Goal: Task Accomplishment & Management: Complete application form

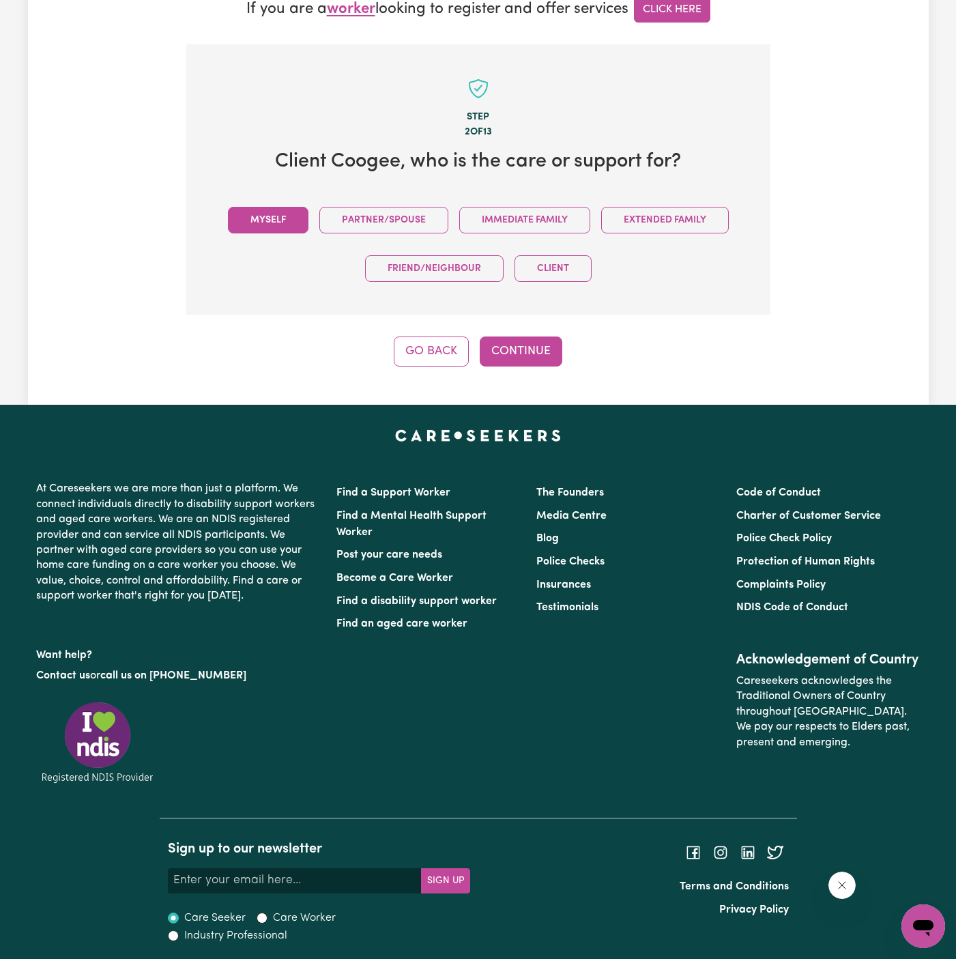
click at [268, 210] on button "Myself" at bounding box center [268, 220] width 81 height 27
click at [509, 354] on button "Continue" at bounding box center [521, 352] width 83 height 30
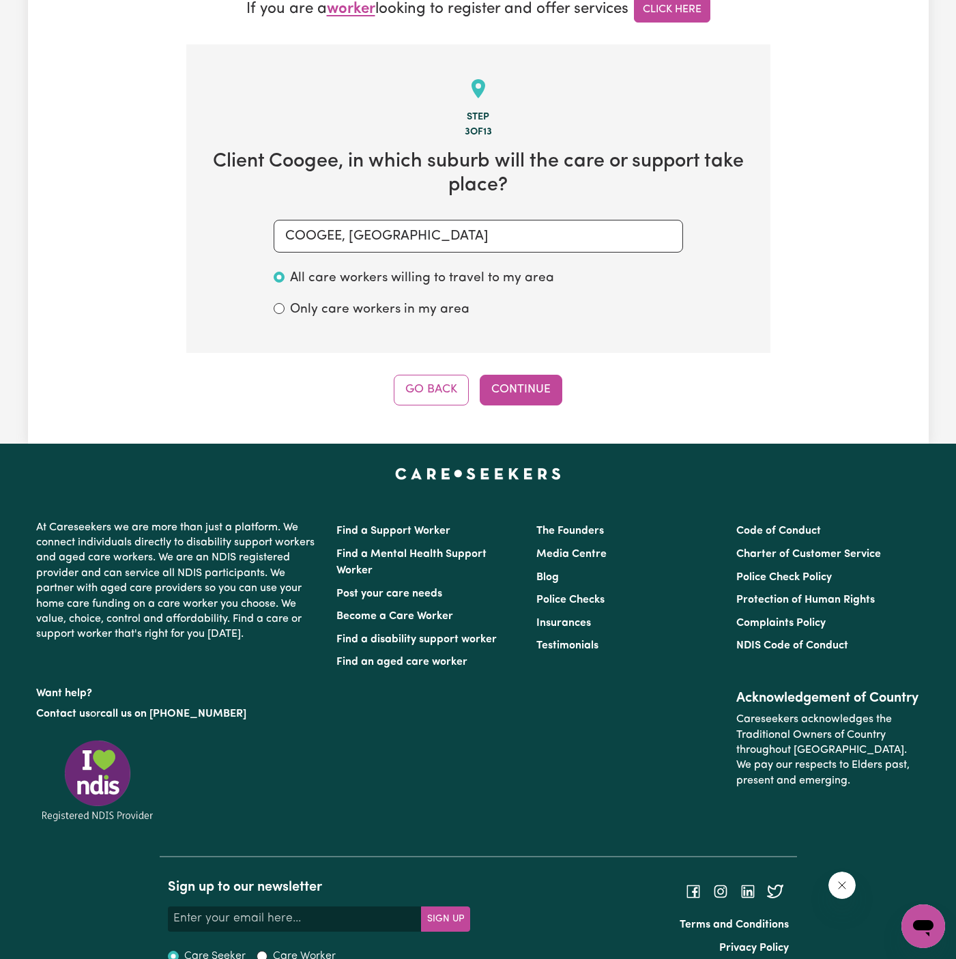
scroll to position [424, 0]
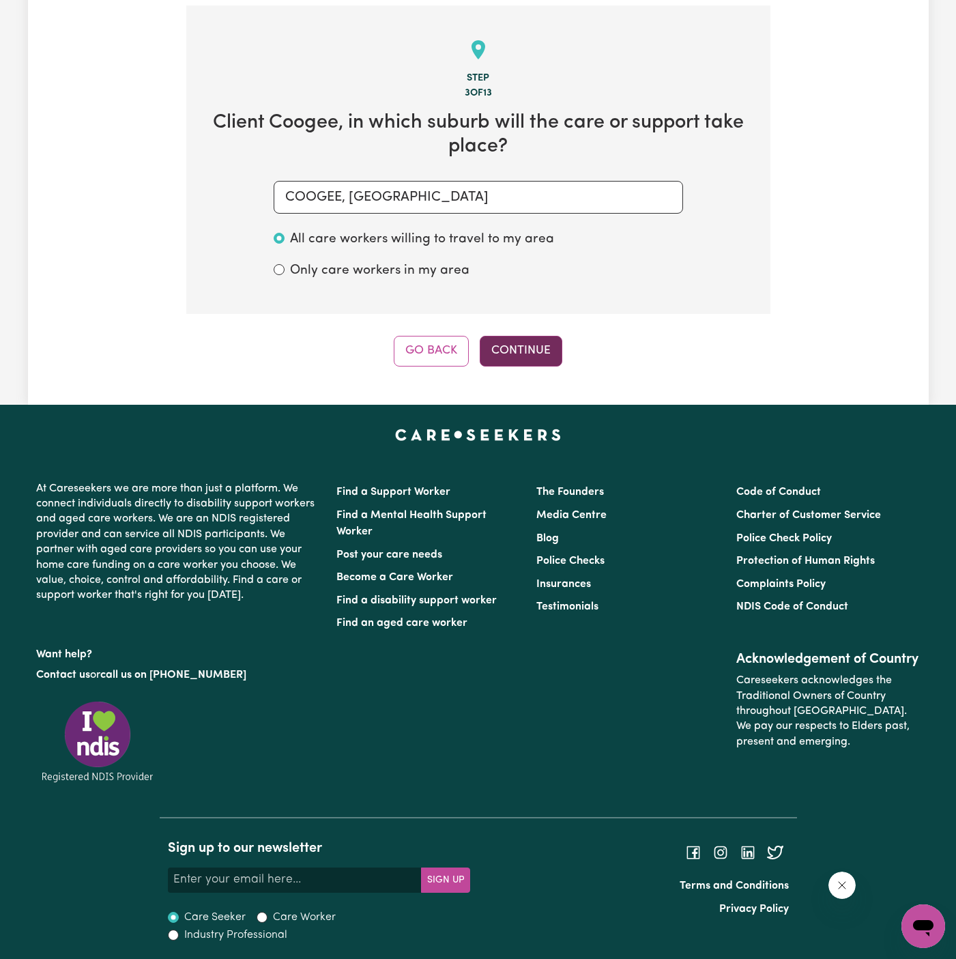
click at [512, 349] on button "Continue" at bounding box center [521, 351] width 83 height 30
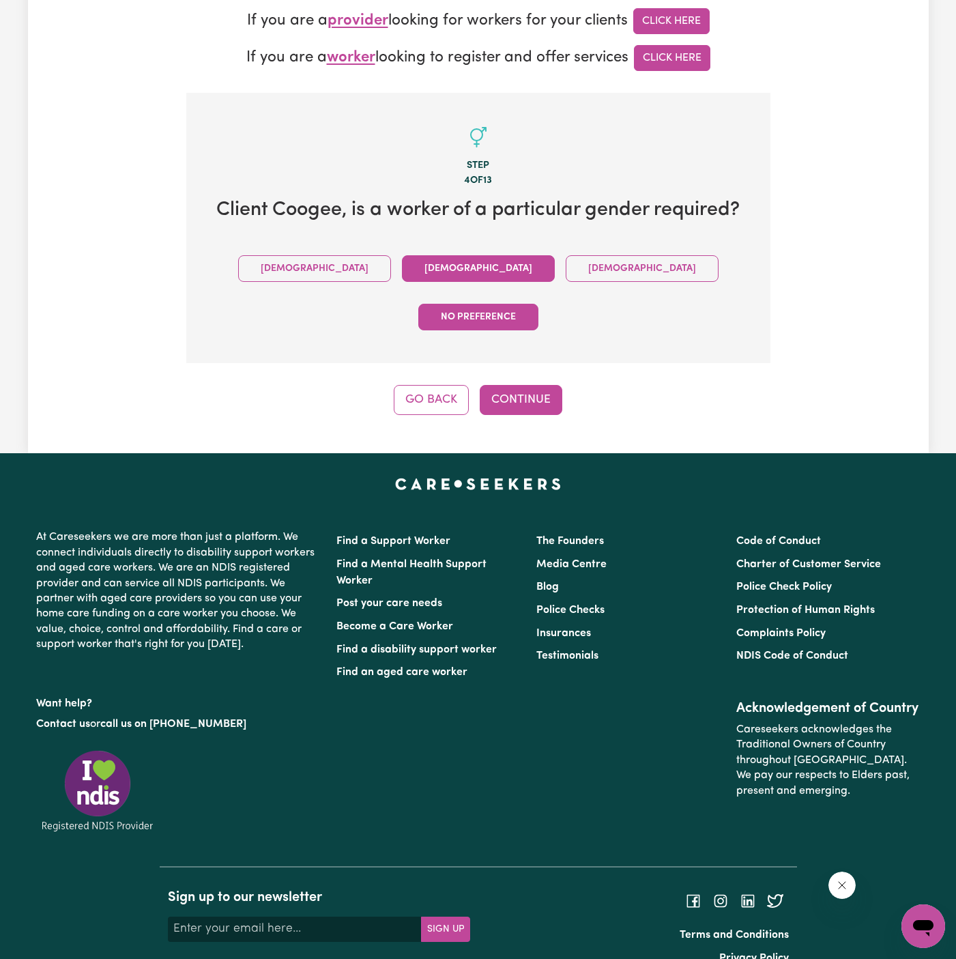
click at [402, 265] on button "Female" at bounding box center [478, 268] width 153 height 27
click at [537, 385] on button "Continue" at bounding box center [521, 400] width 83 height 30
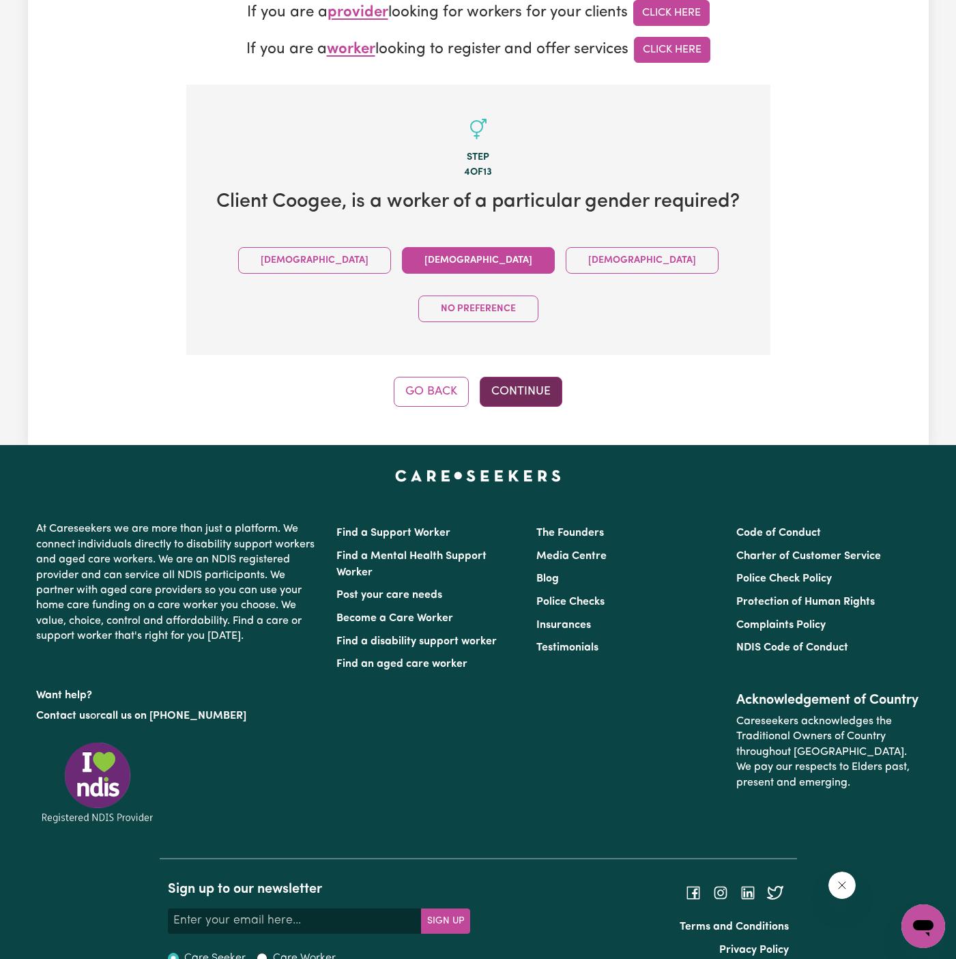
scroll to position [415, 0]
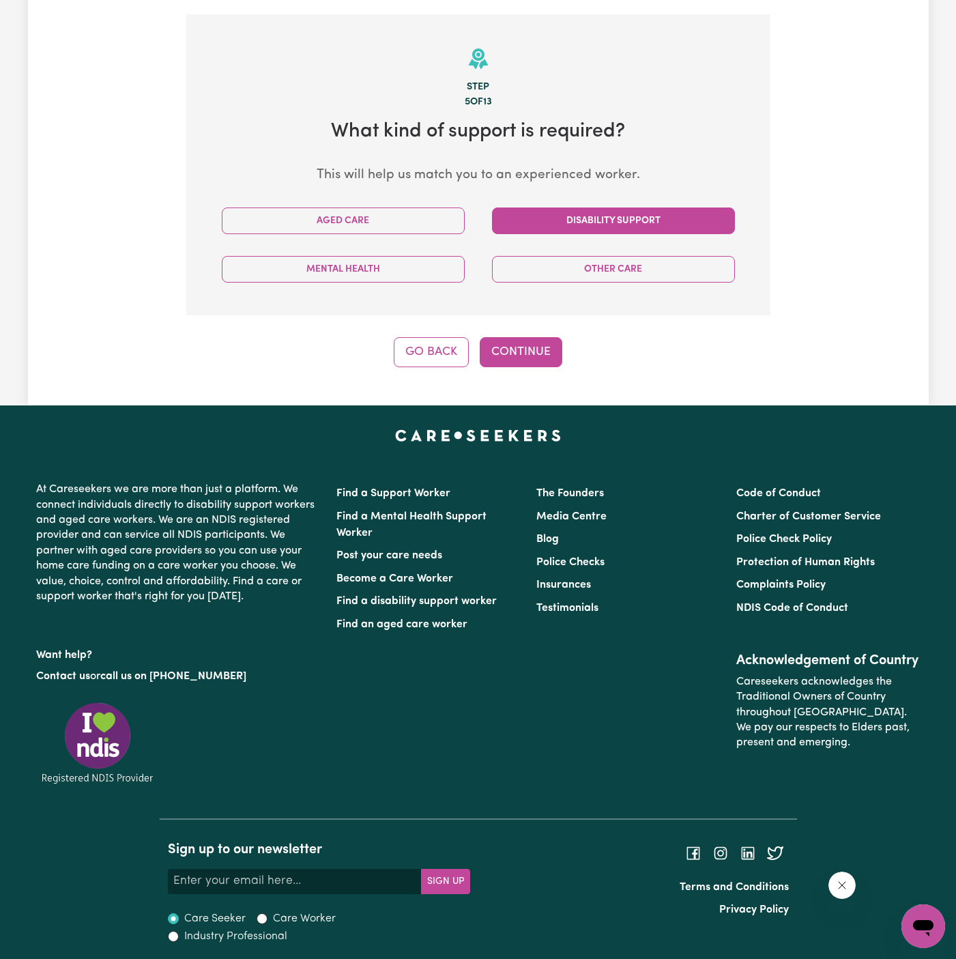
click at [598, 222] on button "Disability Support" at bounding box center [613, 221] width 243 height 27
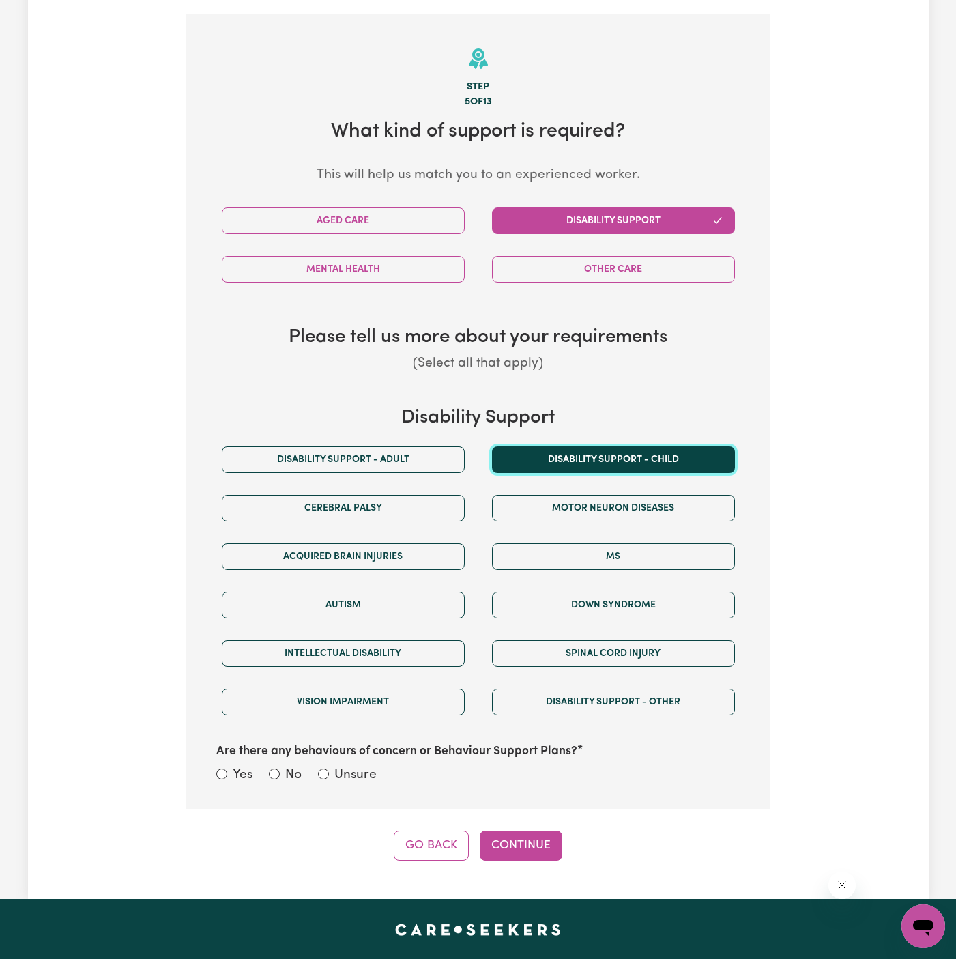
click at [514, 446] on button "Disability support - Child" at bounding box center [613, 459] width 243 height 27
click at [585, 458] on button "Disability support - Child" at bounding box center [613, 459] width 243 height 27
click at [568, 465] on button "Disability support - Child" at bounding box center [613, 459] width 243 height 27
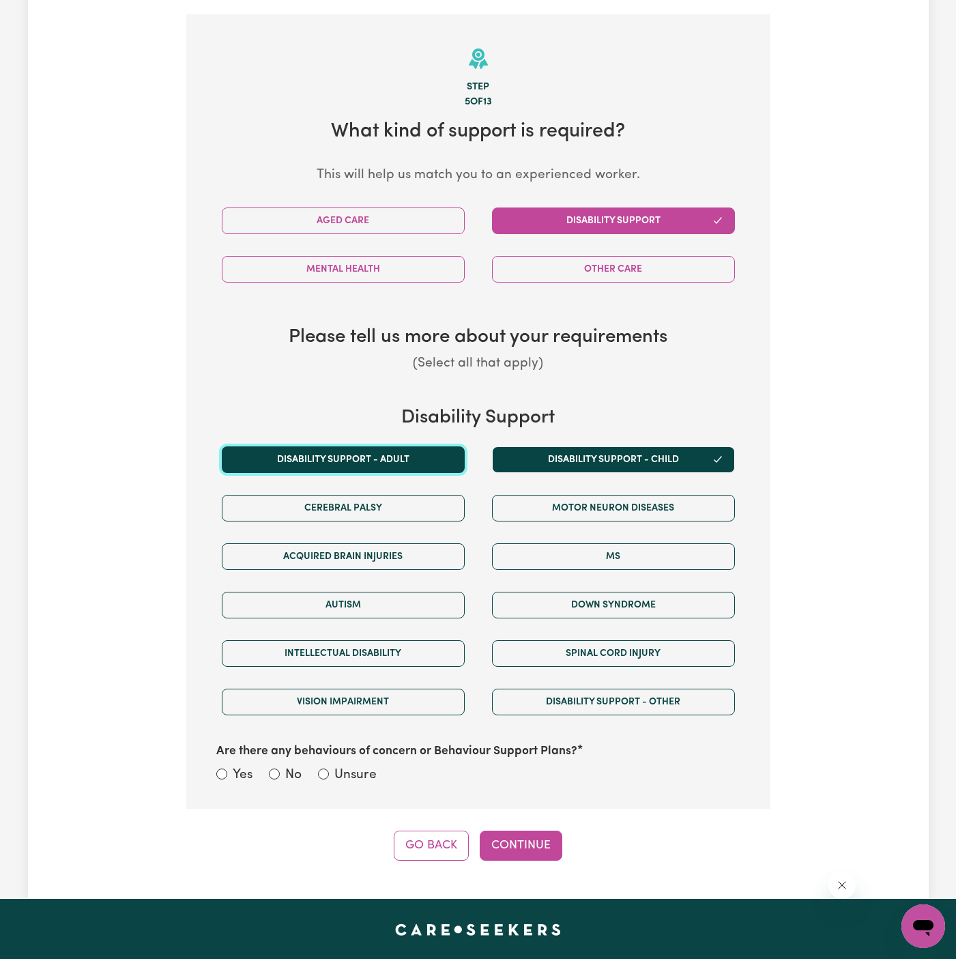
click at [440, 461] on button "Disability support - Adult" at bounding box center [343, 459] width 243 height 27
click at [349, 772] on label "Unsure" at bounding box center [356, 776] width 42 height 20
click at [329, 772] on input "Unsure" at bounding box center [323, 774] width 11 height 11
radio input "true"
click at [537, 833] on button "Continue" at bounding box center [521, 846] width 83 height 30
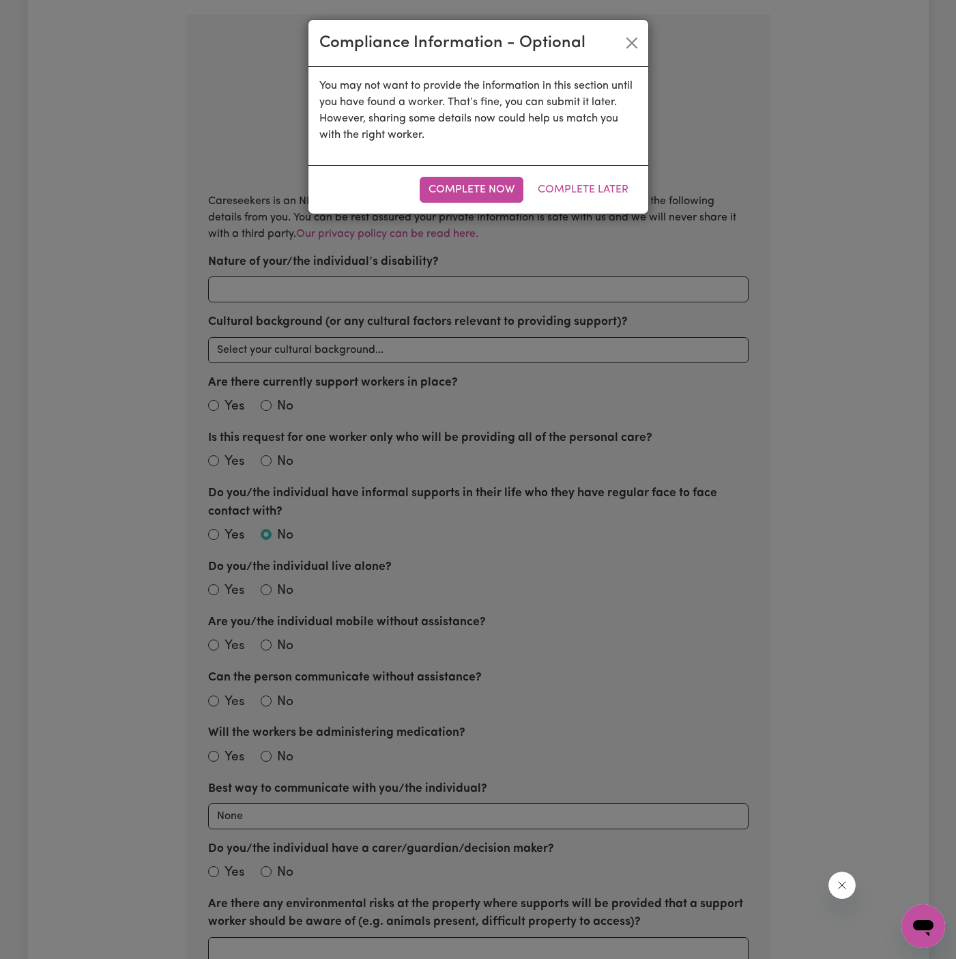
scroll to position [428, 0]
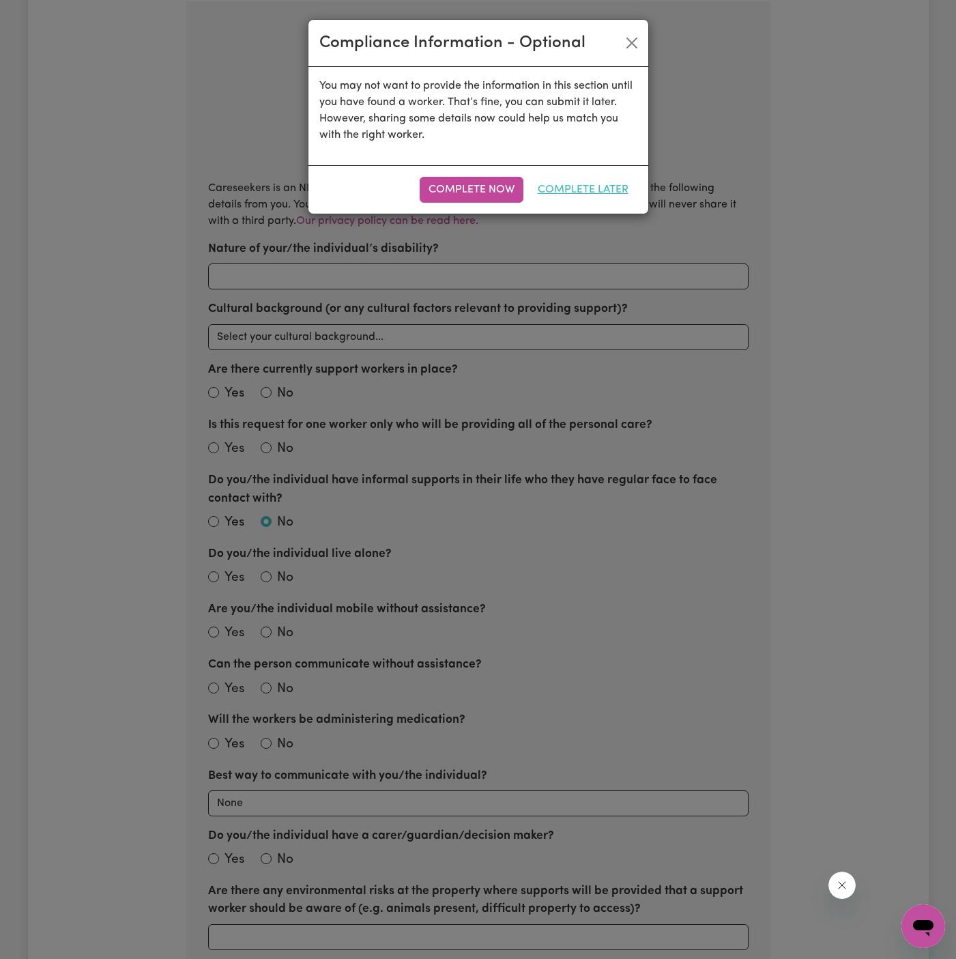
click at [616, 192] on button "Complete Later" at bounding box center [583, 190] width 109 height 26
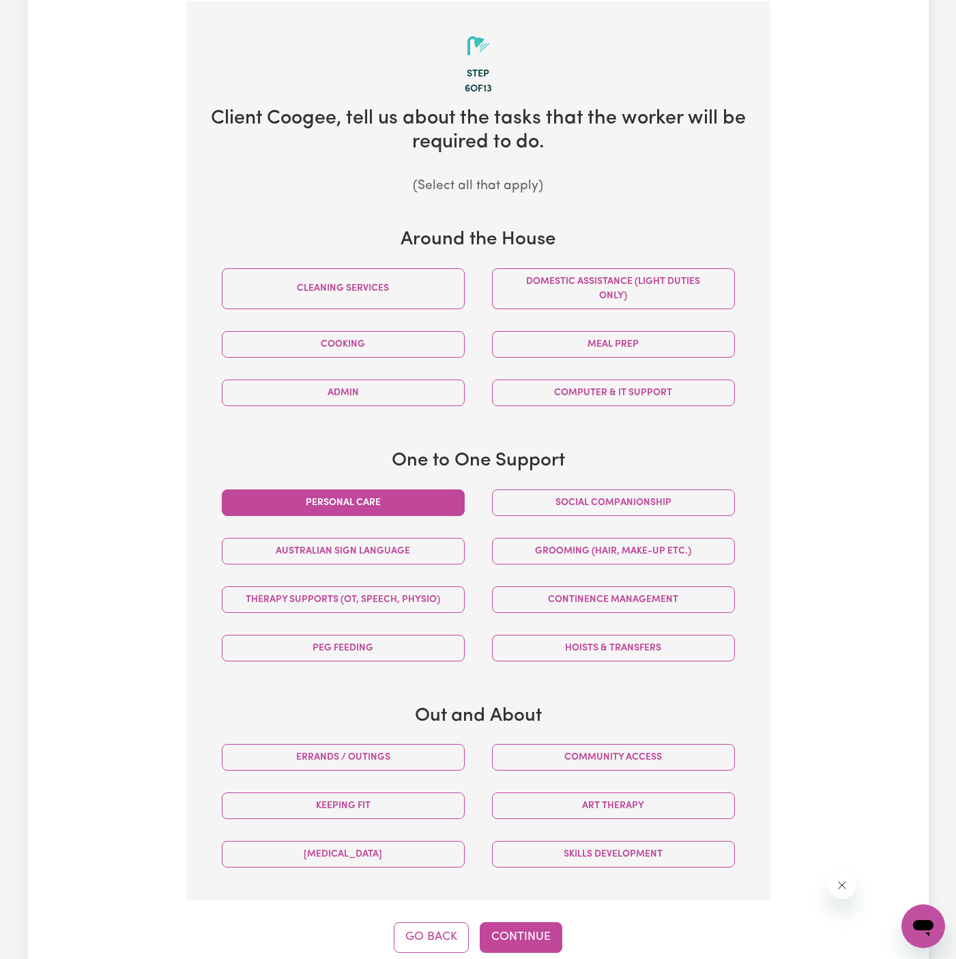
click at [408, 499] on button "Personal care" at bounding box center [343, 502] width 243 height 27
click at [581, 499] on button "Social companionship" at bounding box center [613, 502] width 243 height 27
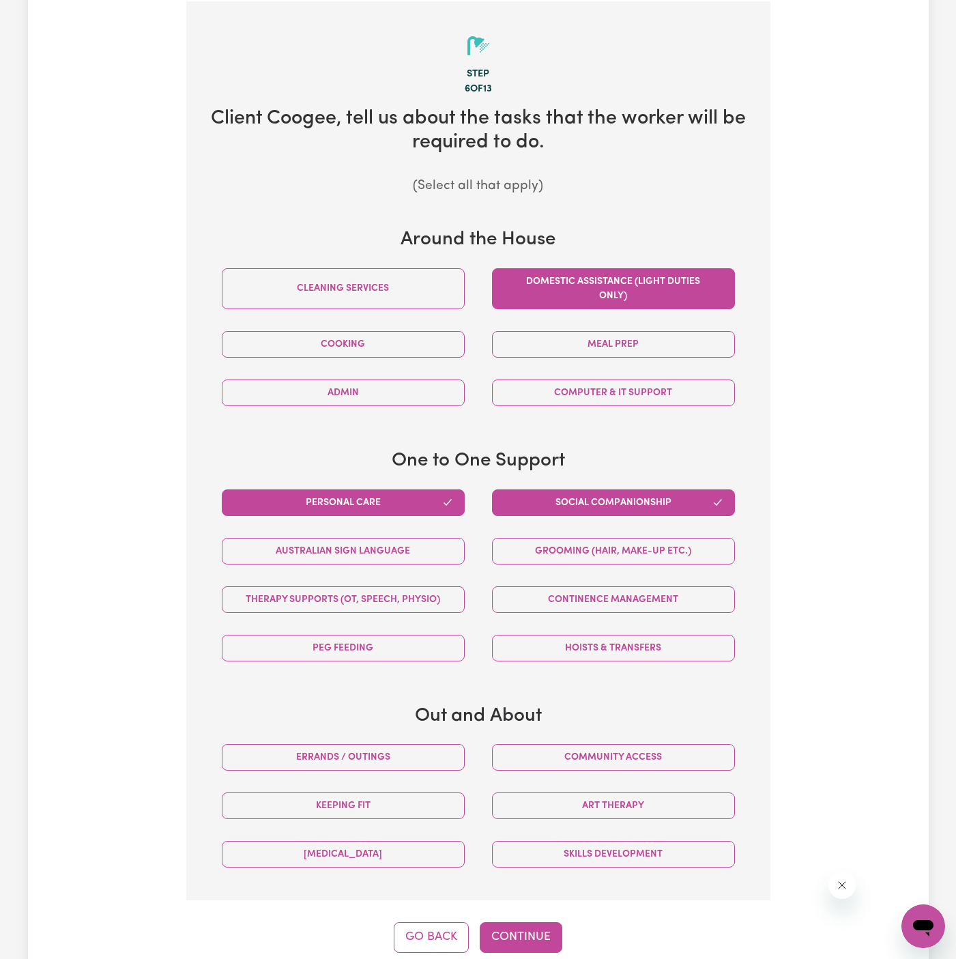
click at [612, 299] on button "Domestic assistance (light duties only)" at bounding box center [613, 288] width 243 height 41
click at [623, 326] on div "Meal prep" at bounding box center [614, 344] width 270 height 48
click at [606, 347] on button "Meal prep" at bounding box center [613, 344] width 243 height 27
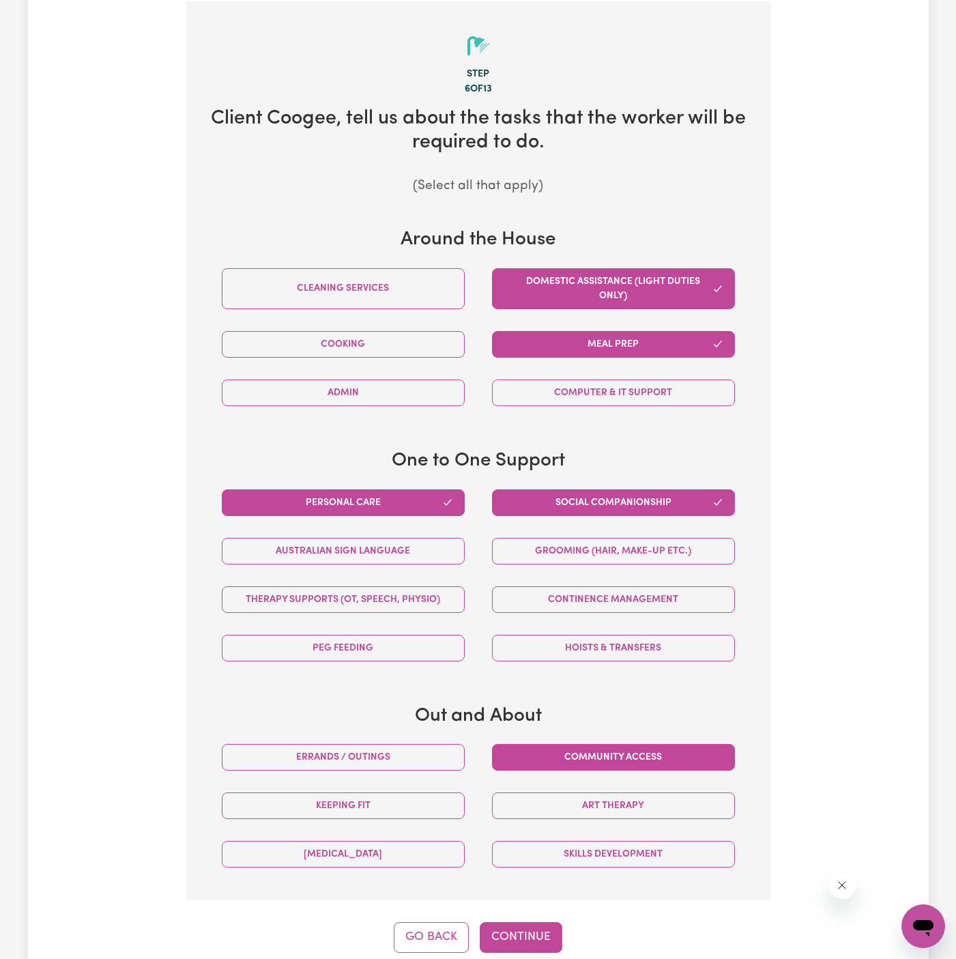
click at [593, 744] on button "Community access" at bounding box center [613, 757] width 243 height 27
click at [403, 739] on div "Errands / Outings" at bounding box center [343, 757] width 270 height 48
click at [440, 763] on button "Errands / Outings" at bounding box center [343, 757] width 243 height 27
click at [519, 916] on div "Step 6 of 13 Client Coogee , tell us about the tasks that the worker will be re…" at bounding box center [478, 476] width 584 height 951
click at [520, 924] on button "Continue" at bounding box center [521, 937] width 83 height 30
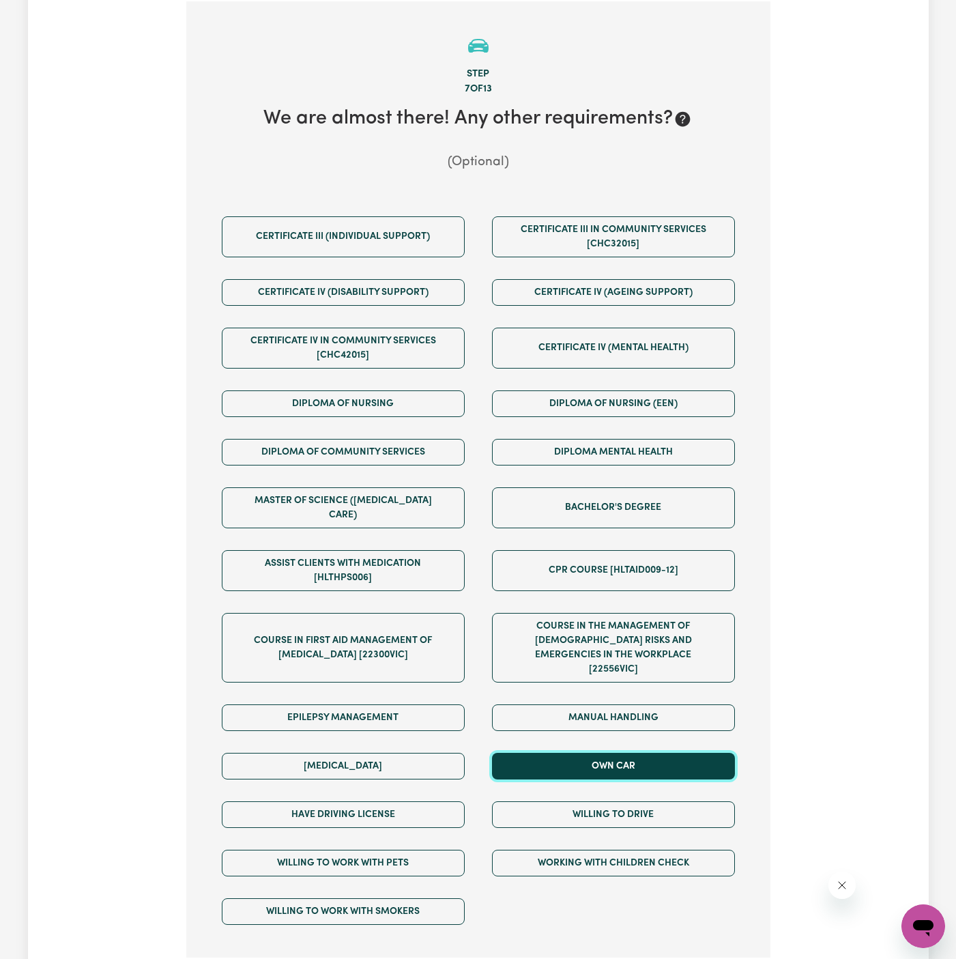
click at [651, 753] on button "Own Car" at bounding box center [613, 766] width 243 height 27
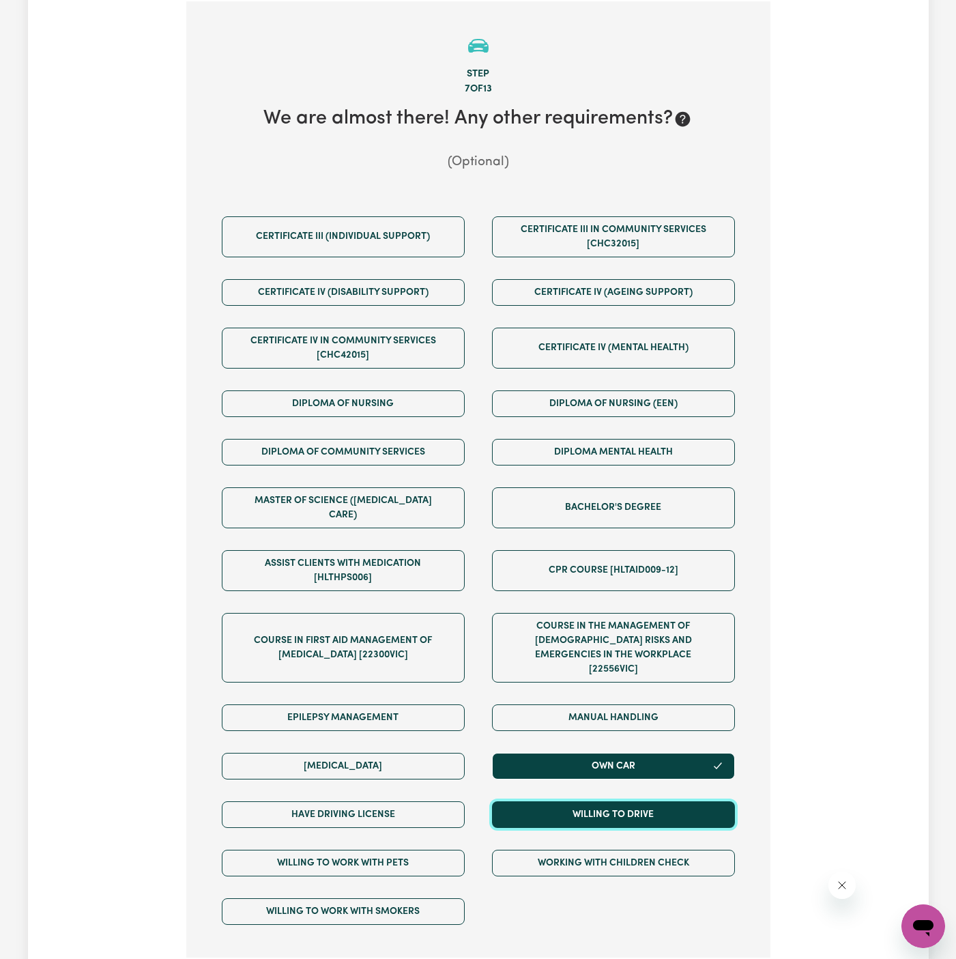
click at [651, 801] on button "Willing to drive" at bounding box center [613, 814] width 243 height 27
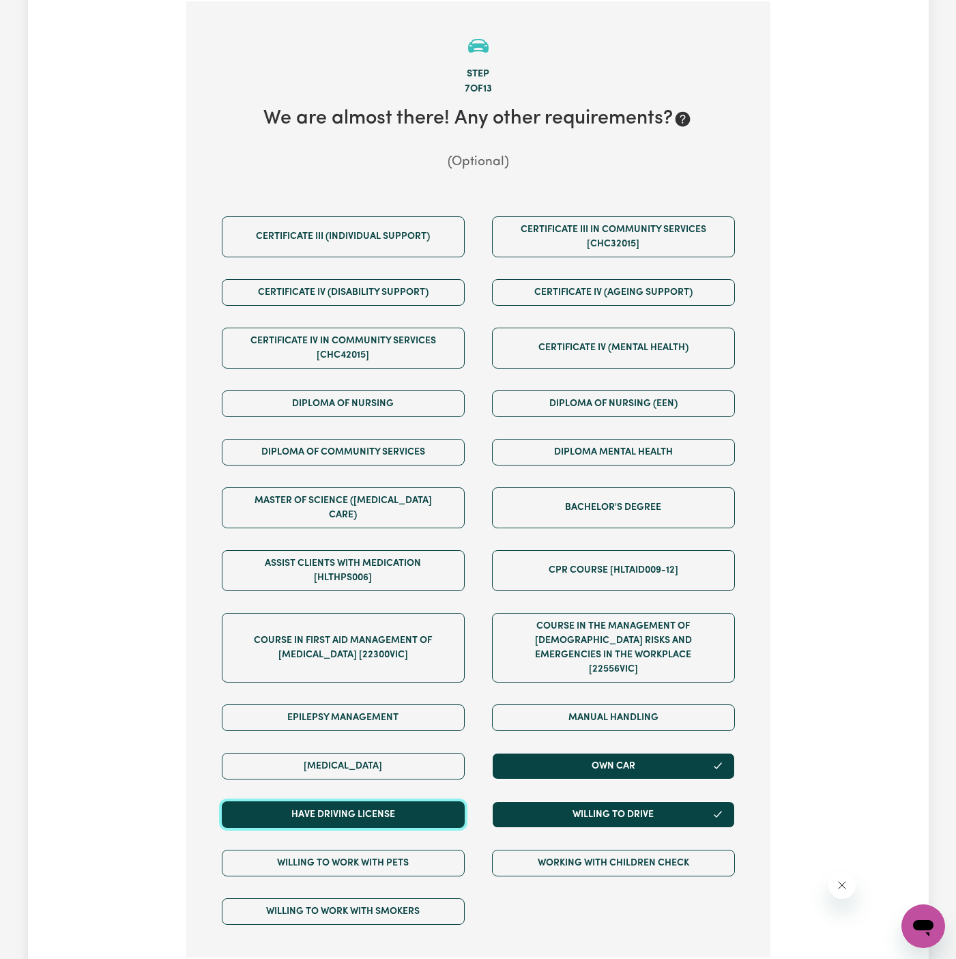
click at [437, 801] on button "Have driving license" at bounding box center [343, 814] width 243 height 27
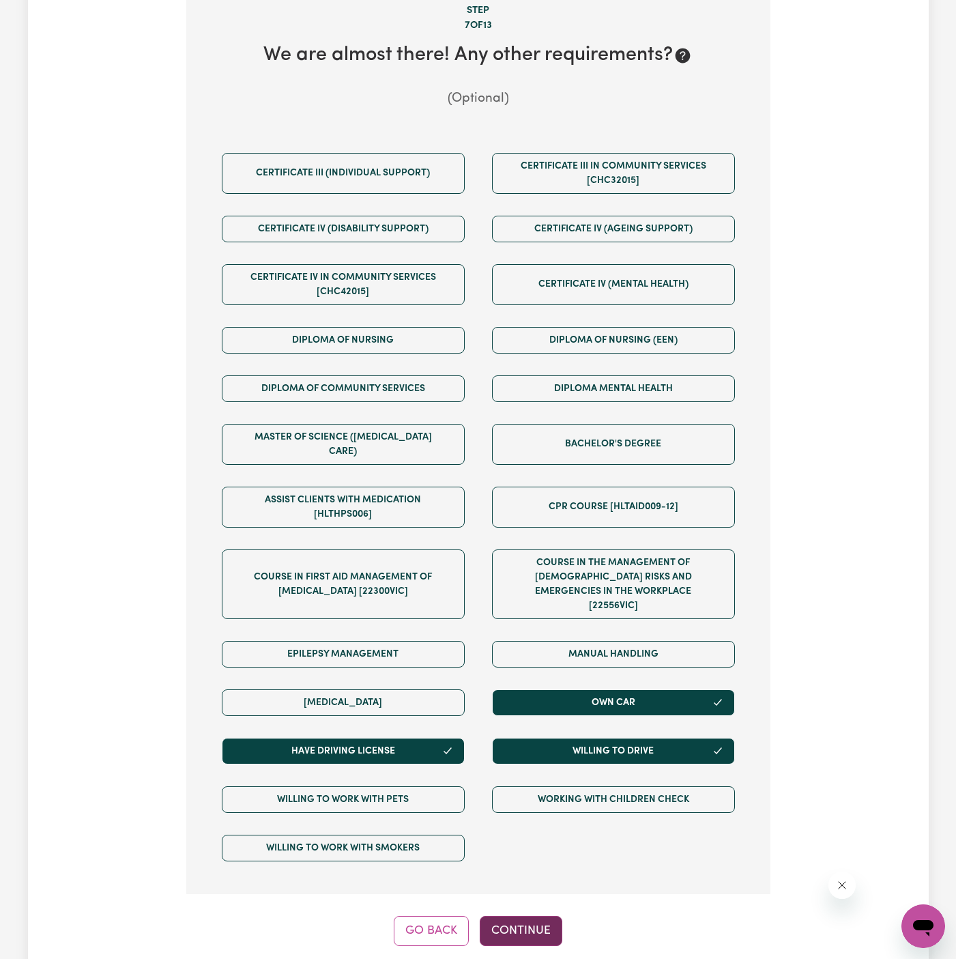
click at [514, 916] on button "Continue" at bounding box center [521, 931] width 83 height 30
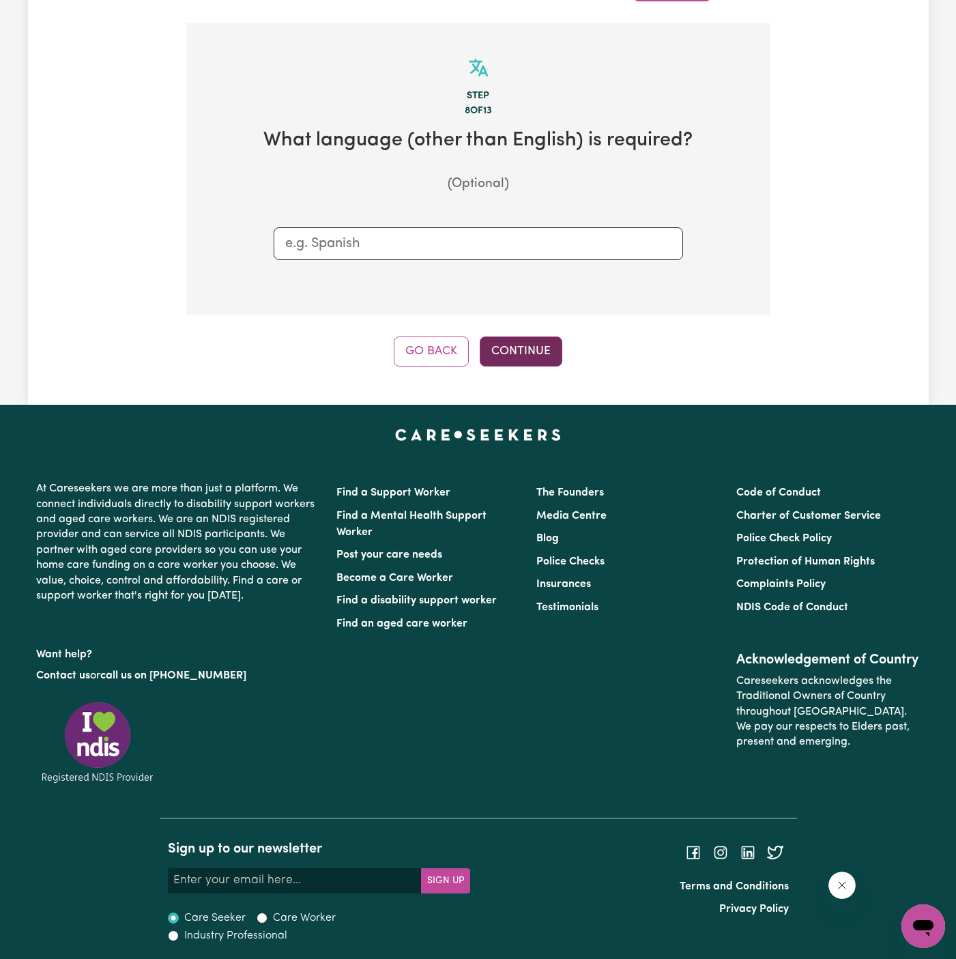
click at [530, 358] on button "Continue" at bounding box center [521, 352] width 83 height 30
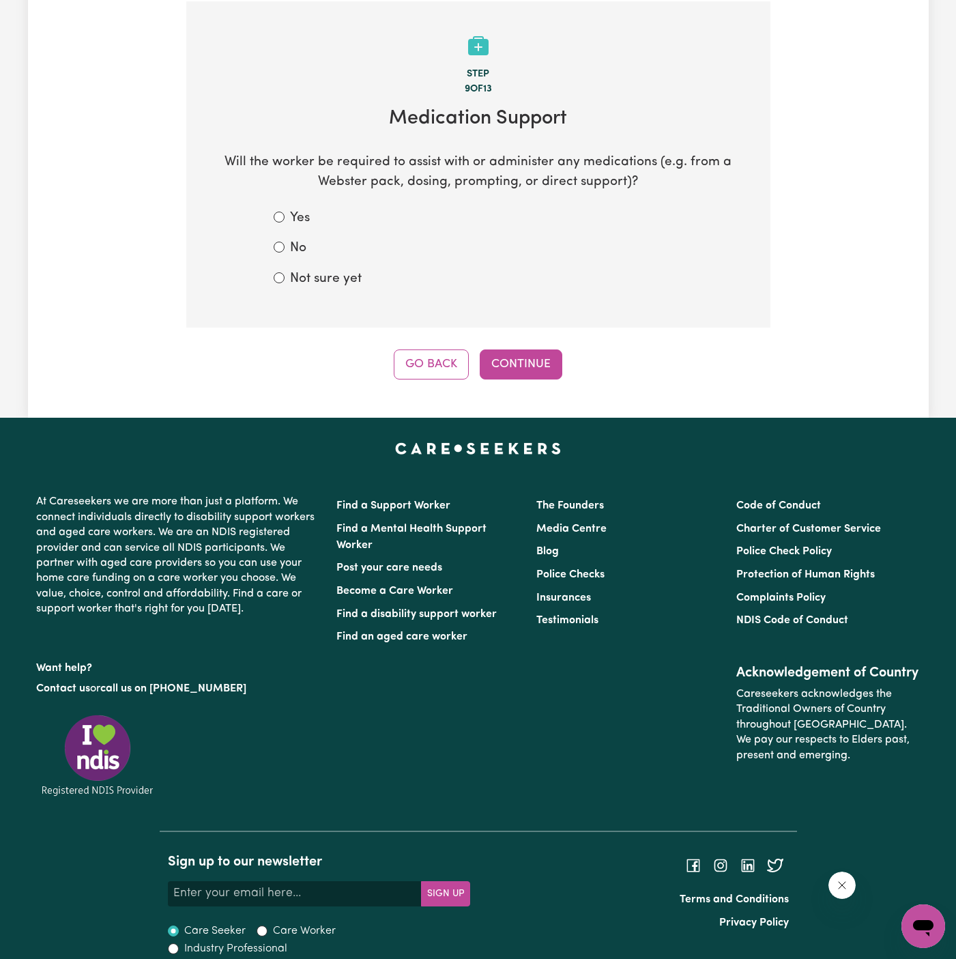
click at [354, 283] on label "Not sure yet" at bounding box center [326, 280] width 72 height 20
click at [285, 283] on input "Not sure yet" at bounding box center [279, 277] width 11 height 11
radio input "true"
click at [513, 356] on button "Continue" at bounding box center [521, 365] width 83 height 30
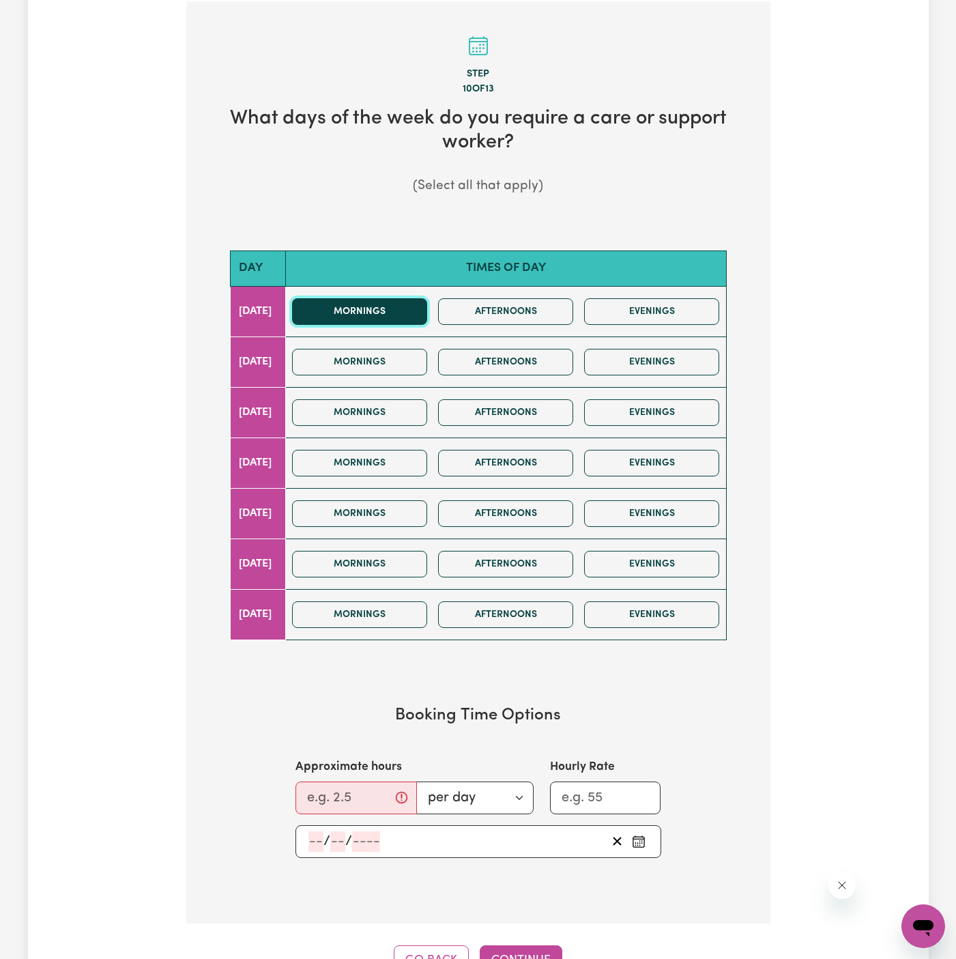
click at [416, 315] on button "Mornings" at bounding box center [359, 311] width 135 height 27
click at [416, 358] on button "Mornings" at bounding box center [359, 362] width 135 height 27
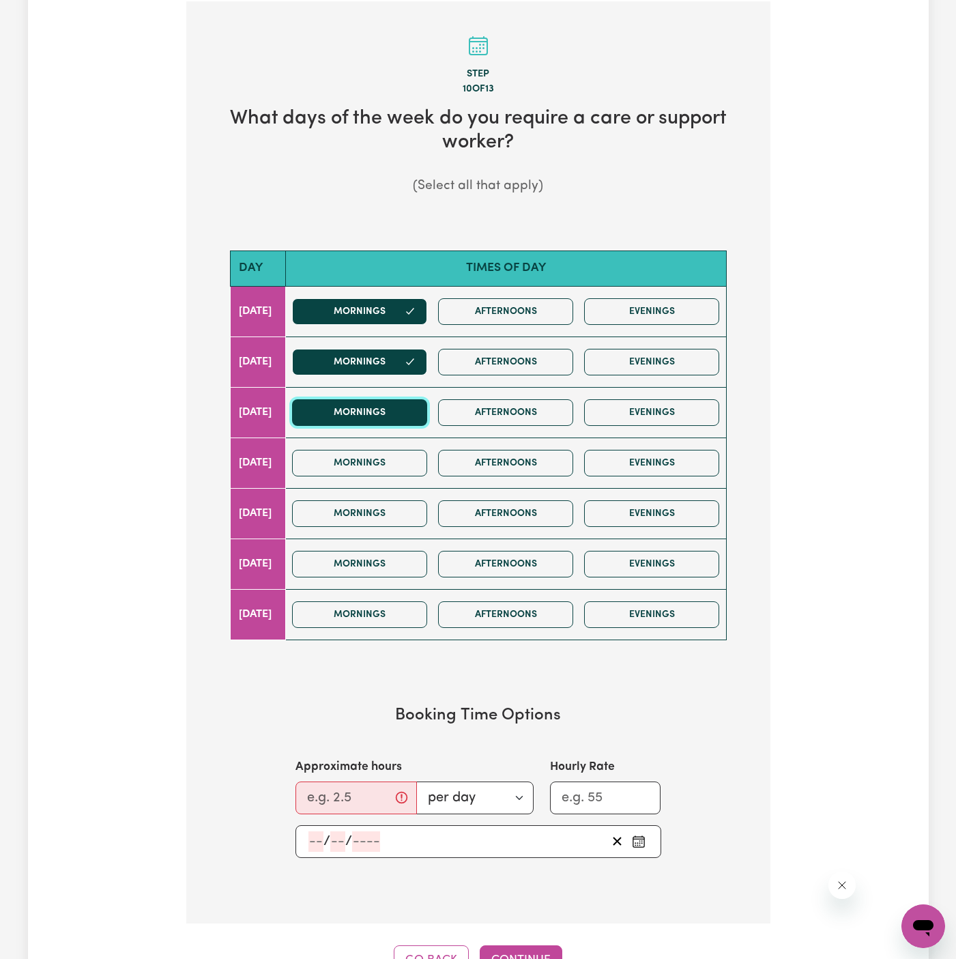
click at [415, 403] on button "Mornings" at bounding box center [359, 412] width 135 height 27
click at [401, 457] on button "Mornings" at bounding box center [359, 463] width 135 height 27
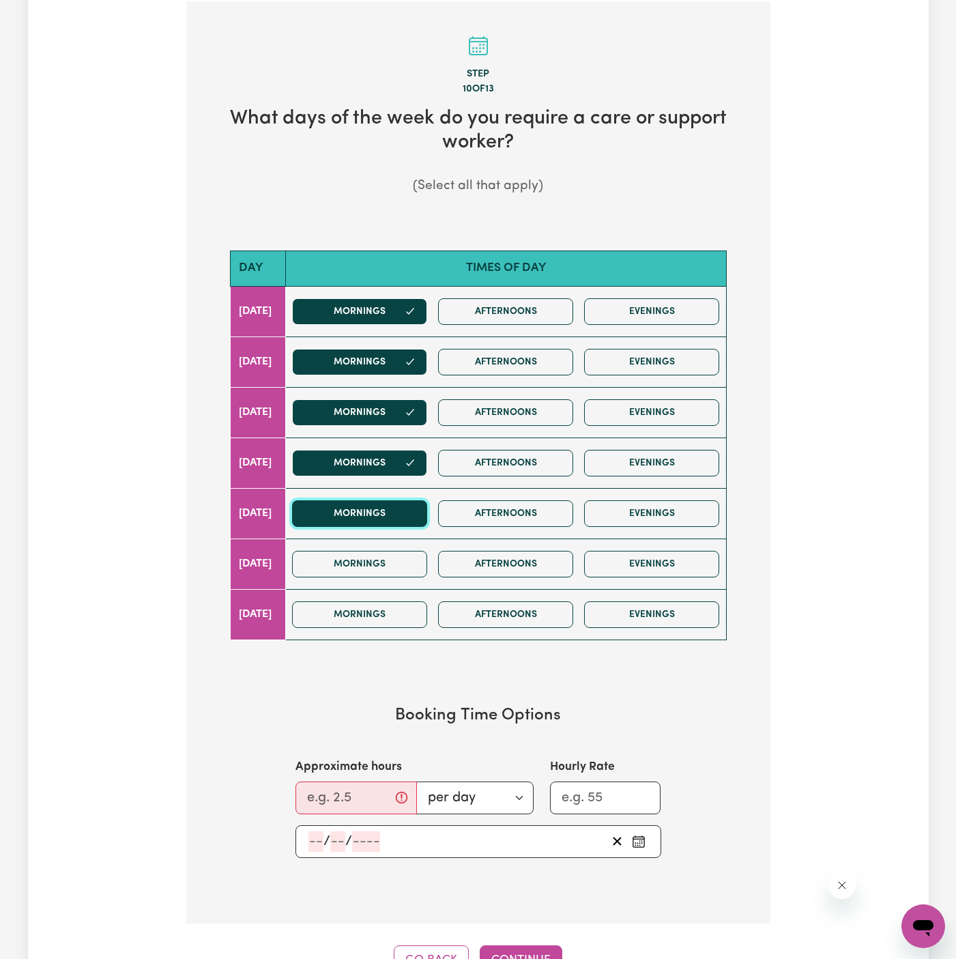
click at [401, 508] on button "Mornings" at bounding box center [359, 513] width 135 height 27
click at [408, 560] on button "Mornings" at bounding box center [359, 564] width 135 height 27
click at [397, 628] on div "Mornings Afternoons Evenings" at bounding box center [506, 615] width 438 height 48
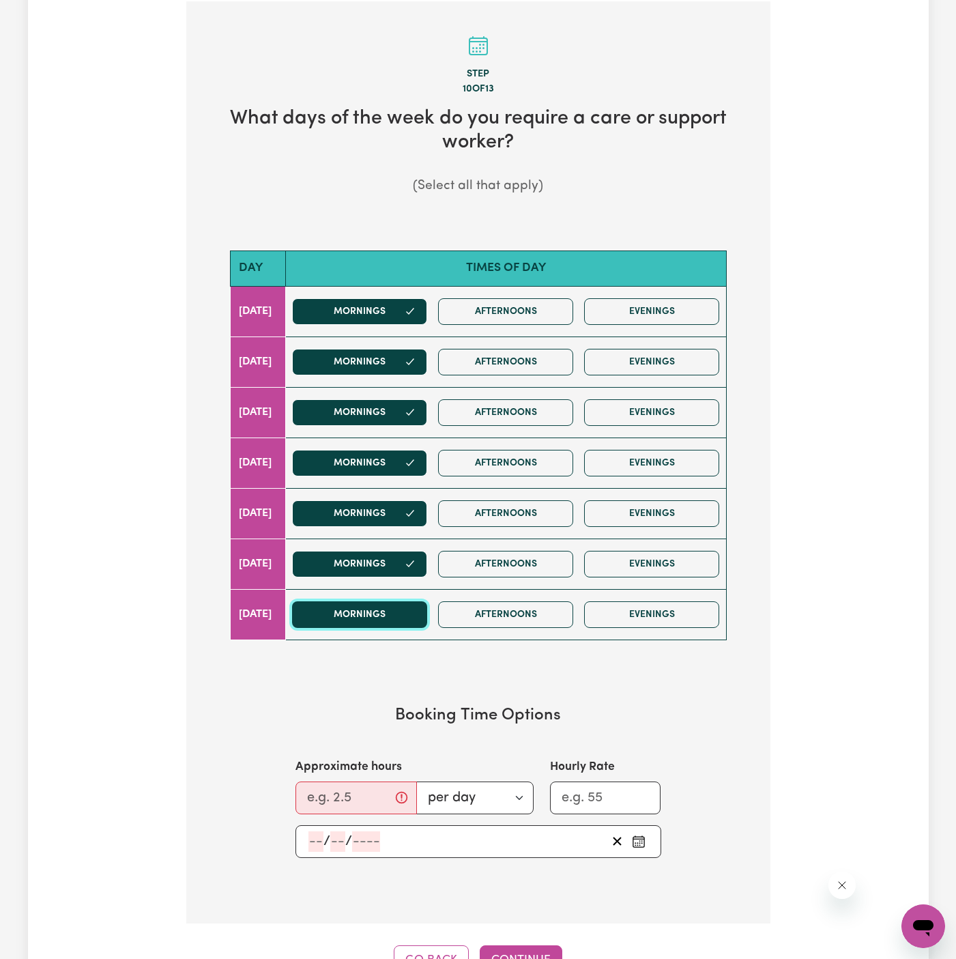
click at [406, 616] on button "Mornings" at bounding box center [359, 614] width 135 height 27
click at [331, 788] on input "Approximate hours" at bounding box center [357, 798] width 122 height 33
type input "4"
click at [315, 838] on input "number" at bounding box center [316, 842] width 15 height 20
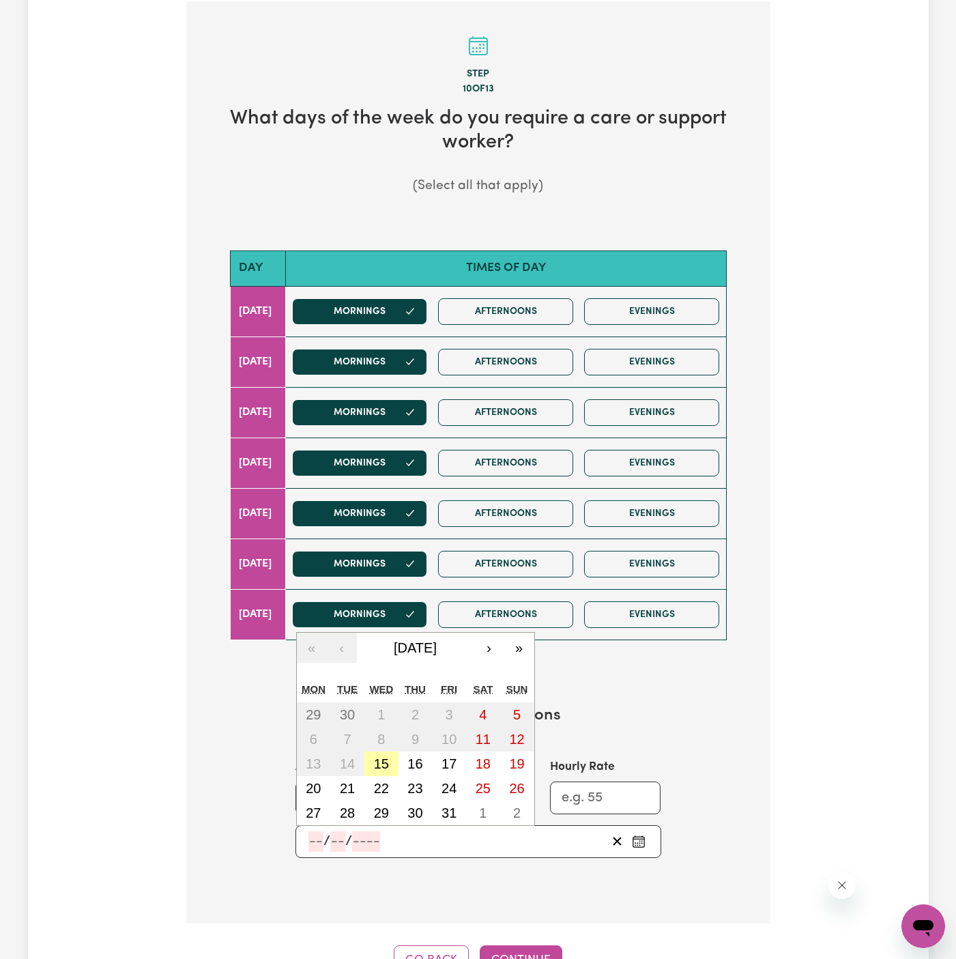
click at [385, 758] on abbr "15" at bounding box center [381, 763] width 15 height 15
type input "2025-10-15"
type input "15"
type input "10"
type input "2025"
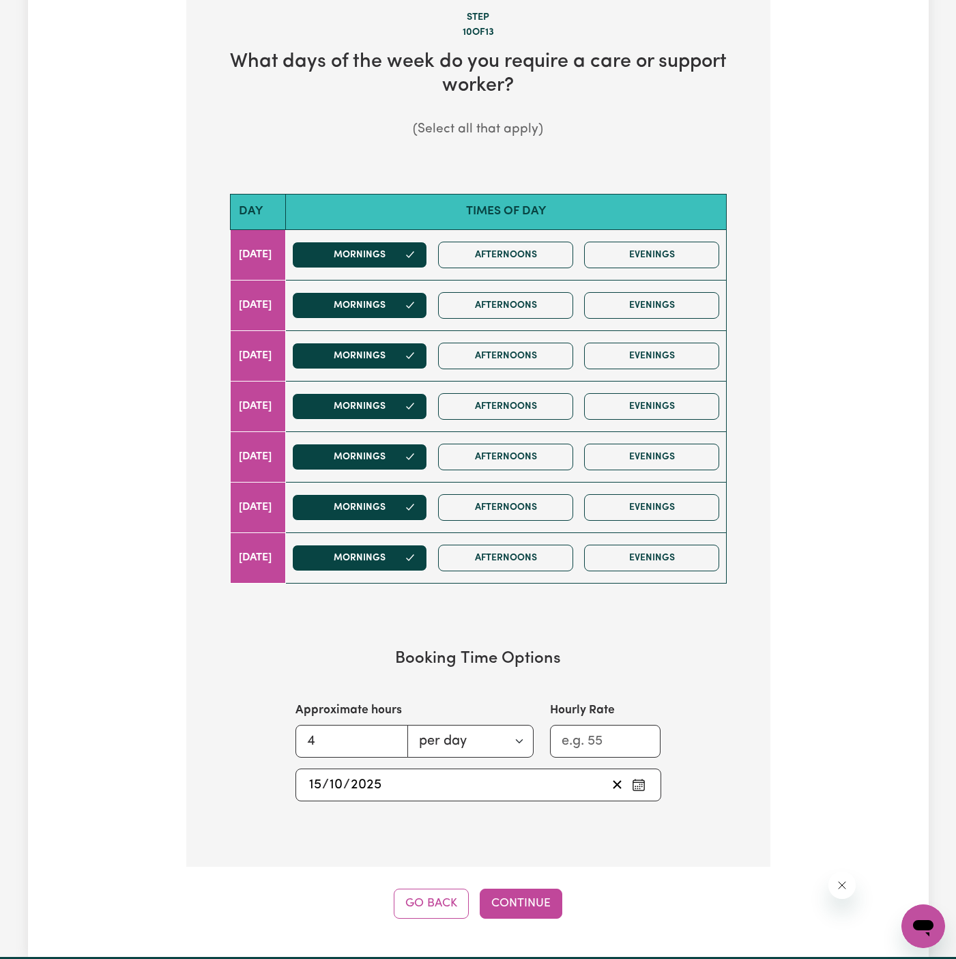
click at [520, 898] on button "Continue" at bounding box center [521, 904] width 83 height 30
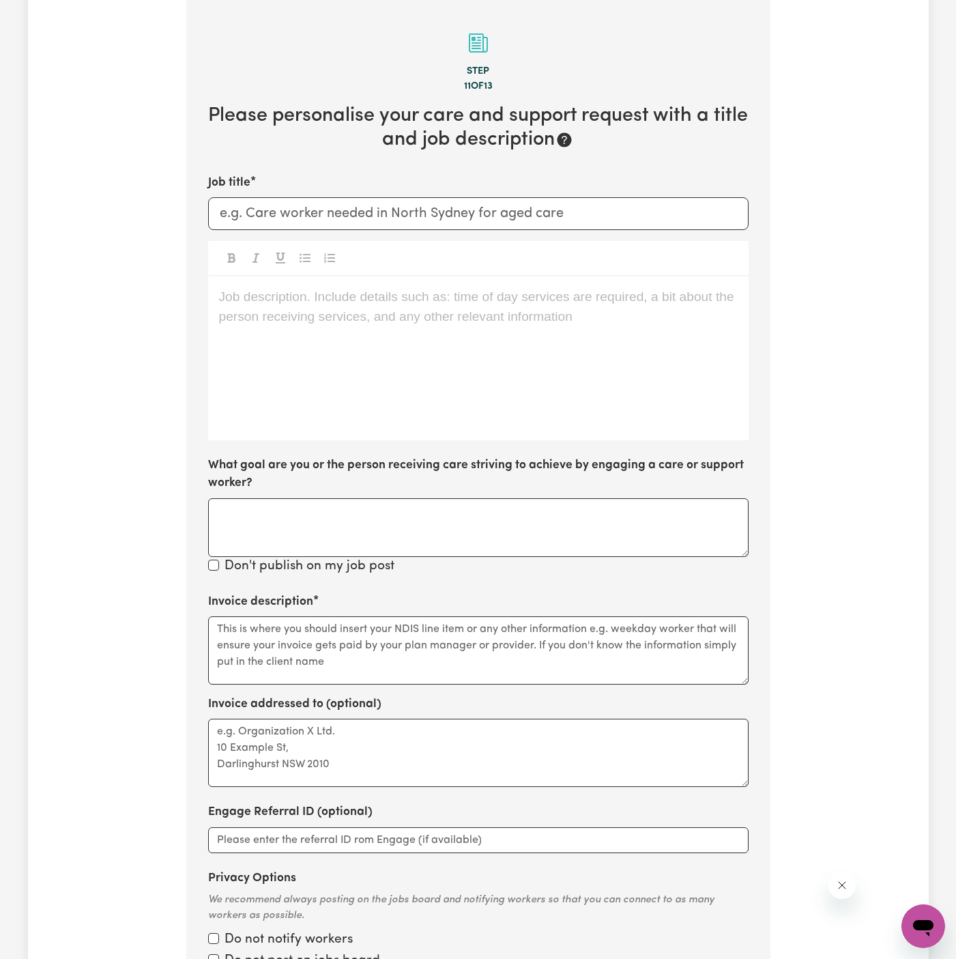
scroll to position [428, 0]
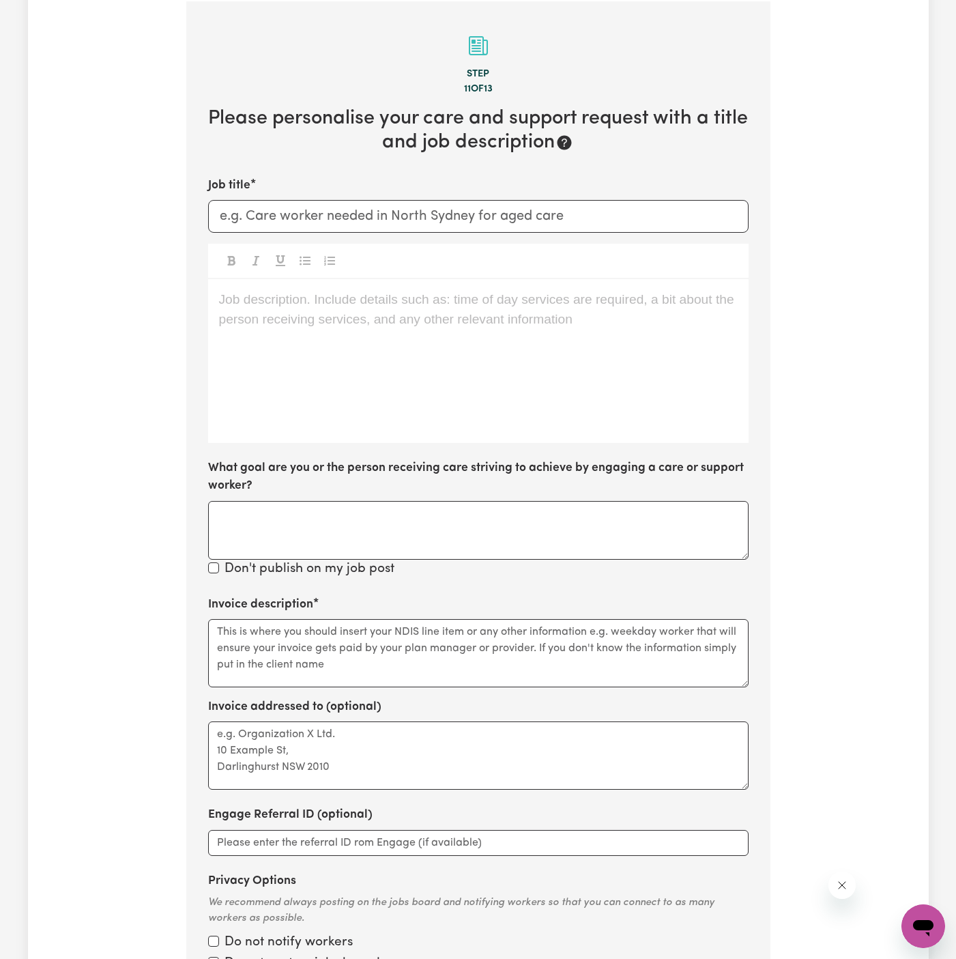
click at [261, 342] on div "Job description. Include details such as: time of day services are required, a …" at bounding box center [478, 361] width 541 height 164
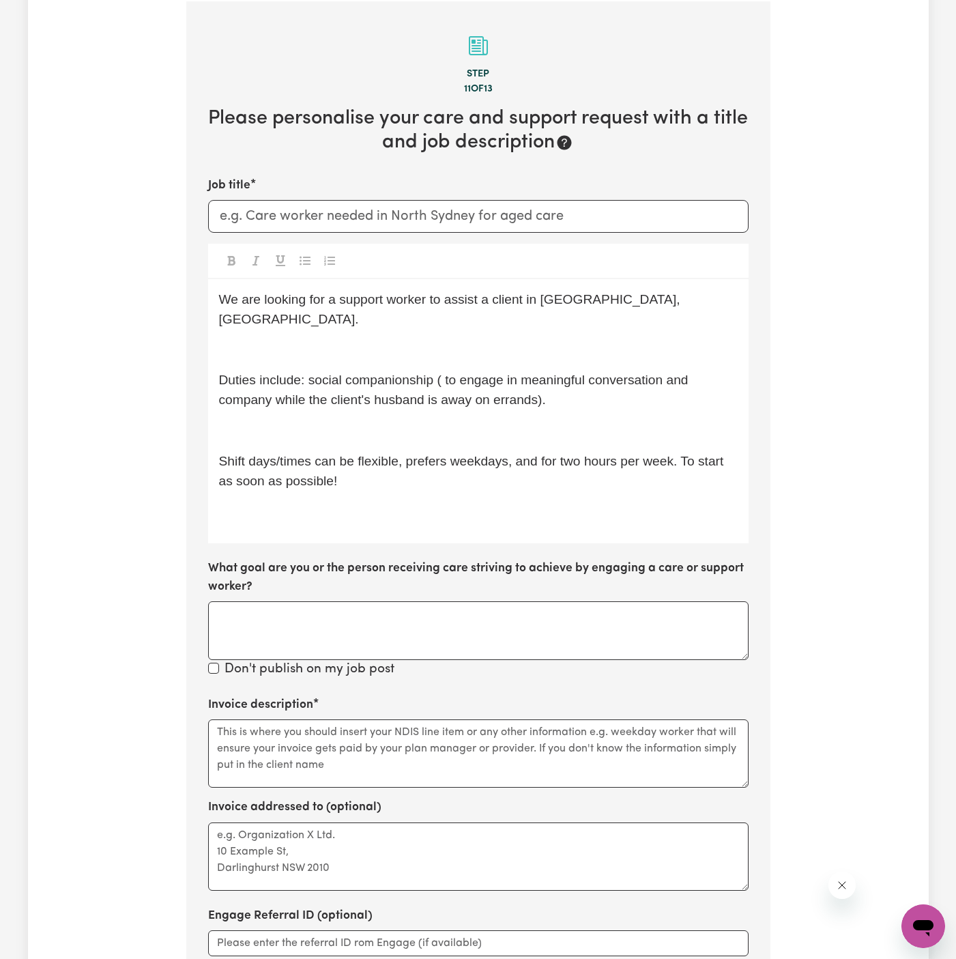
click at [261, 341] on p "﻿" at bounding box center [478, 351] width 519 height 20
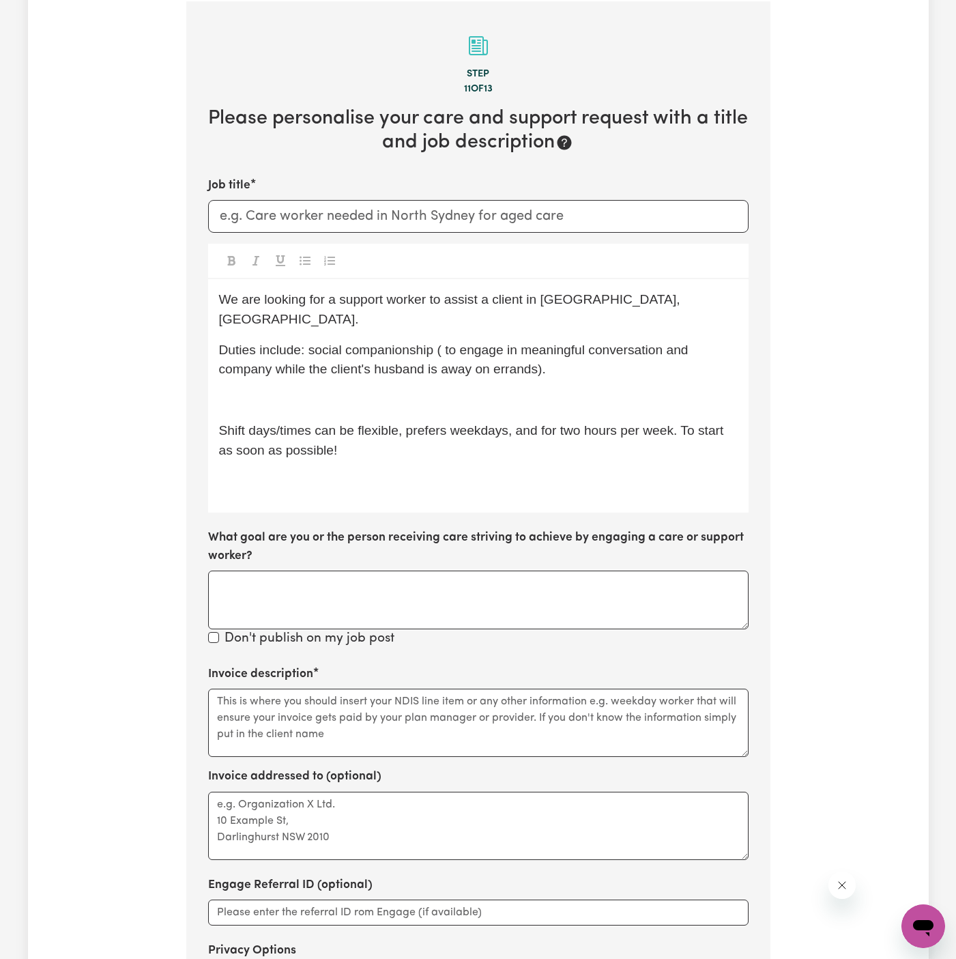
click at [268, 423] on span "Shift days/times can be flexible, prefers weekdays, and for two hours per week.…" at bounding box center [473, 440] width 509 height 34
click at [268, 390] on p "﻿" at bounding box center [478, 400] width 519 height 20
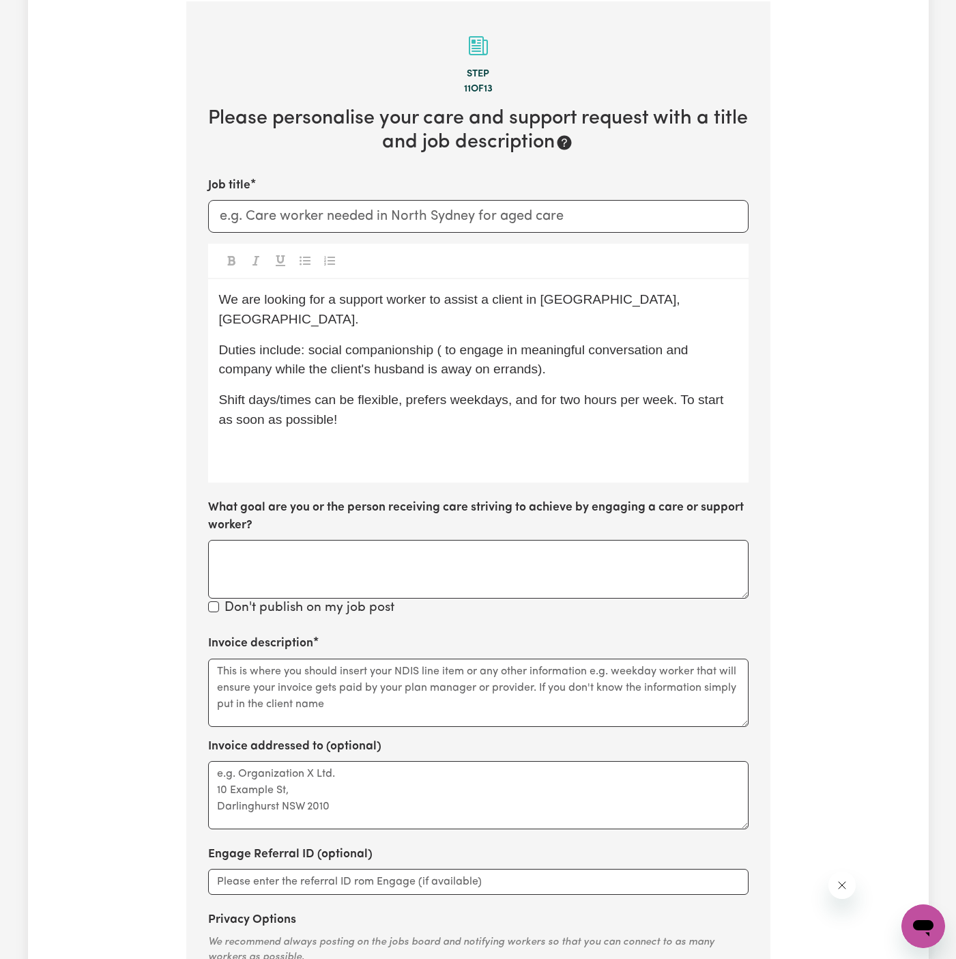
click at [309, 403] on span "Shift days/times can be flexible, prefers weekdays, and for two hours per week.…" at bounding box center [473, 410] width 509 height 34
click at [332, 441] on p "﻿" at bounding box center [478, 451] width 519 height 20
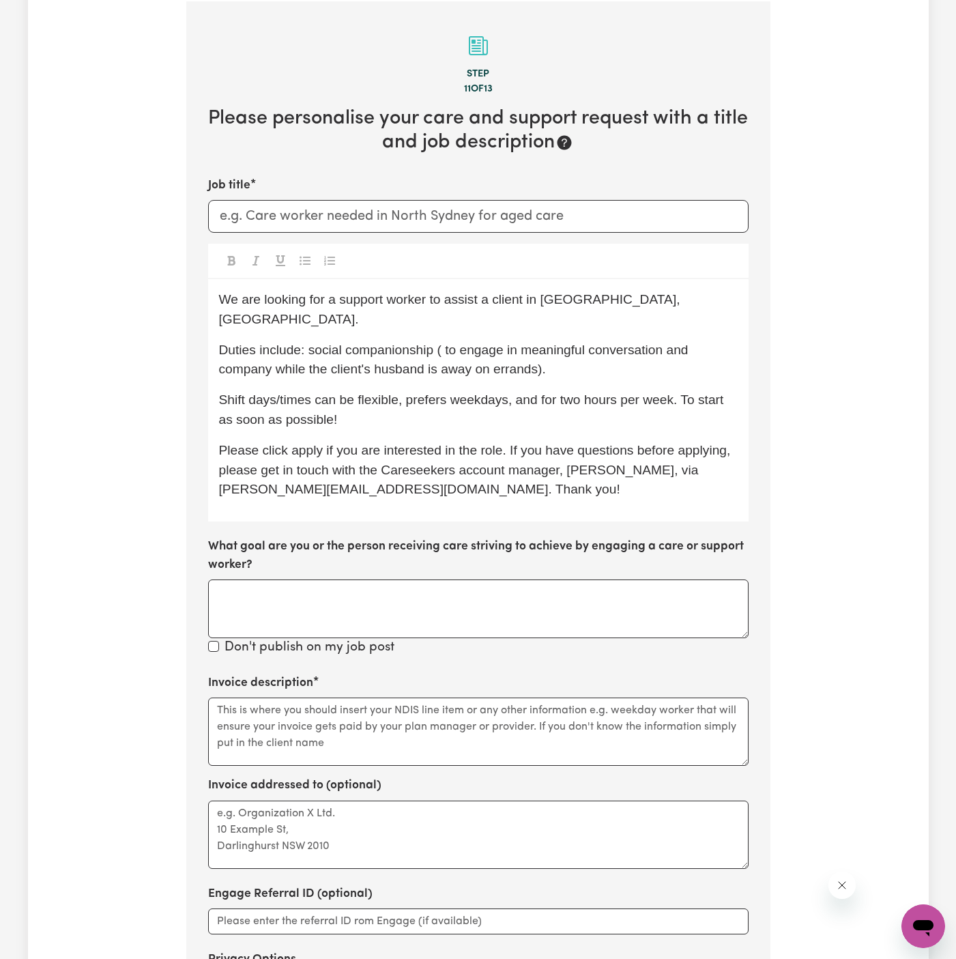
click at [305, 443] on span "Please click apply if you are interested in the role. If you have questions bef…" at bounding box center [476, 470] width 515 height 54
click at [343, 461] on span "Please click Apply if you are interested in the role. If you have questions bef…" at bounding box center [477, 470] width 516 height 54
click at [339, 298] on span "We are looking for a support worker to assist a client in Lane Cove, NSW." at bounding box center [451, 309] width 465 height 34
click at [296, 217] on input "Job title" at bounding box center [478, 216] width 541 height 33
drag, startPoint x: 436, startPoint y: 212, endPoint x: 597, endPoint y: 207, distance: 161.2
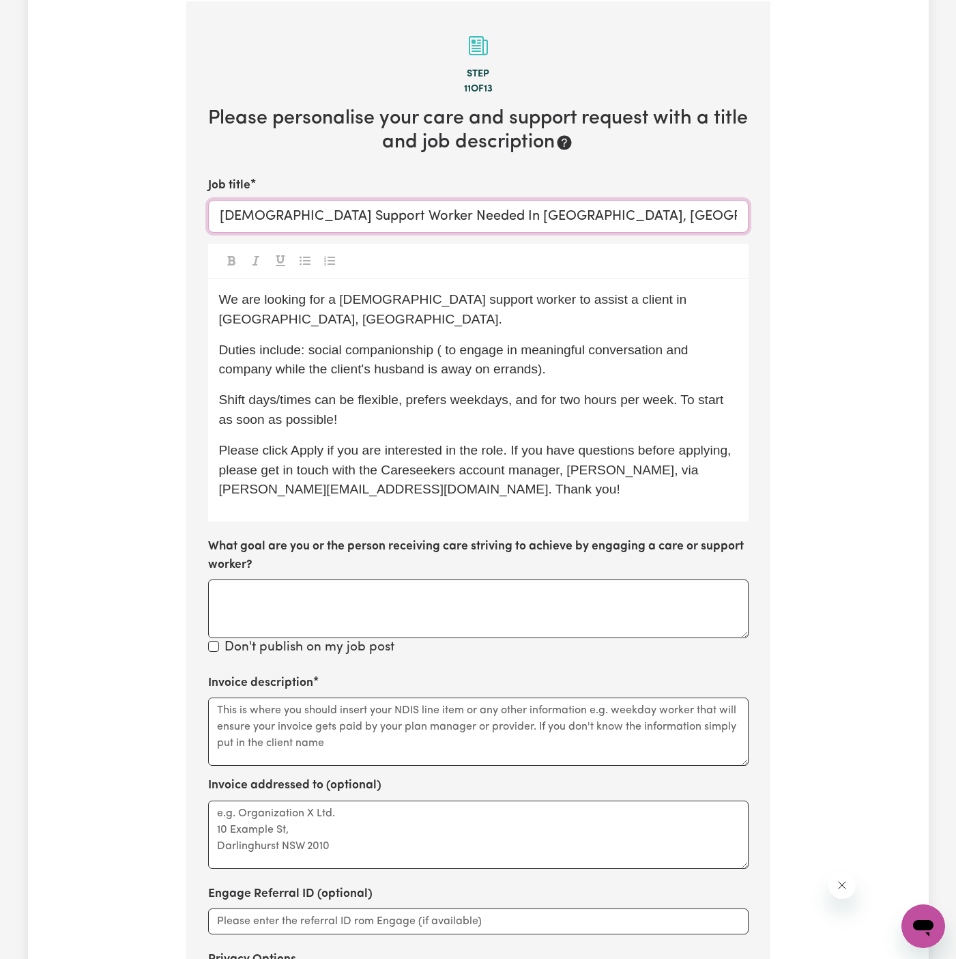
click at [597, 207] on input "Female Support Worker Needed In Coogee, NSW" at bounding box center [478, 216] width 541 height 33
type input "Female Support Worker Needed In Coogee, NSW"
click at [572, 314] on div "We are looking for a female support worker to assist a client in Lane Cove, NSW…" at bounding box center [478, 400] width 541 height 242
click at [581, 313] on div "We are looking for a female support worker to assist a client in Lane Cove, NSW…" at bounding box center [478, 400] width 541 height 242
drag, startPoint x: 580, startPoint y: 298, endPoint x: 676, endPoint y: 296, distance: 95.6
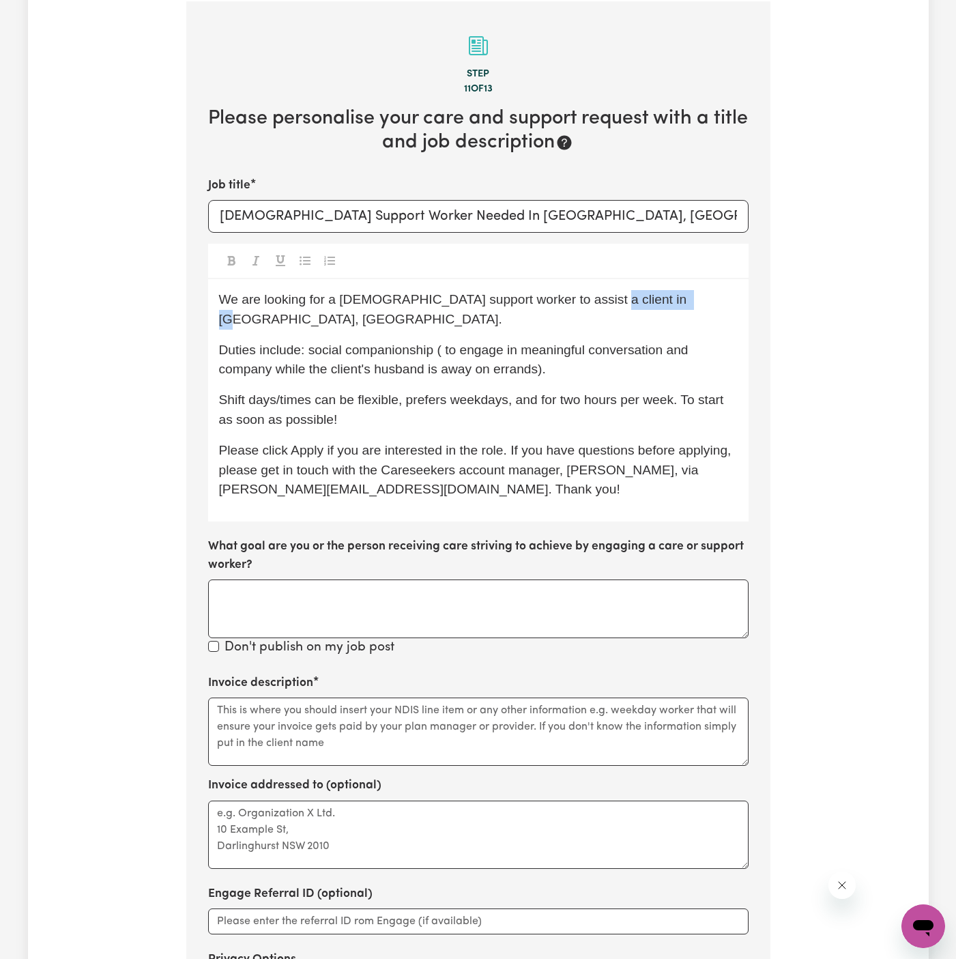
click at [676, 296] on span "We are looking for a female support worker to assist a client in Lane Cove, NSW." at bounding box center [455, 309] width 472 height 34
click at [535, 306] on p "We are looking for a female support worker to assist a client in Coogee, NSW." at bounding box center [478, 310] width 519 height 40
click at [412, 367] on div "We are looking for a female support worker to assist a young client in Coogee, …" at bounding box center [478, 400] width 541 height 242
click at [548, 354] on p "Duties include: social companionship ( to engage in meaningful conversation and…" at bounding box center [478, 361] width 519 height 40
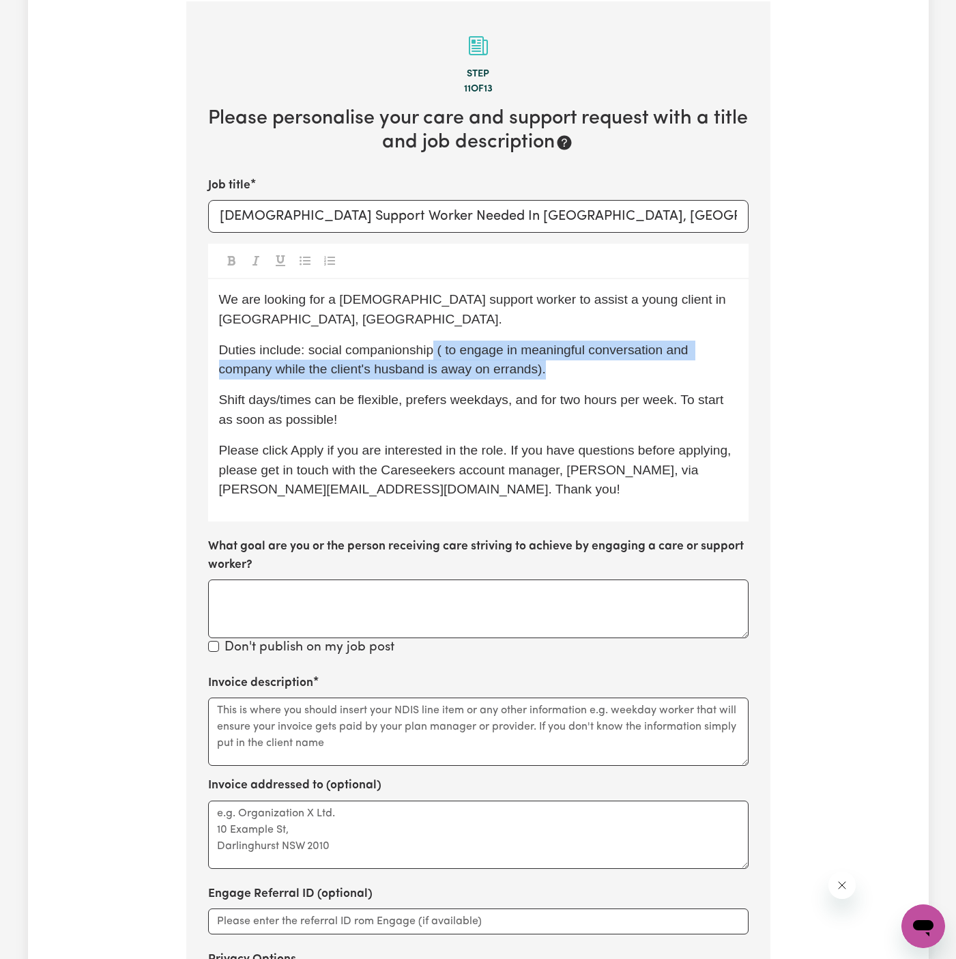
drag, startPoint x: 569, startPoint y: 348, endPoint x: 434, endPoint y: 326, distance: 137.0
click at [434, 341] on p "Duties include: social companionship ( to engage in meaningful conversation and…" at bounding box center [478, 361] width 519 height 40
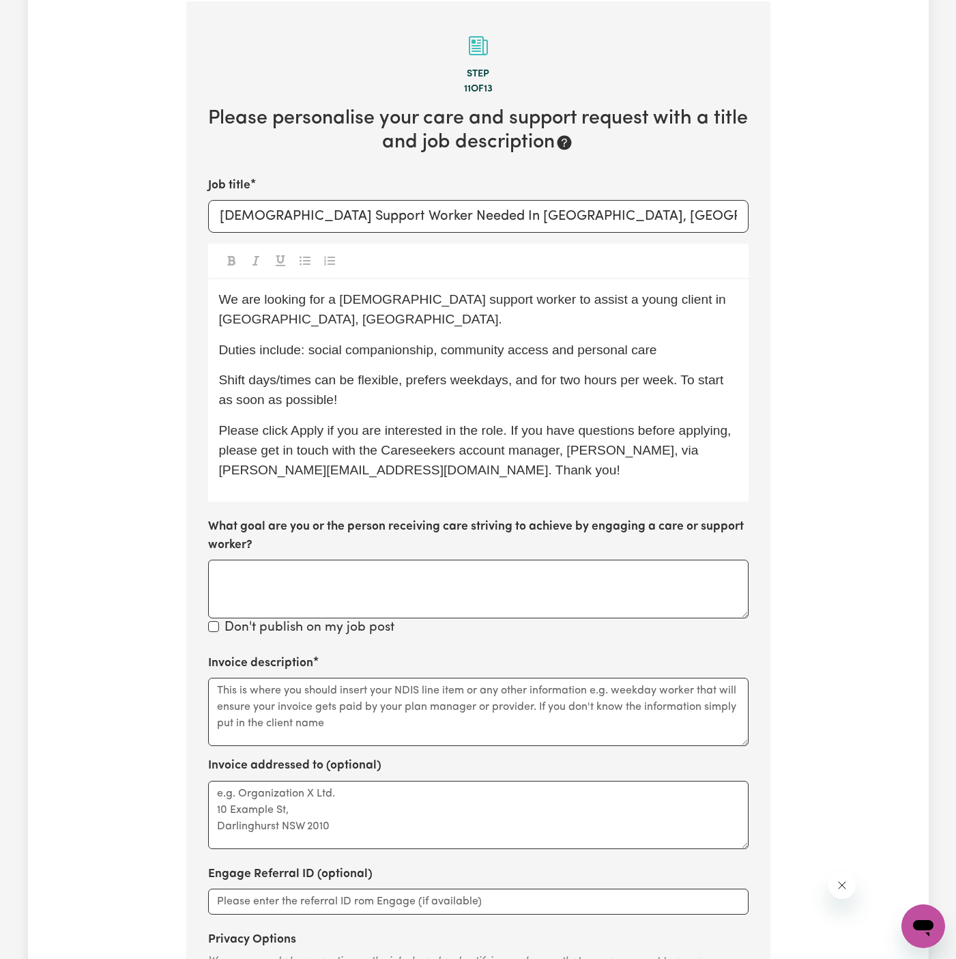
click at [668, 341] on p "Duties include: social companionship, community access and personal care" at bounding box center [478, 351] width 519 height 20
click at [685, 341] on p "Duties include: social companionship, community access and personal care" at bounding box center [478, 351] width 519 height 20
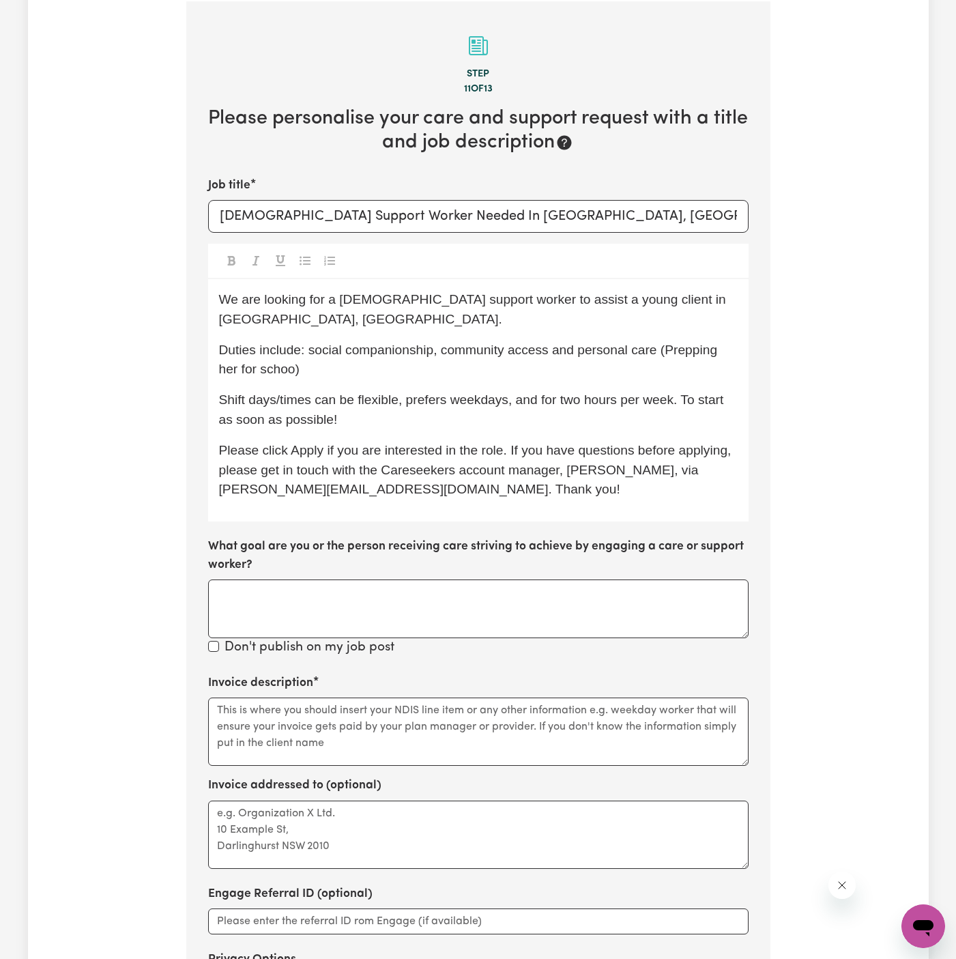
click at [722, 343] on span "Duties include: social companionship, community access and personal care (Prepp…" at bounding box center [470, 360] width 502 height 34
click at [672, 343] on span "Duties include: social companionship, community access and personal care (Prepa…" at bounding box center [476, 360] width 515 height 34
drag, startPoint x: 563, startPoint y: 324, endPoint x: 563, endPoint y: 337, distance: 13.0
click at [563, 343] on span "Duties include: social companionship, community access and personal care (prepa…" at bounding box center [476, 360] width 514 height 34
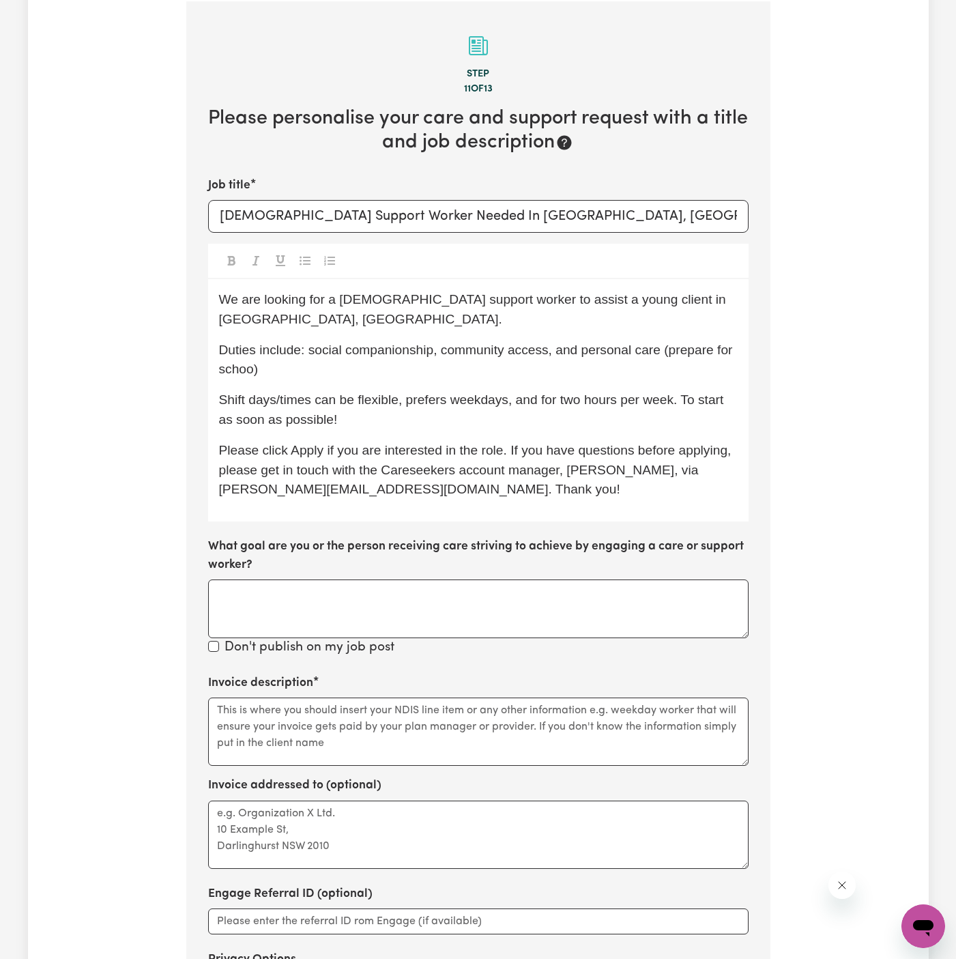
click at [550, 343] on span "Duties include: social companionship, community access, and personal care (prep…" at bounding box center [477, 360] width 517 height 34
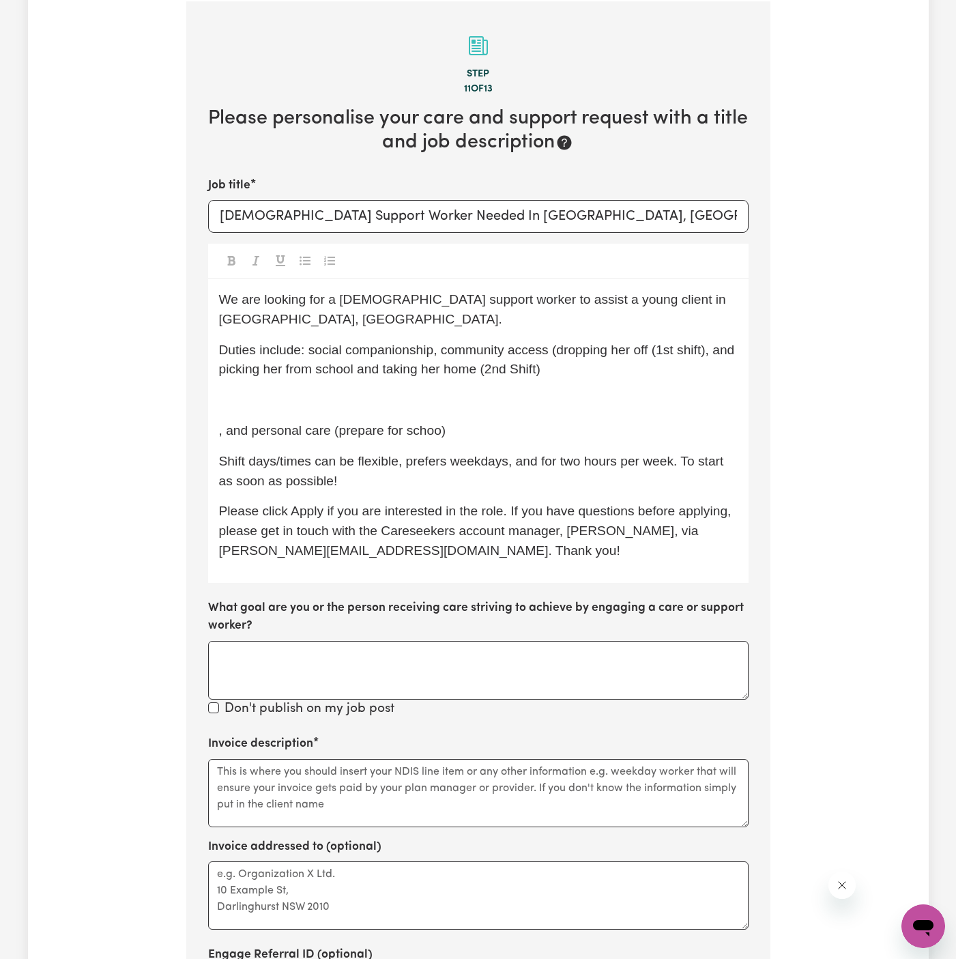
click at [408, 390] on p "﻿" at bounding box center [478, 400] width 519 height 20
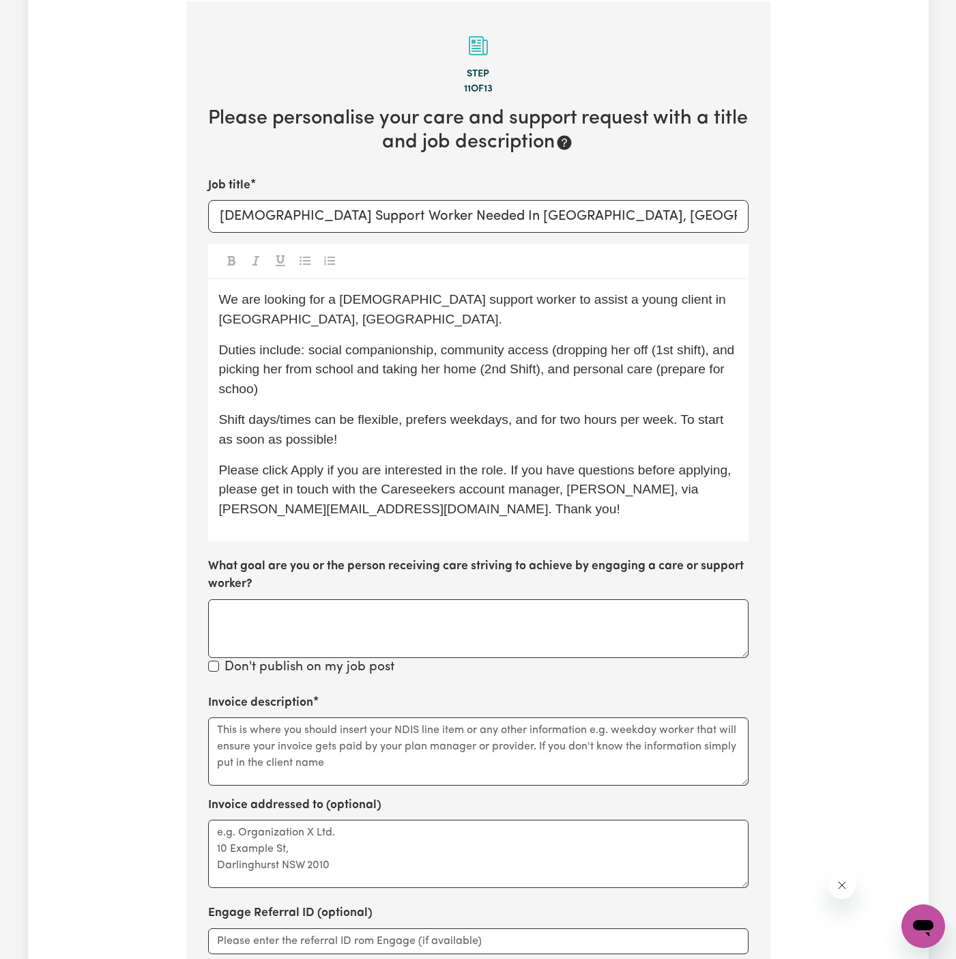
click at [659, 343] on span "Duties include: social companionship, community access (dropping her off (1st s…" at bounding box center [479, 370] width 520 height 54
click at [408, 351] on span "Duties include: social companionship, community access (dropping her off - 1st …" at bounding box center [477, 370] width 516 height 54
click at [652, 343] on span "Duties include: social companionship, community access (dropping her off - 1st …" at bounding box center [477, 370] width 516 height 54
click at [256, 346] on span "Duties include: social companionship, community access (dropping her off to sch…" at bounding box center [476, 370] width 515 height 54
click at [546, 349] on span "Duties include: social companionship, community access (dropping her off to sch…" at bounding box center [476, 370] width 515 height 54
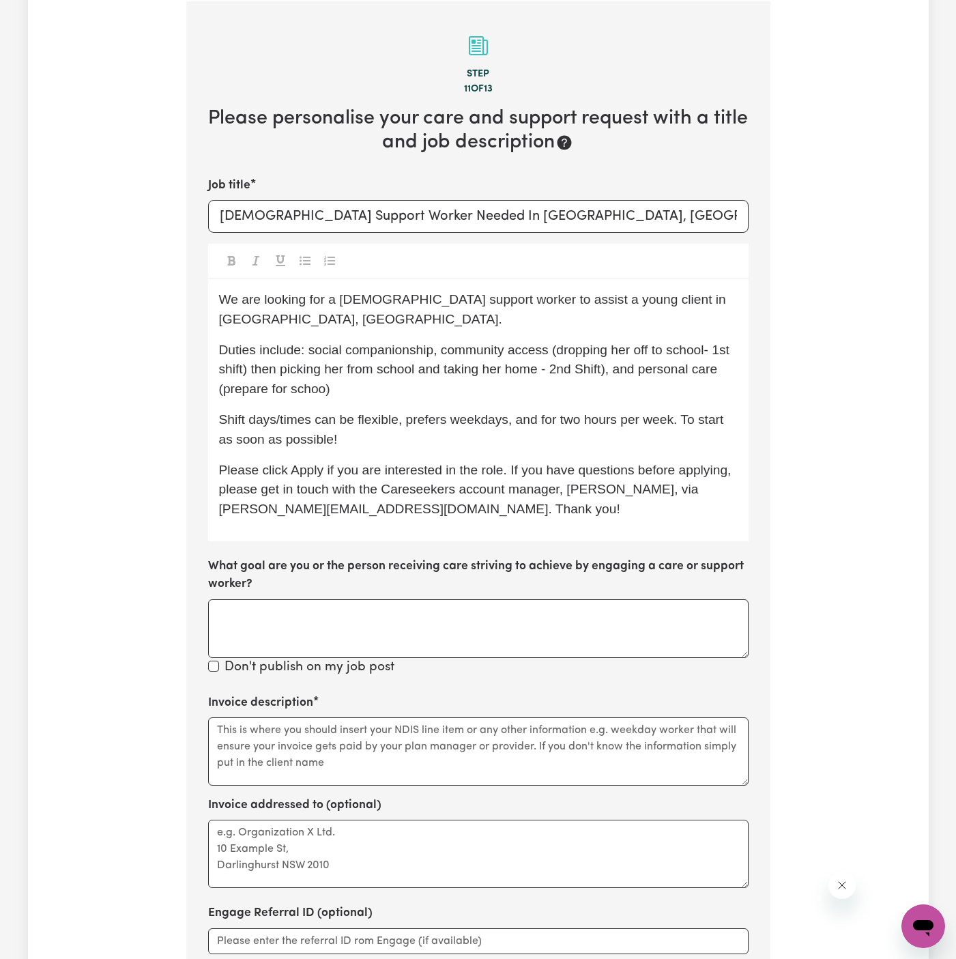
click at [248, 349] on span "Duties include: social companionship, community access (dropping her off to sch…" at bounding box center [476, 370] width 515 height 54
click at [657, 343] on span "Duties include: social companionship, community access (dropping her off to sch…" at bounding box center [476, 370] width 515 height 54
click at [250, 371] on span "Duties include: social companionship, community access (dropping her off at sch…" at bounding box center [476, 370] width 515 height 54
click at [317, 367] on span "Duties include: social companionship, community access (dropping her off at sch…" at bounding box center [476, 370] width 515 height 54
click at [337, 371] on span "Duties include: social companionship, community access (dropping her off at sch…" at bounding box center [476, 370] width 515 height 54
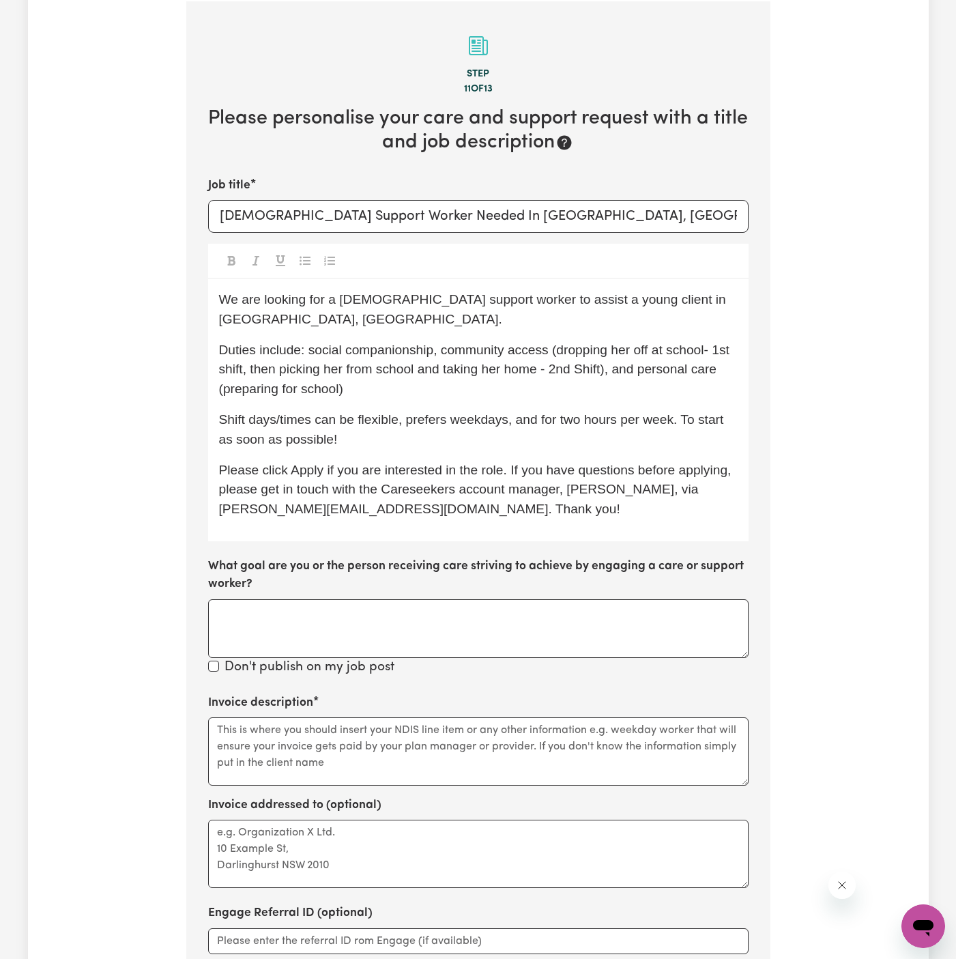
click at [373, 375] on p "Duties include: social companionship, community access (dropping her off at sch…" at bounding box center [478, 370] width 519 height 59
click at [388, 373] on p "Duties include: social companionship, community access (dropping her off at sch…" at bounding box center [478, 370] width 519 height 59
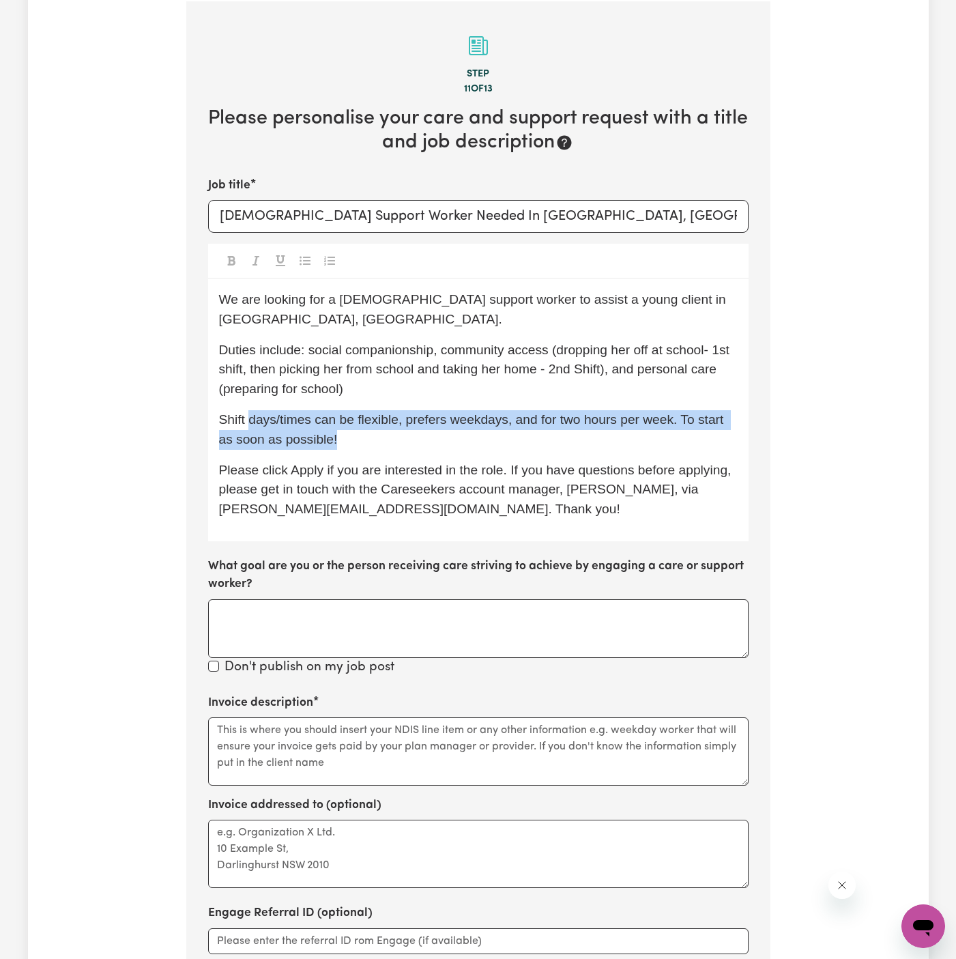
drag, startPoint x: 251, startPoint y: 395, endPoint x: 384, endPoint y: 410, distance: 134.0
click at [384, 410] on p "Shift days/times can be flexible, prefers weekdays, and for two hours per week.…" at bounding box center [478, 430] width 519 height 40
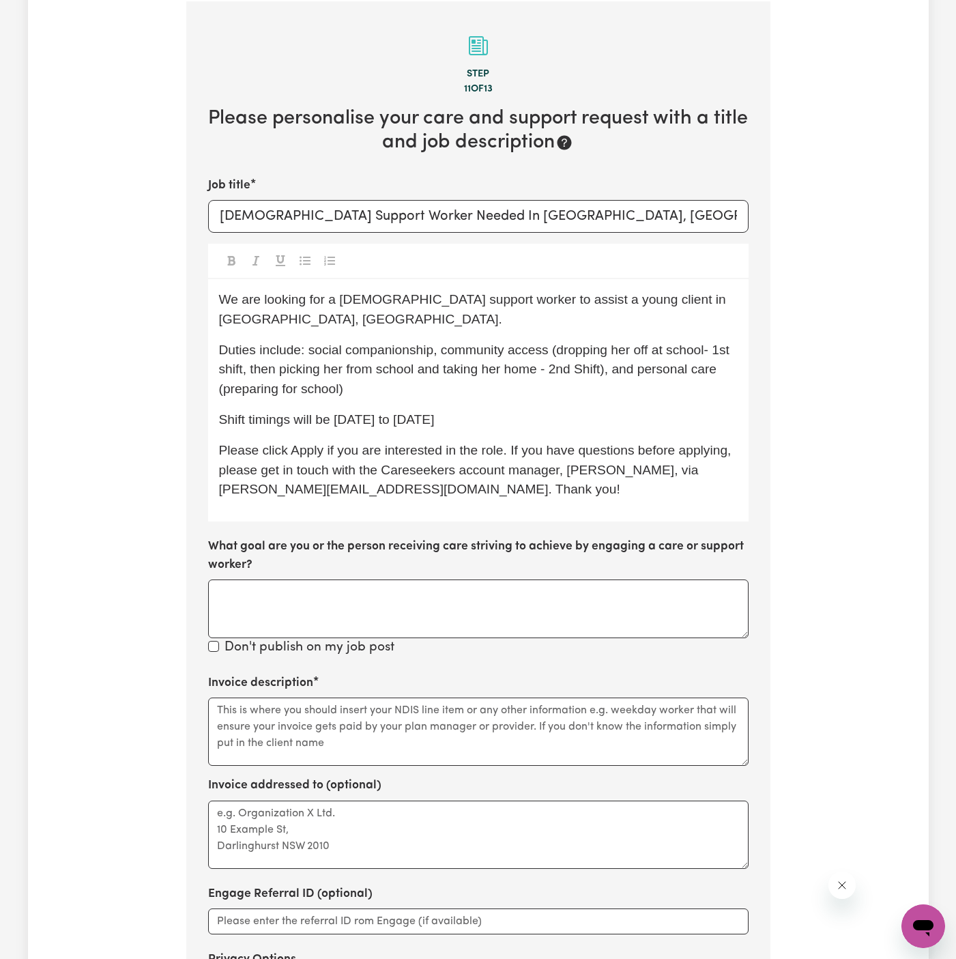
click at [335, 412] on span "Shift timings will be Monday to Friday" at bounding box center [327, 419] width 216 height 14
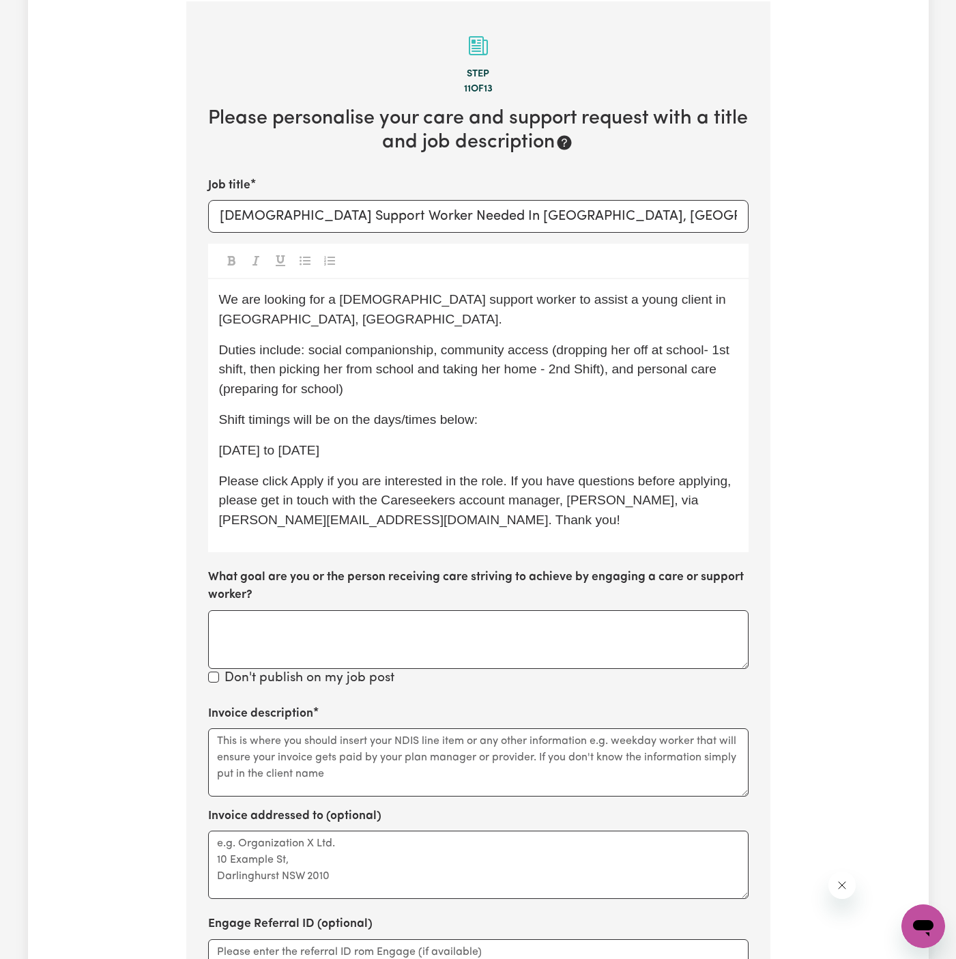
click at [334, 441] on p "Monday to Friday" at bounding box center [478, 451] width 519 height 20
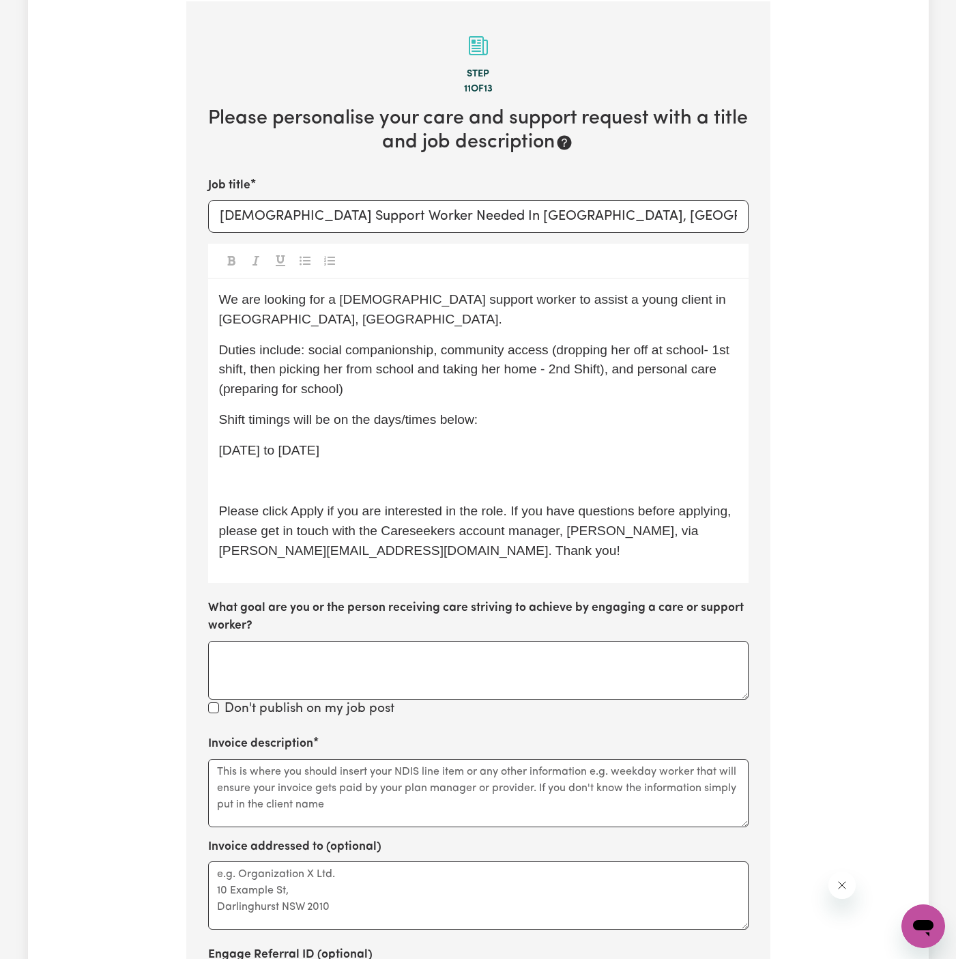
click at [341, 441] on p "Monday to Friday" at bounding box center [478, 451] width 519 height 20
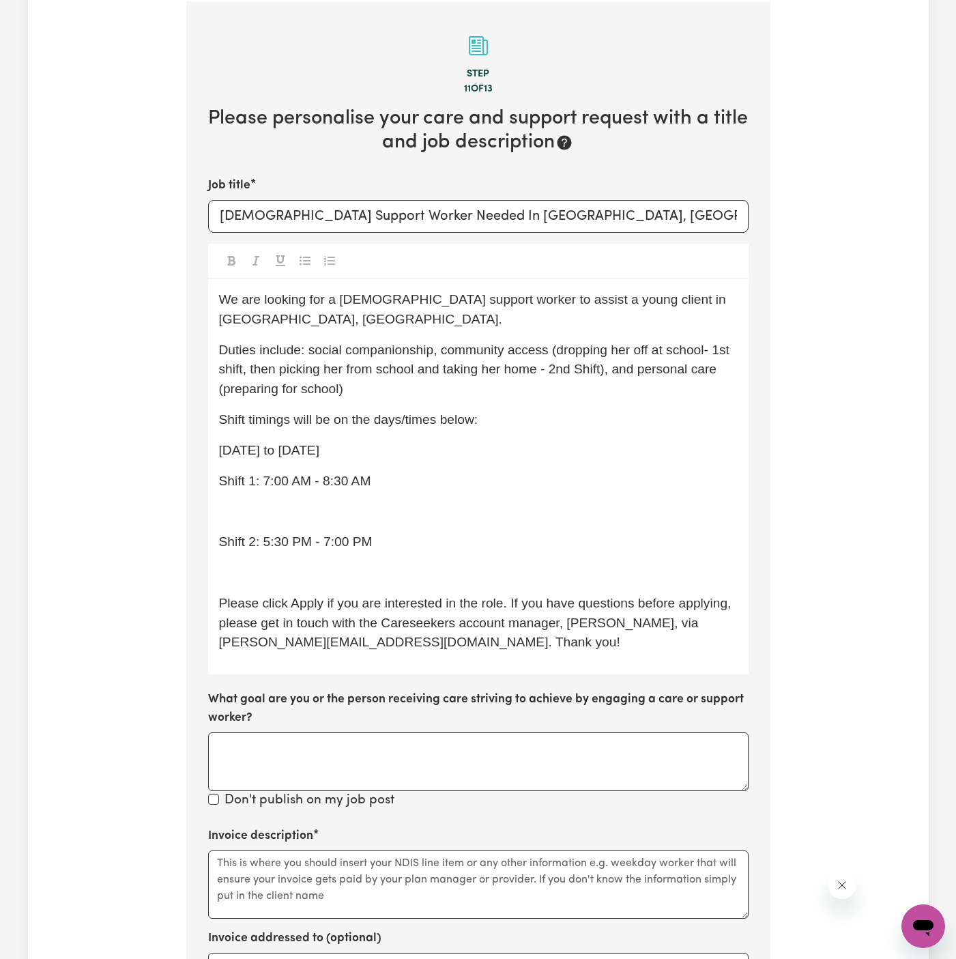
click at [285, 563] on p "﻿" at bounding box center [478, 573] width 519 height 20
click at [223, 535] on span "Shift 2: 5:30 PM - 7:00 PM" at bounding box center [296, 542] width 154 height 14
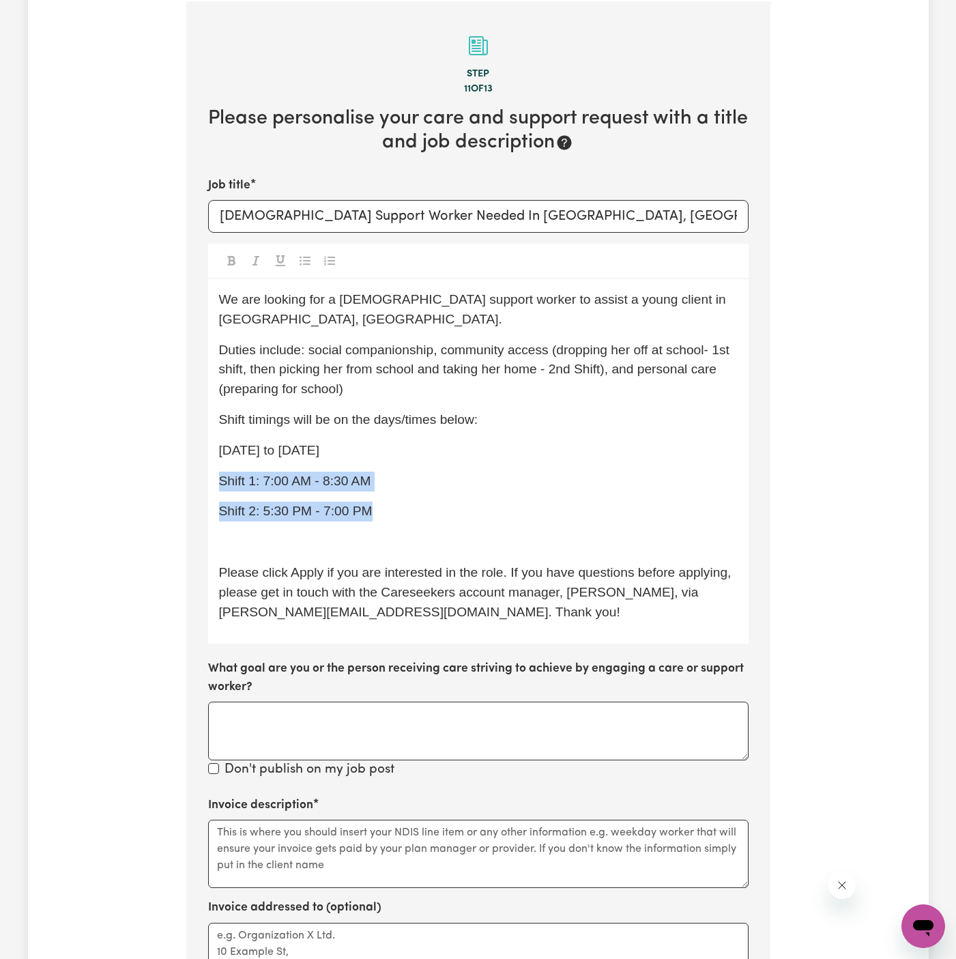
drag, startPoint x: 418, startPoint y: 495, endPoint x: 186, endPoint y: 465, distance: 233.4
click at [186, 465] on section "Step 11 of 13 Please personalise your care and support request with a title and…" at bounding box center [478, 604] width 584 height 1206
click at [259, 479] on div "We are looking for a female support worker to assist a young client in Coogee, …" at bounding box center [478, 461] width 541 height 365
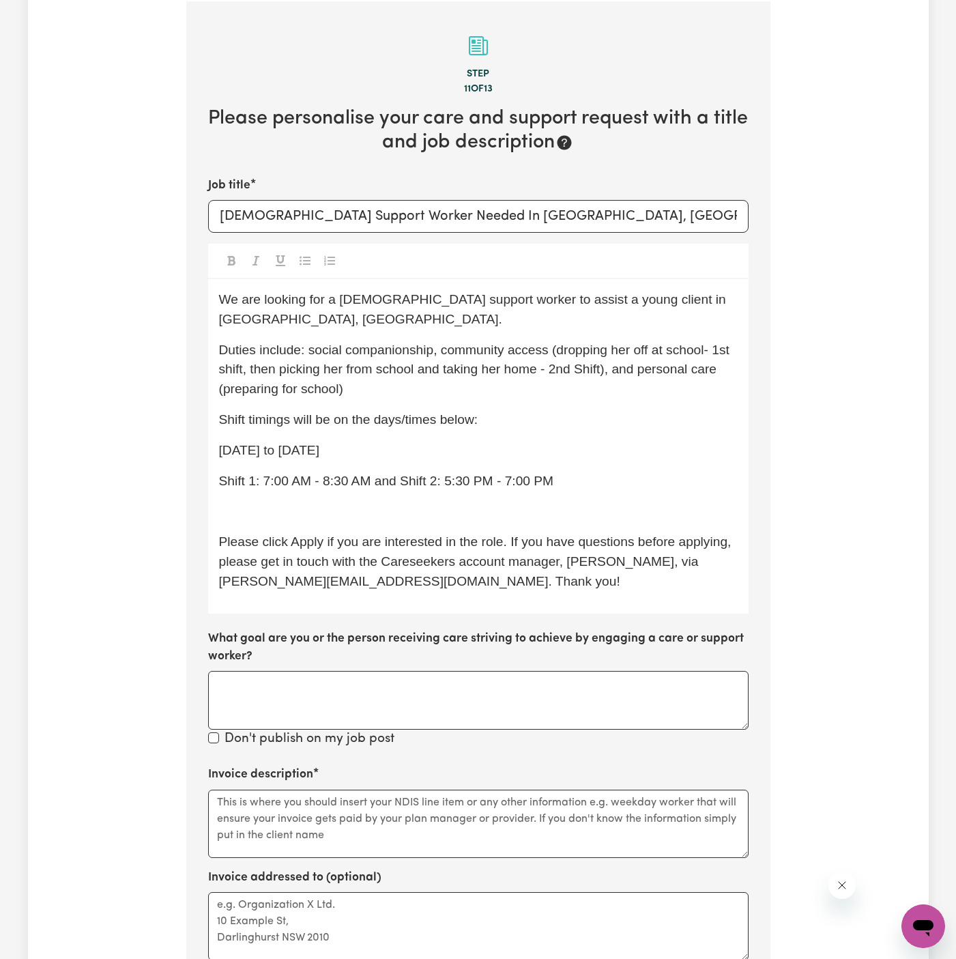
click at [220, 474] on span "Shift 1: 7:00 AM - 8:30 AM and Shift 2: 5:30 PM - 7:00 PM" at bounding box center [386, 481] width 335 height 14
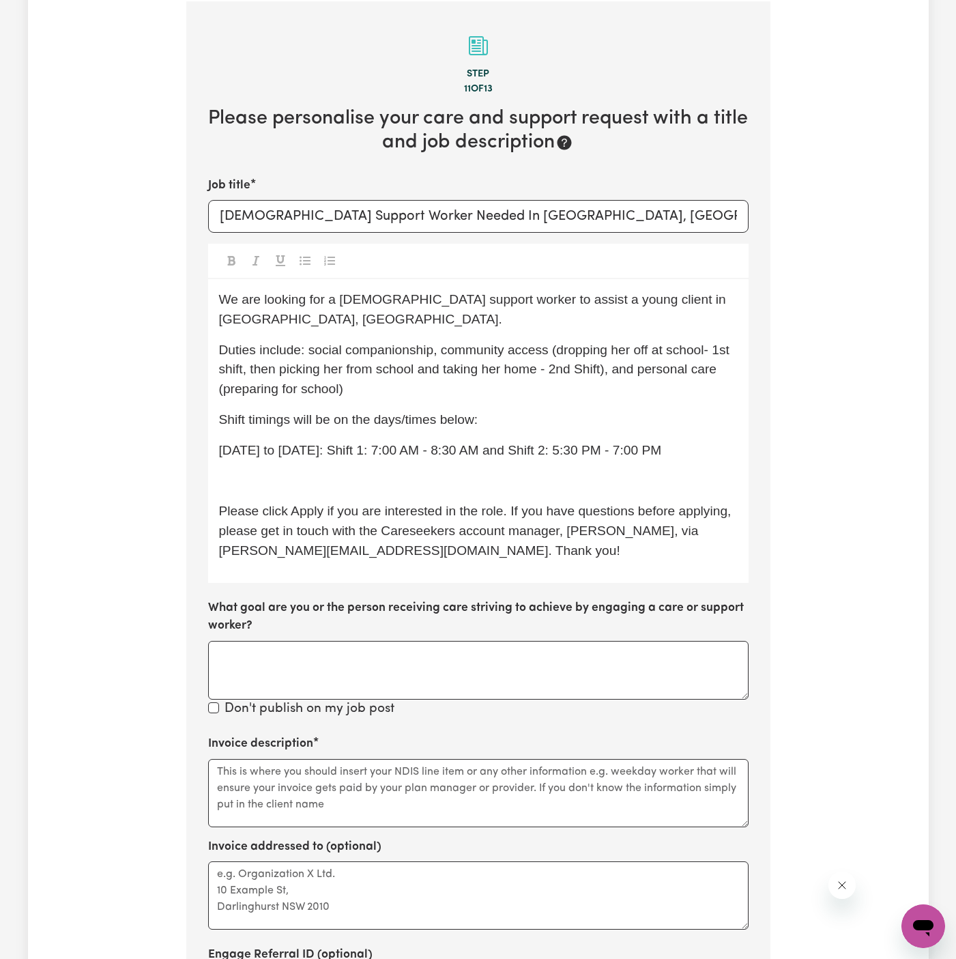
click at [324, 504] on span "Please click Apply if you are interested in the role. If you have questions bef…" at bounding box center [477, 531] width 516 height 54
click at [673, 441] on p "Monday to Friday: Shift 1: 7:00 AM - 8:30 AM and Shift 2: 5:30 PM - 7:00 PM" at bounding box center [478, 451] width 519 height 20
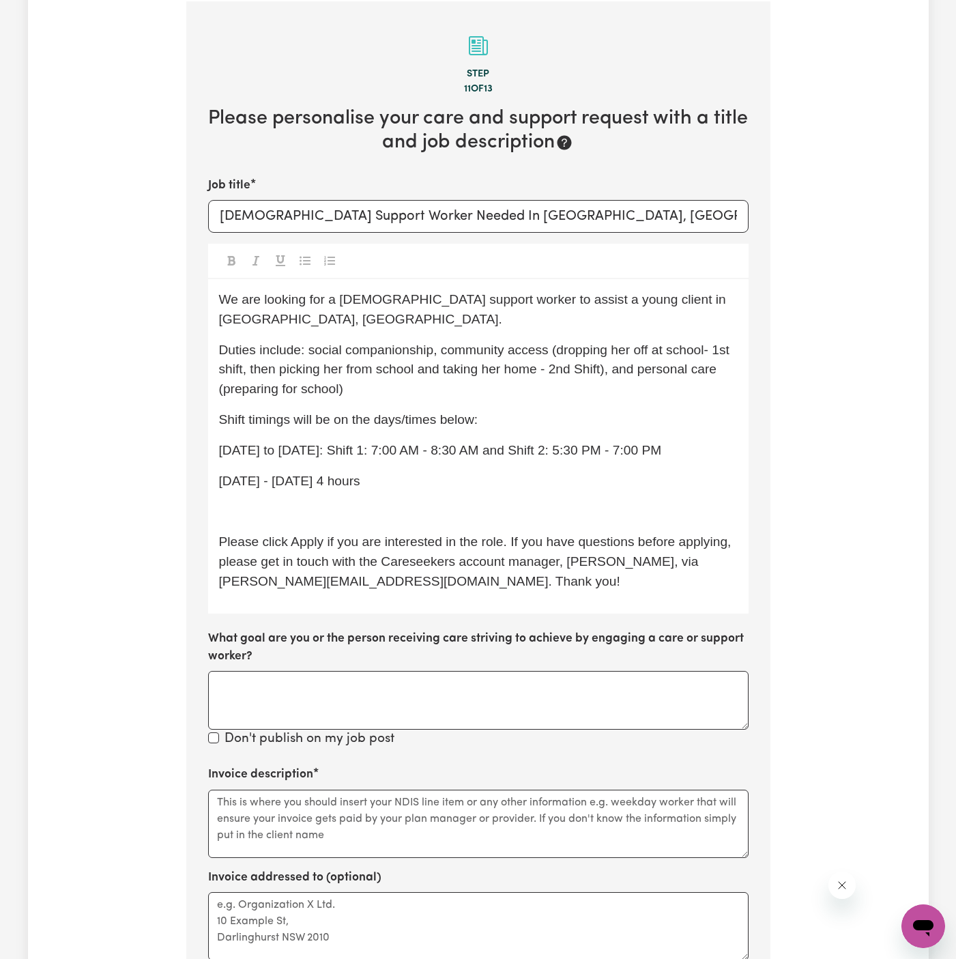
click at [307, 502] on p "﻿" at bounding box center [478, 512] width 519 height 20
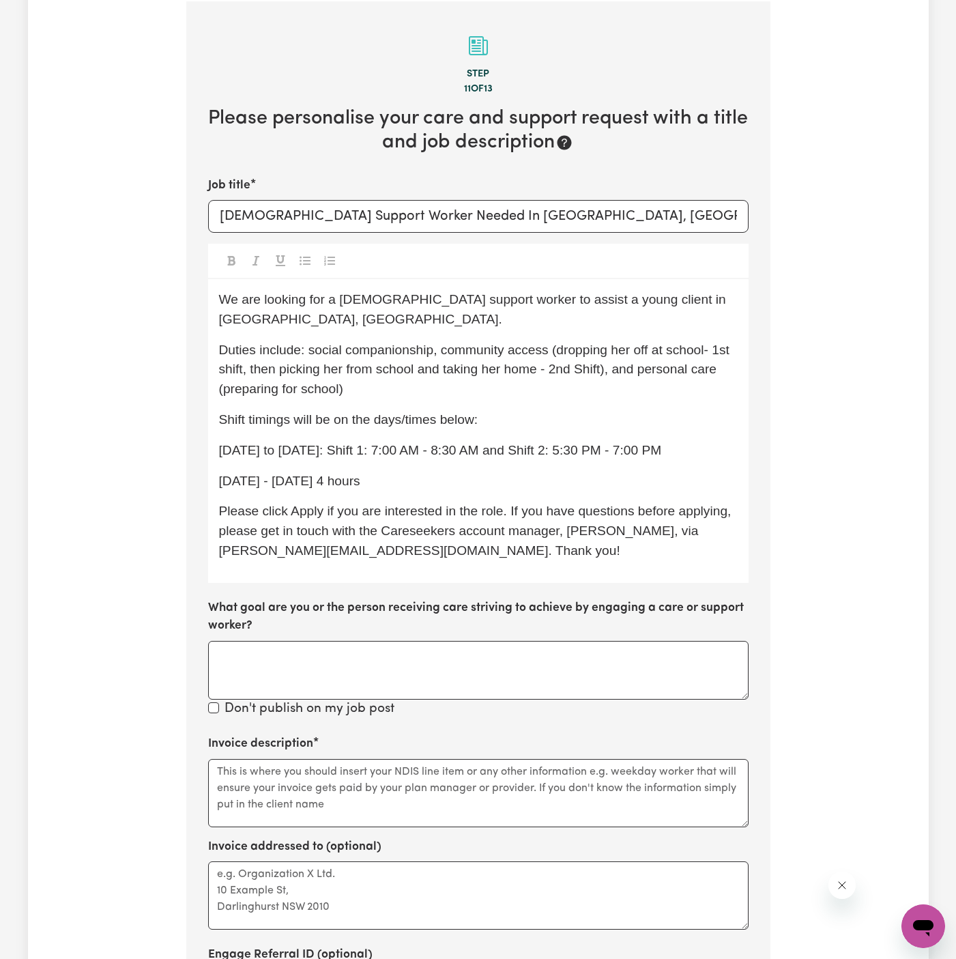
drag, startPoint x: 405, startPoint y: 465, endPoint x: 220, endPoint y: 428, distance: 188.6
click at [220, 428] on div "We are looking for a female support worker to assist a young client in Coogee, …" at bounding box center [478, 431] width 541 height 304
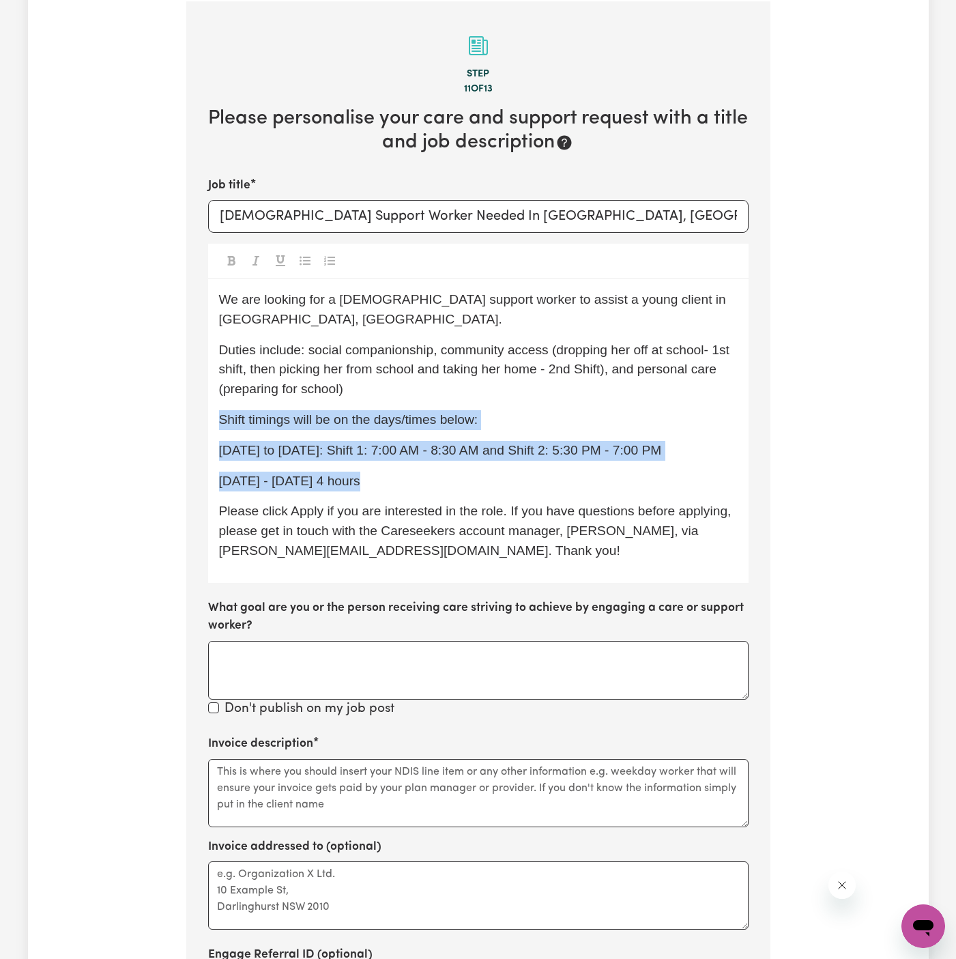
click at [300, 257] on icon "Toggle undefined" at bounding box center [305, 260] width 11 height 11
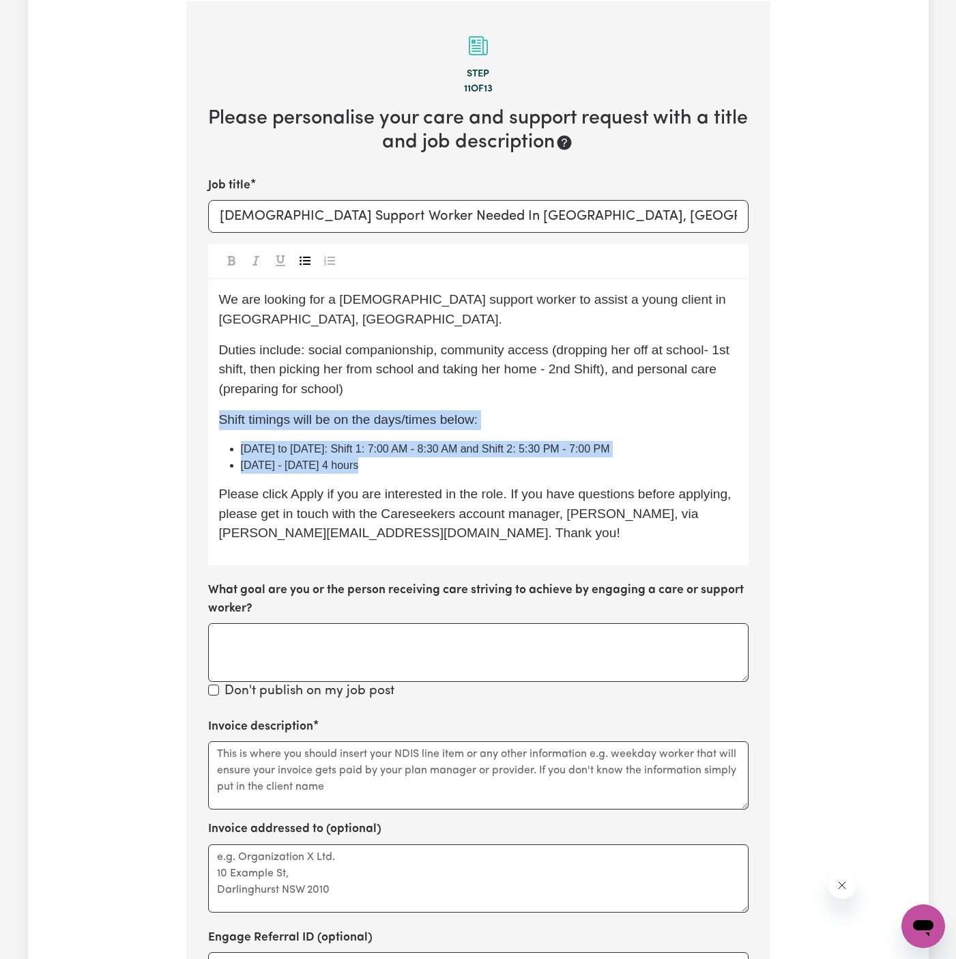
click at [432, 457] on li "Saturday - Sunday 4 hours" at bounding box center [489, 465] width 497 height 16
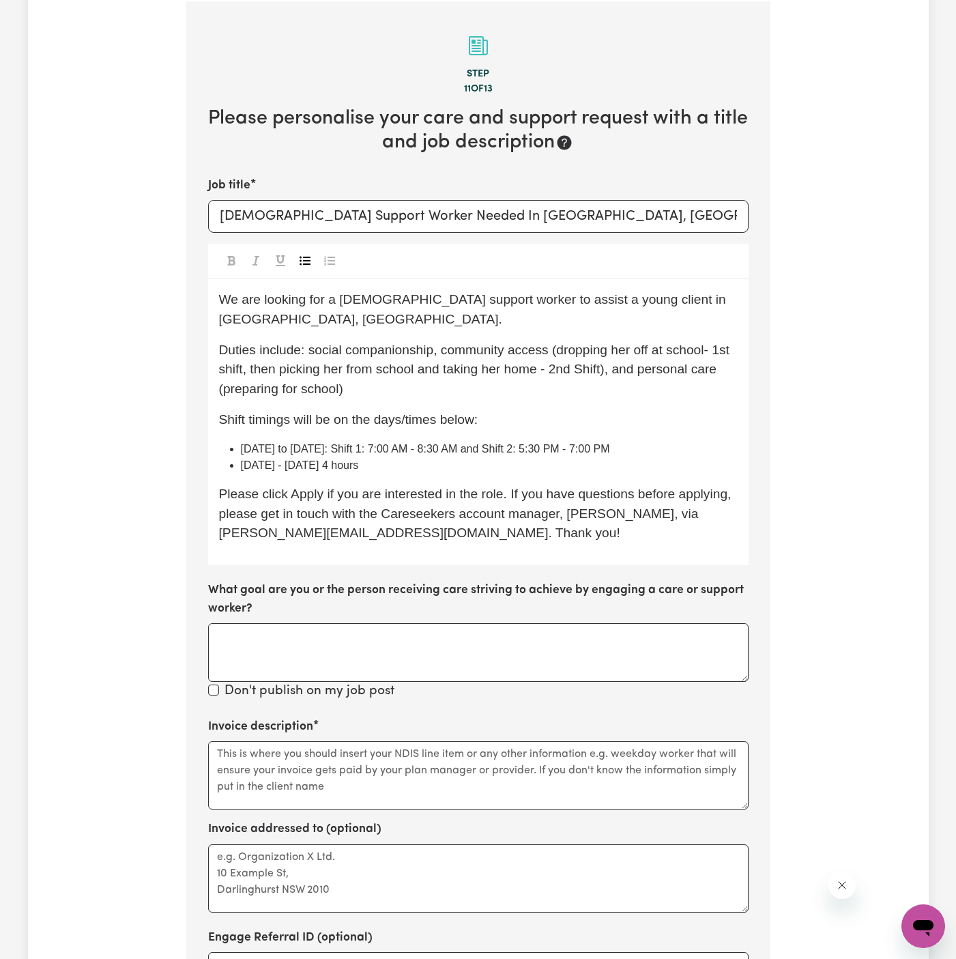
click at [510, 443] on span "Monday to Friday: Shift 1: 7:00 AM - 8:30 AM and Shift 2: 5:30 PM - 7:00 PM" at bounding box center [425, 449] width 369 height 12
click at [627, 441] on li "Monday to Friday: Shift 1: 7:00 AM - 8:30 AM and Shift 2: 5:30 PM - 7:00 PM" at bounding box center [489, 449] width 497 height 16
click at [651, 441] on li "Monday to Friday: Shift 1: 7:00 AM - 8:30 AM and Shift 2: 5:30 PM - 7:00 PM" at bounding box center [489, 449] width 497 height 16
click at [418, 457] on li "Saturday - Sunday 4 hours" at bounding box center [489, 465] width 497 height 16
click at [504, 365] on p "Duties include: social companionship, community access (dropping her off at sch…" at bounding box center [478, 370] width 519 height 59
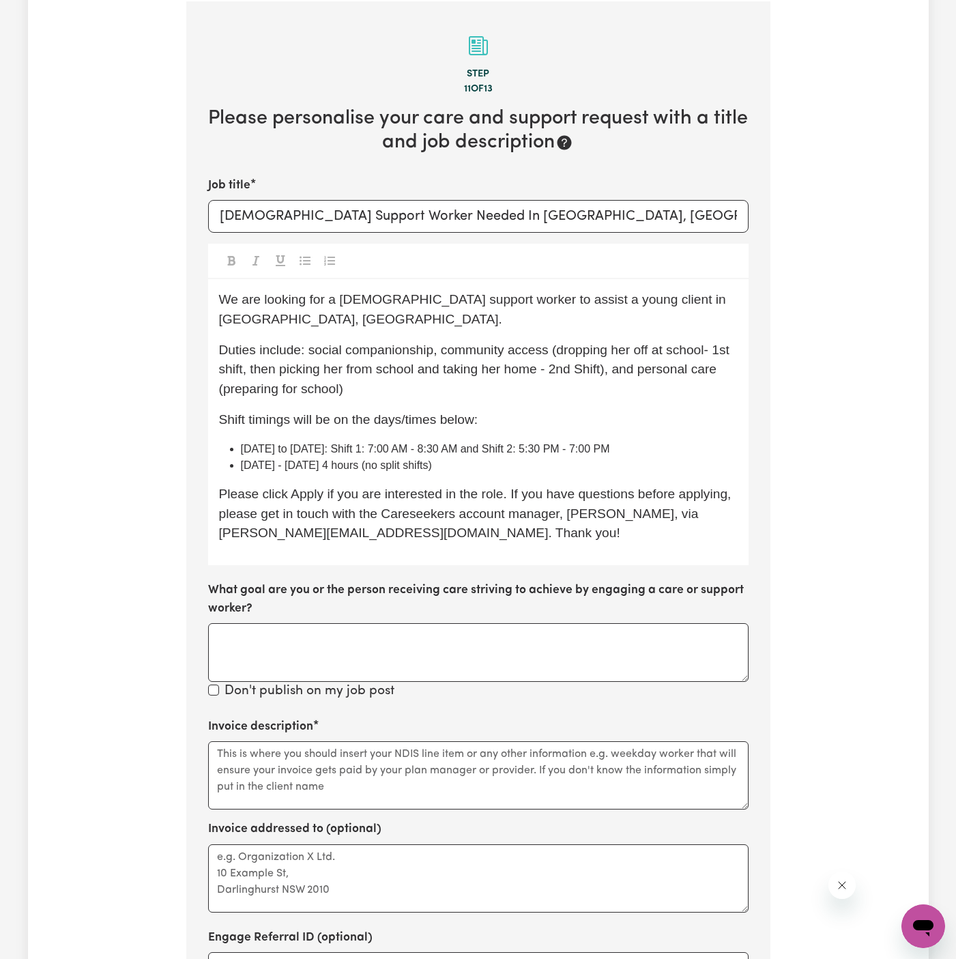
drag, startPoint x: 607, startPoint y: 350, endPoint x: 673, endPoint y: 474, distance: 140.2
click at [610, 358] on p "Duties include: social companionship, community access (dropping her off at sch…" at bounding box center [478, 370] width 519 height 59
click at [619, 381] on div "We are looking for a female support worker to assist a young client in Coogee, …" at bounding box center [478, 422] width 541 height 286
click at [558, 343] on span "Duties include: social companionship, community access (dropping her off at sch…" at bounding box center [476, 370] width 515 height 54
drag, startPoint x: 547, startPoint y: 332, endPoint x: 685, endPoint y: 467, distance: 193.1
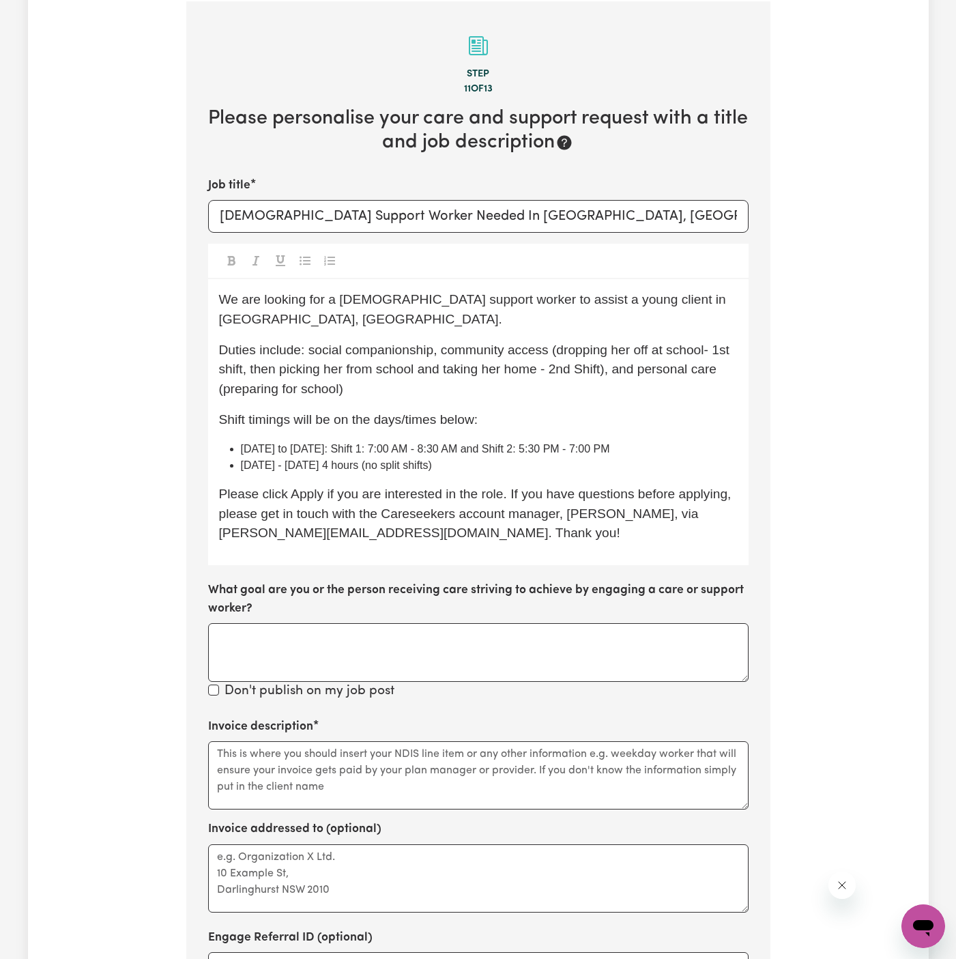
click at [547, 343] on span "Duties include: social companionship, community access (dropping her off at sch…" at bounding box center [476, 370] width 515 height 54
click at [606, 352] on span "Duties include: social companionship, community access (dropping her off at sch…" at bounding box center [476, 370] width 515 height 54
click at [556, 343] on span "Duties include: social companionship, community access (dropping her off at sch…" at bounding box center [476, 370] width 515 height 54
click at [670, 351] on span "Duties include: social companionship, community access (weekdays - dropping her…" at bounding box center [477, 370] width 517 height 54
click at [496, 367] on span "Duties include: social companionship, community access (weekdays - dropping her…" at bounding box center [477, 370] width 517 height 54
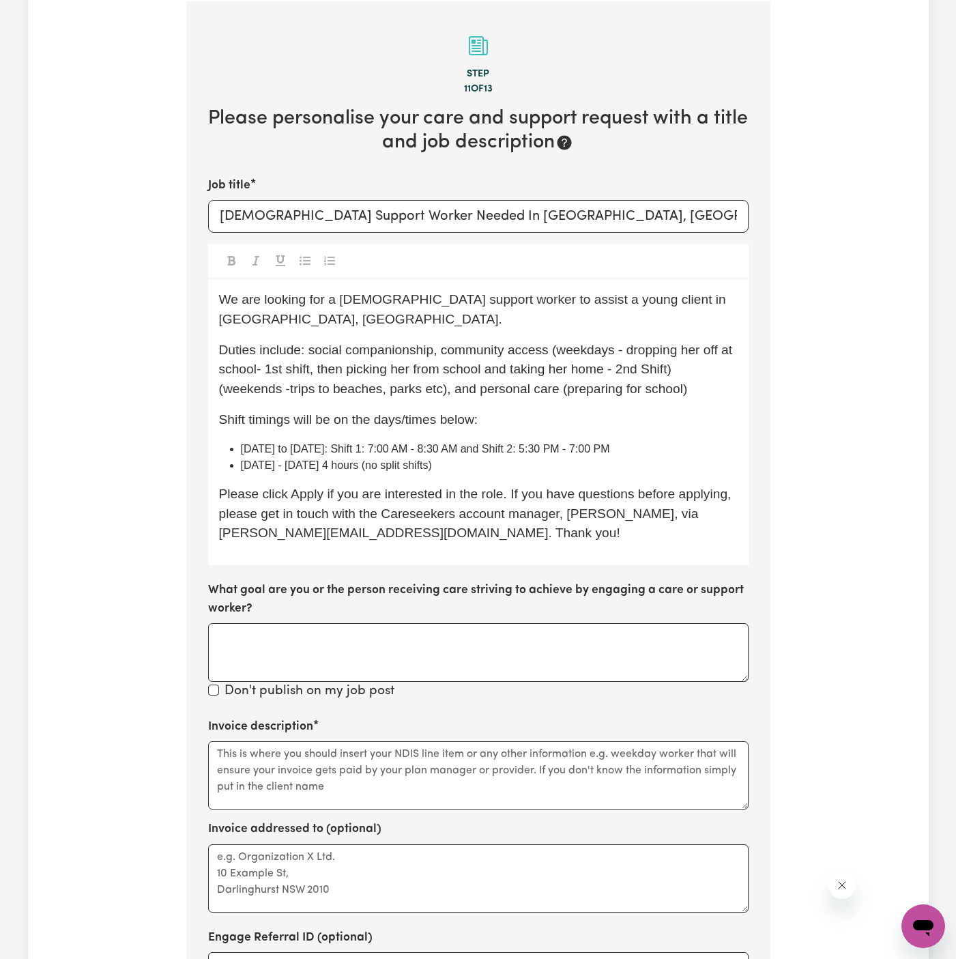
click at [541, 370] on span "Duties include: social companionship, community access (weekdays - dropping her…" at bounding box center [477, 370] width 517 height 54
click at [627, 410] on p "Shift timings will be on the days/times below:" at bounding box center [478, 420] width 519 height 20
click at [436, 368] on span "Duties include: social companionship, community access (weekdays - dropping her…" at bounding box center [477, 370] width 517 height 54
click at [565, 410] on p "Shift timings will be on the days/times below:" at bounding box center [478, 420] width 519 height 20
click at [623, 410] on p "Shift timings will be on the days/times below:" at bounding box center [478, 420] width 519 height 20
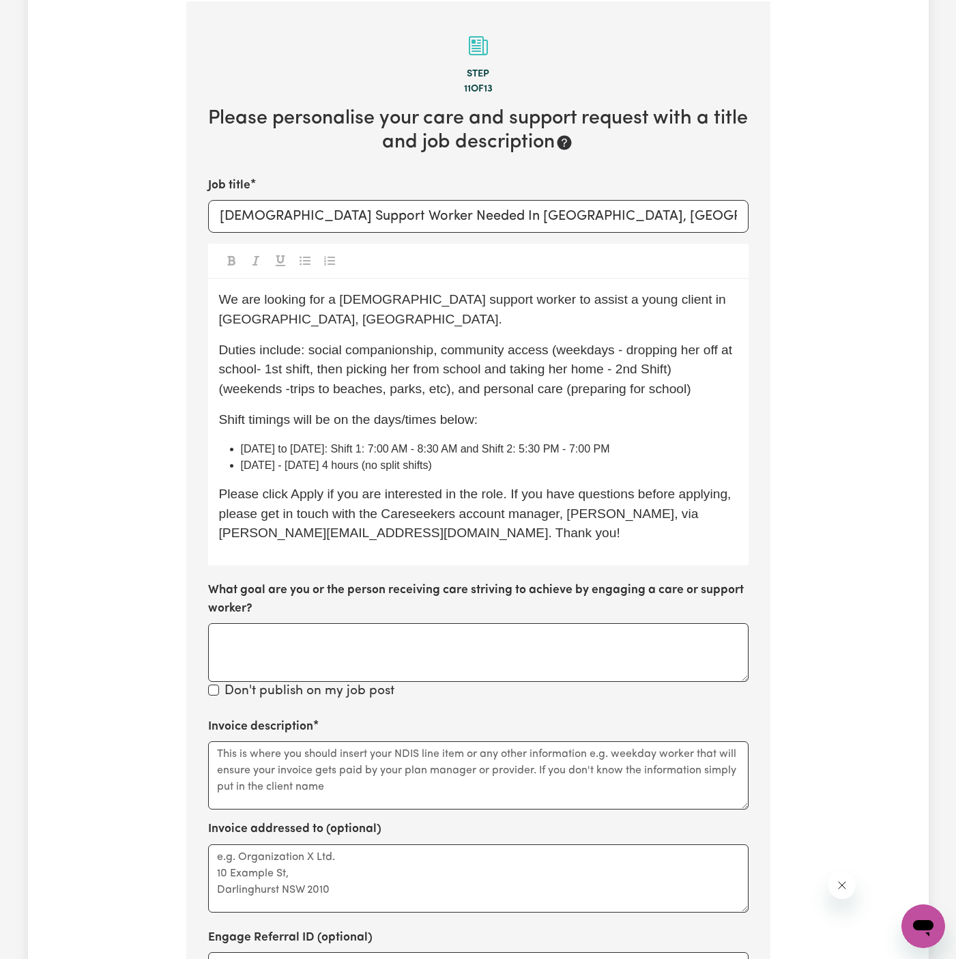
click at [594, 443] on span "Monday to Friday: Shift 1: 7:00 AM - 8:30 AM and Shift 2: 5:30 PM - 7:00 PM" at bounding box center [425, 449] width 369 height 12
click at [621, 441] on li "Monday to Friday: Shift 1: 7:00 AM - 8:30 AM and Shift 2: 5:30 PM - 7:00 PM" at bounding box center [489, 449] width 497 height 16
click at [653, 457] on li "Saturday - Sunday 4 hours (no split shifts)" at bounding box center [489, 465] width 497 height 16
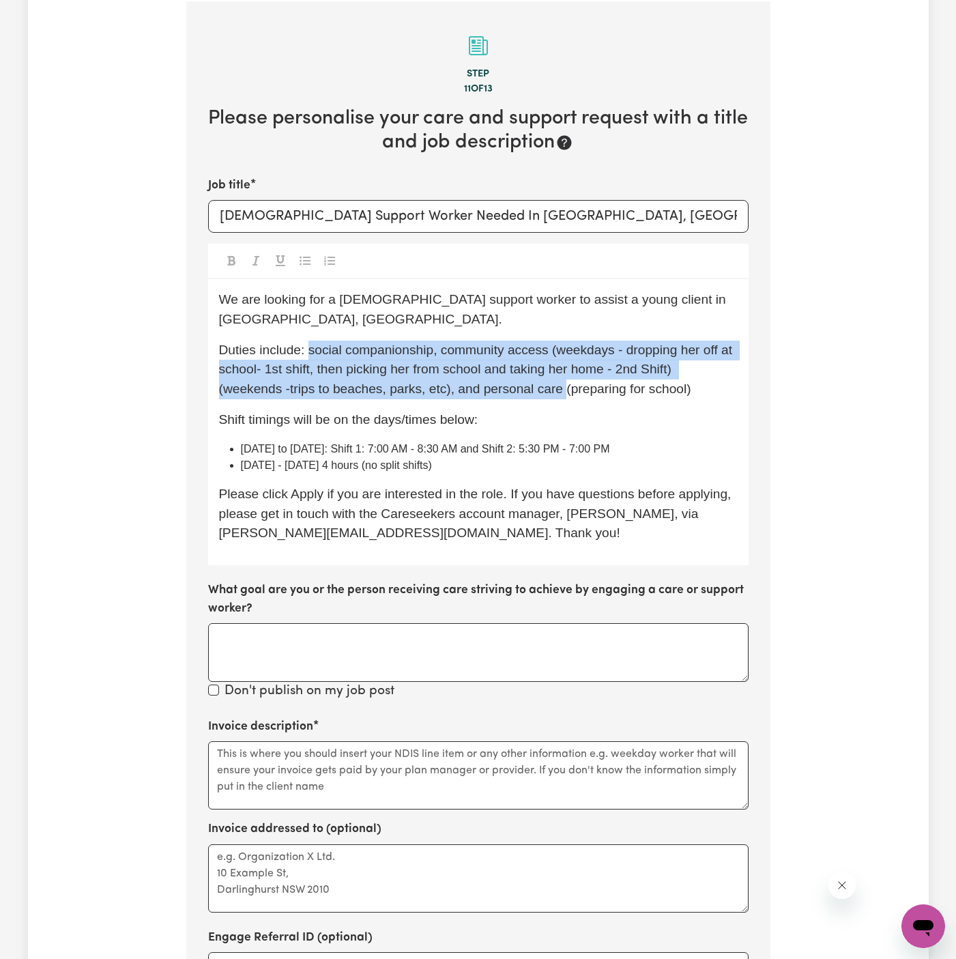
drag, startPoint x: 309, startPoint y: 331, endPoint x: 565, endPoint y: 367, distance: 258.5
click at [565, 367] on span "Duties include: social companionship, community access (weekdays - dropping her…" at bounding box center [477, 370] width 517 height 54
copy span "social companionship, community access (weekdays - dropping her off at school- …"
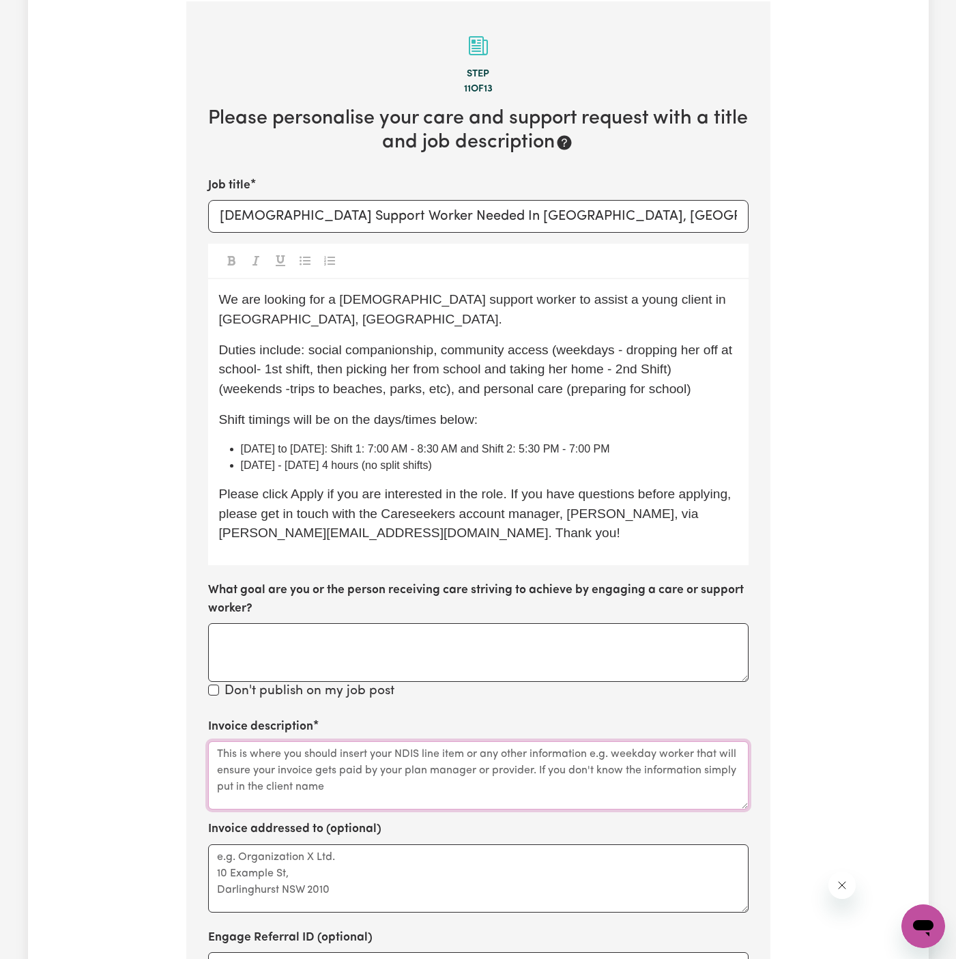
click at [299, 741] on textarea "Invoice description" at bounding box center [478, 775] width 541 height 68
paste textarea "social companionship, community access (weekdays - dropping her off at school- …"
drag, startPoint x: 423, startPoint y: 730, endPoint x: 573, endPoint y: 754, distance: 152.9
click at [573, 754] on textarea "social companionship, community access (weekdays - dropping her off at school- …" at bounding box center [478, 775] width 541 height 68
drag, startPoint x: 670, startPoint y: 752, endPoint x: 431, endPoint y: 730, distance: 239.2
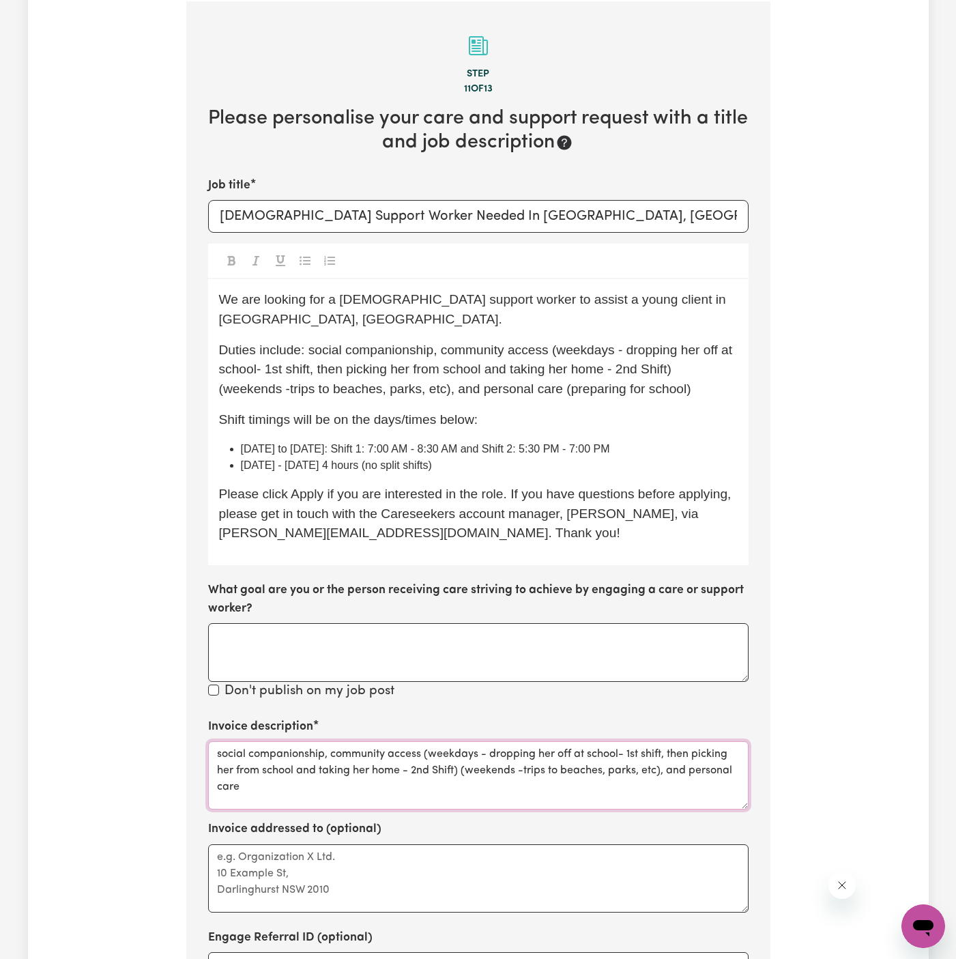
click at [431, 741] on textarea "social companionship, community access (weekdays - dropping her off at school- …" at bounding box center [478, 775] width 541 height 68
click at [484, 758] on textarea "social companionship, community access and personal care" at bounding box center [478, 775] width 541 height 68
type textarea "social companionship, community access and personal care"
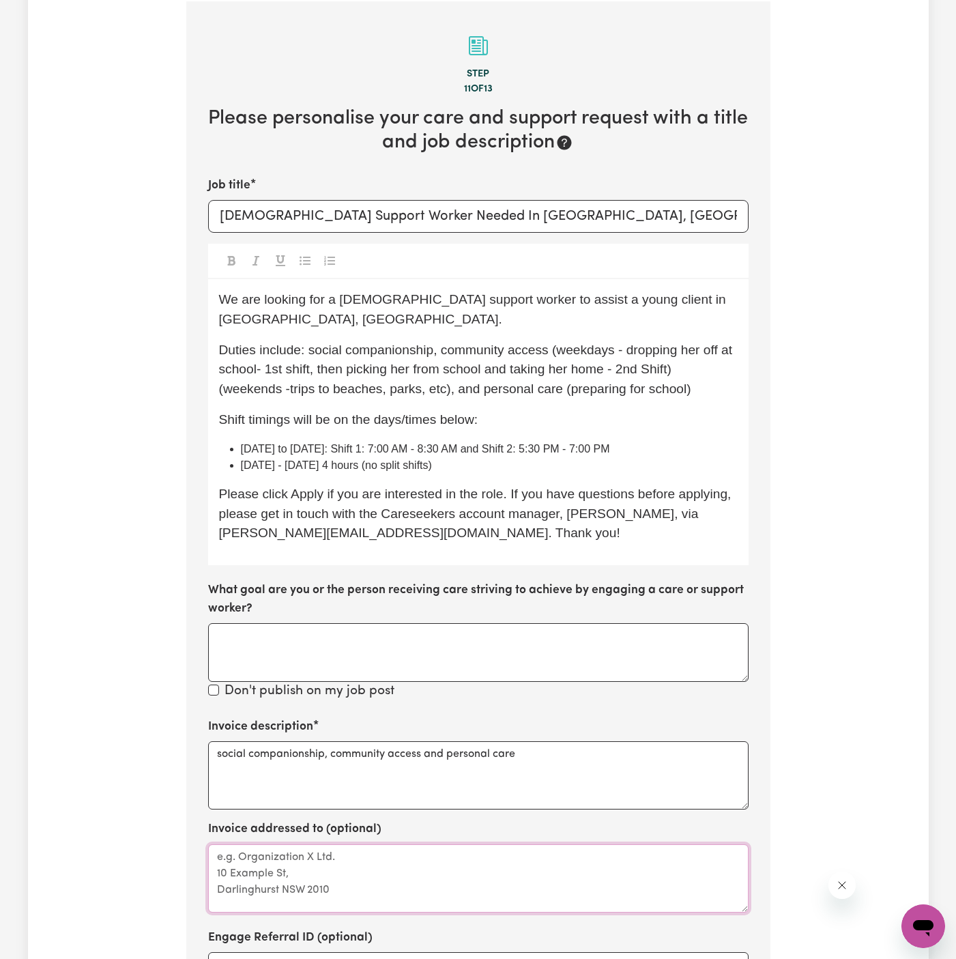
click at [431, 849] on textarea "Invoice addressed to (optional)" at bounding box center [478, 878] width 541 height 68
paste textarea "Care Comm Services"
click at [231, 844] on textarea "c/ oCare Comm Services" at bounding box center [478, 878] width 541 height 68
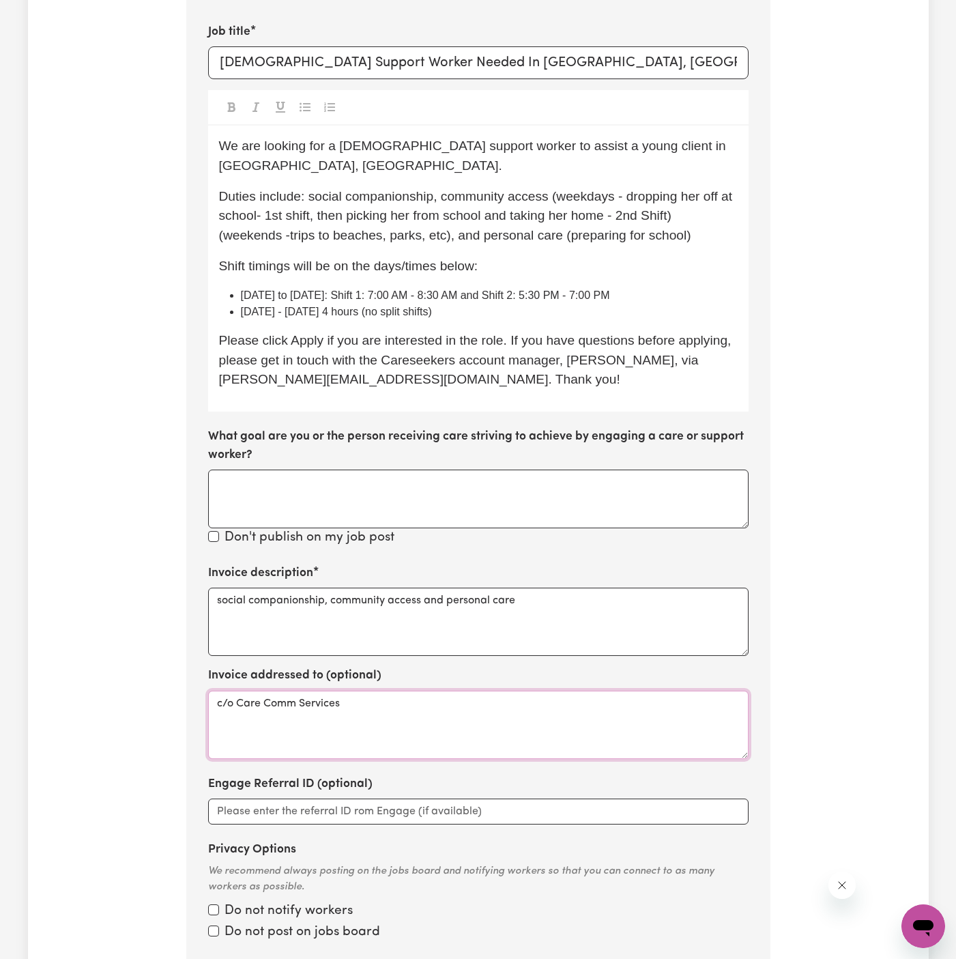
scroll to position [639, 0]
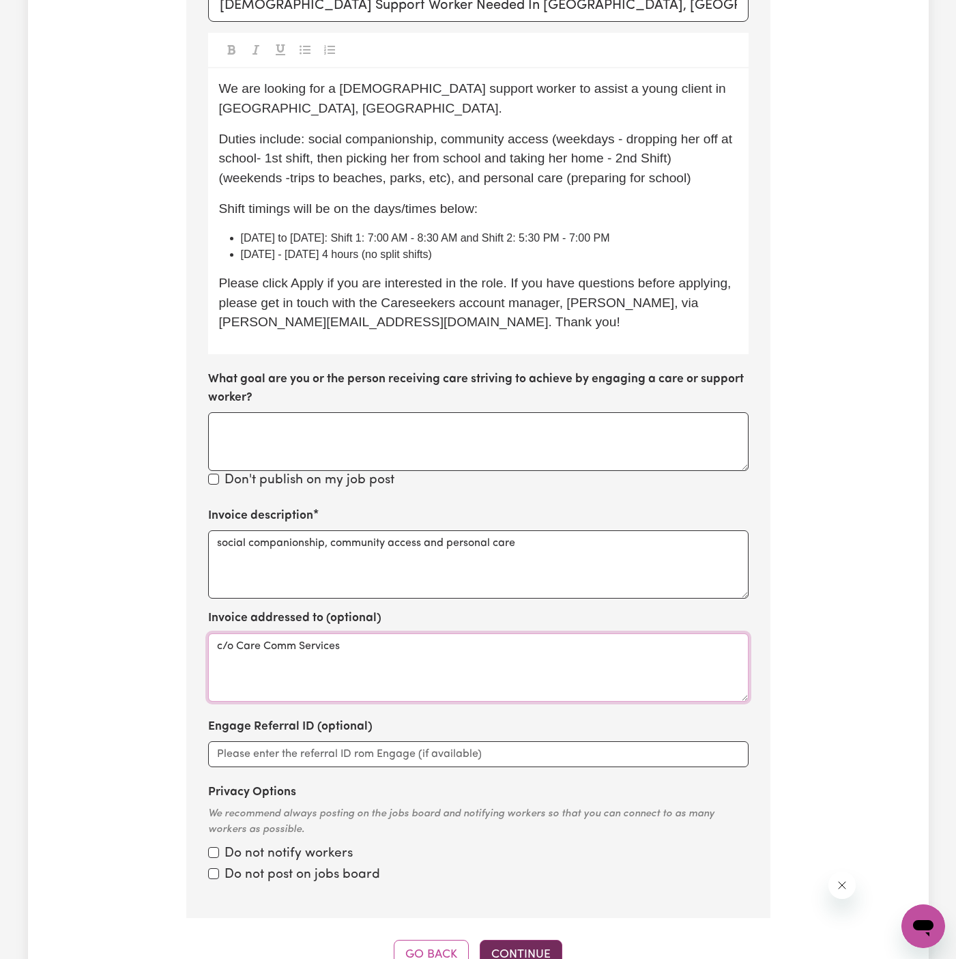
type textarea "c/o Care Comm Services"
click at [513, 940] on button "Continue" at bounding box center [521, 955] width 83 height 30
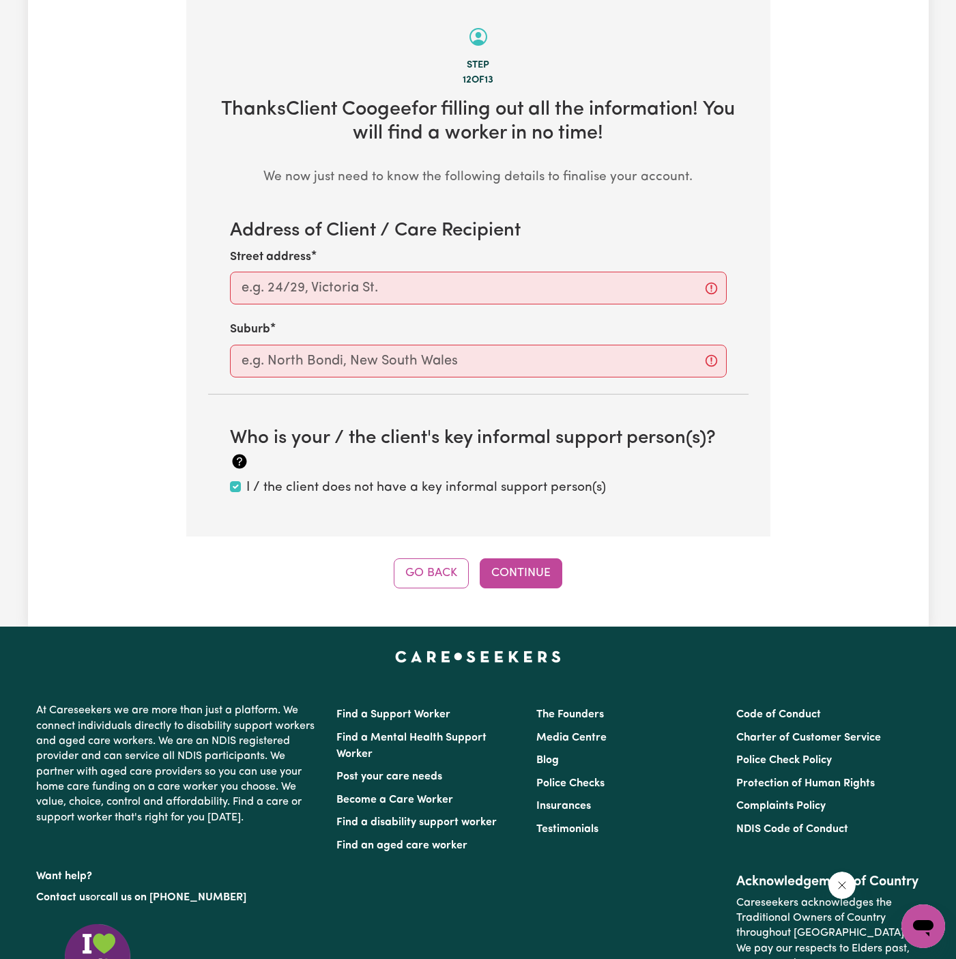
scroll to position [428, 0]
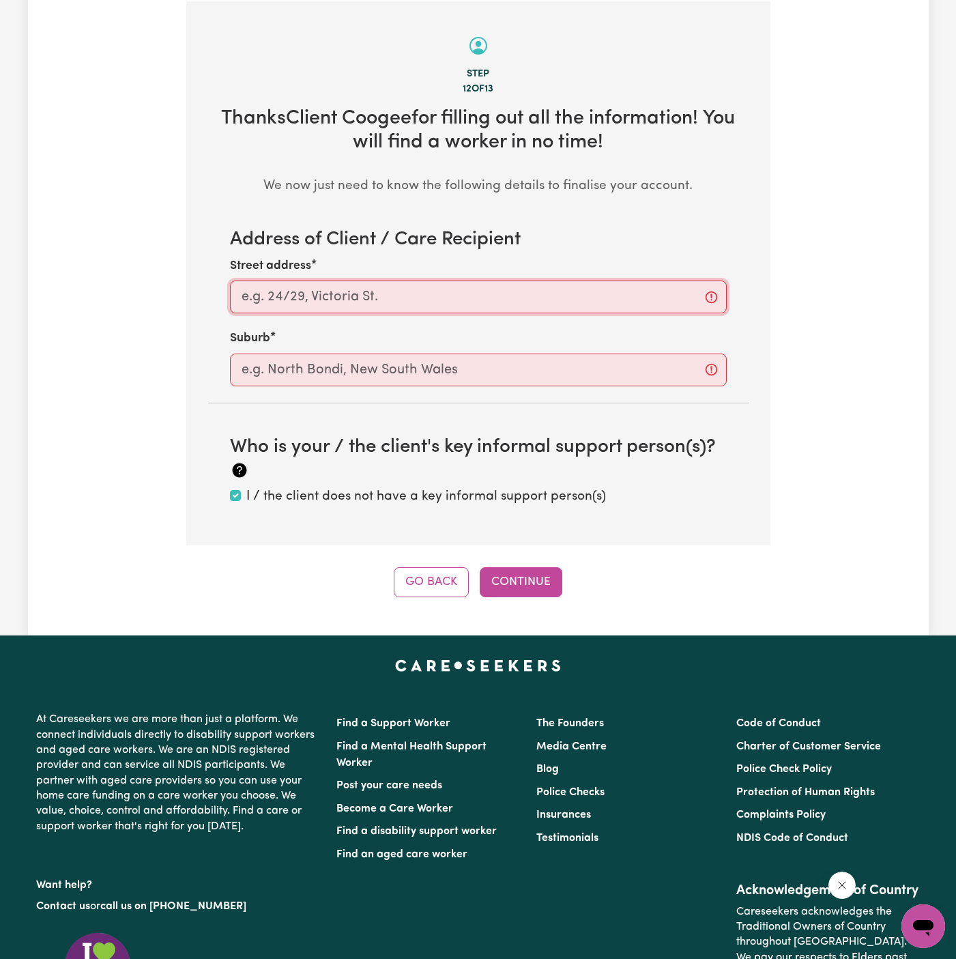
click at [356, 285] on input "Street address" at bounding box center [478, 297] width 497 height 33
paste input "Coogee"
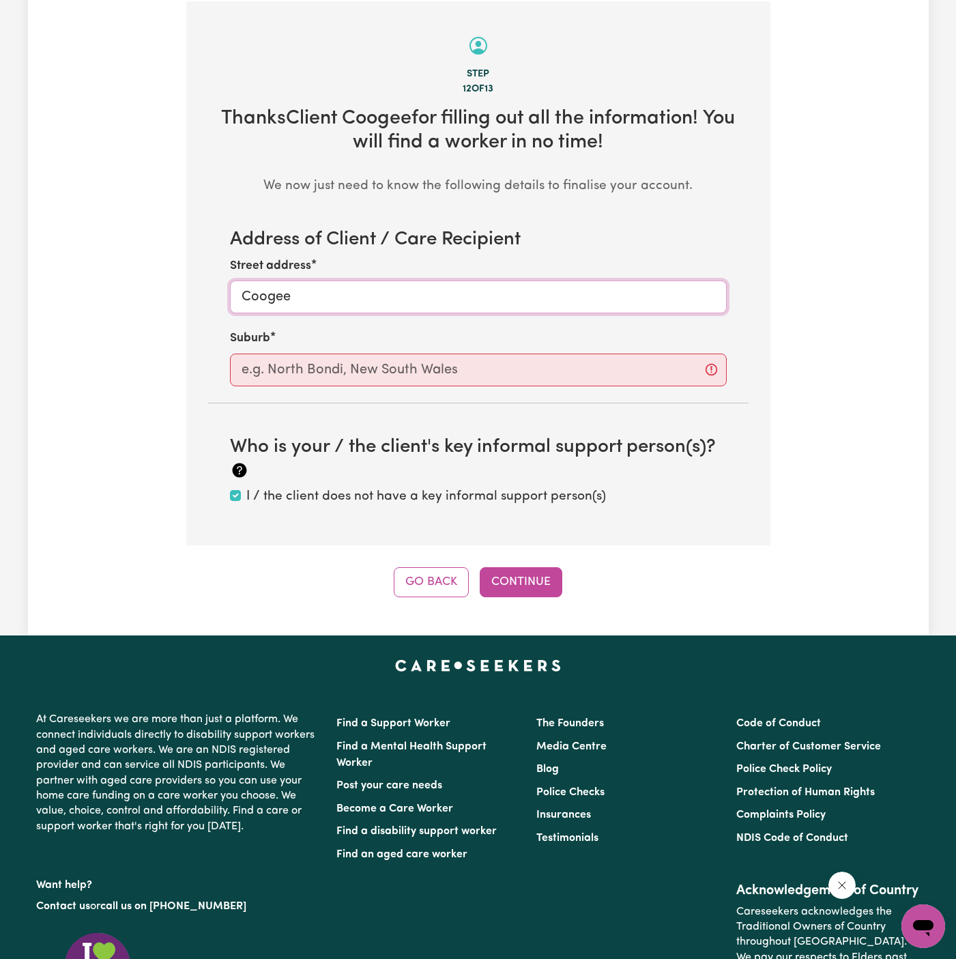
type input "Coogee"
click at [313, 376] on input "text" at bounding box center [478, 370] width 497 height 33
paste input "Coogee"
type input "Coogee"
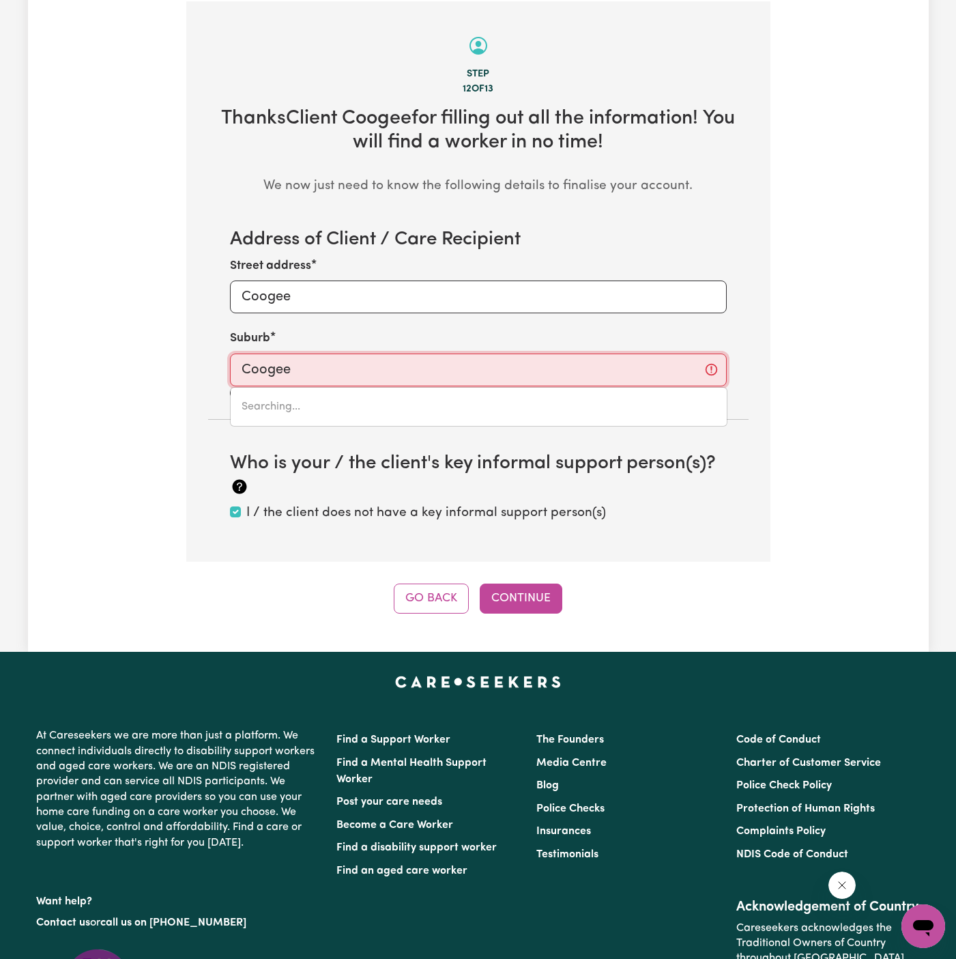
type input "Coogee, New South Wales, 2034"
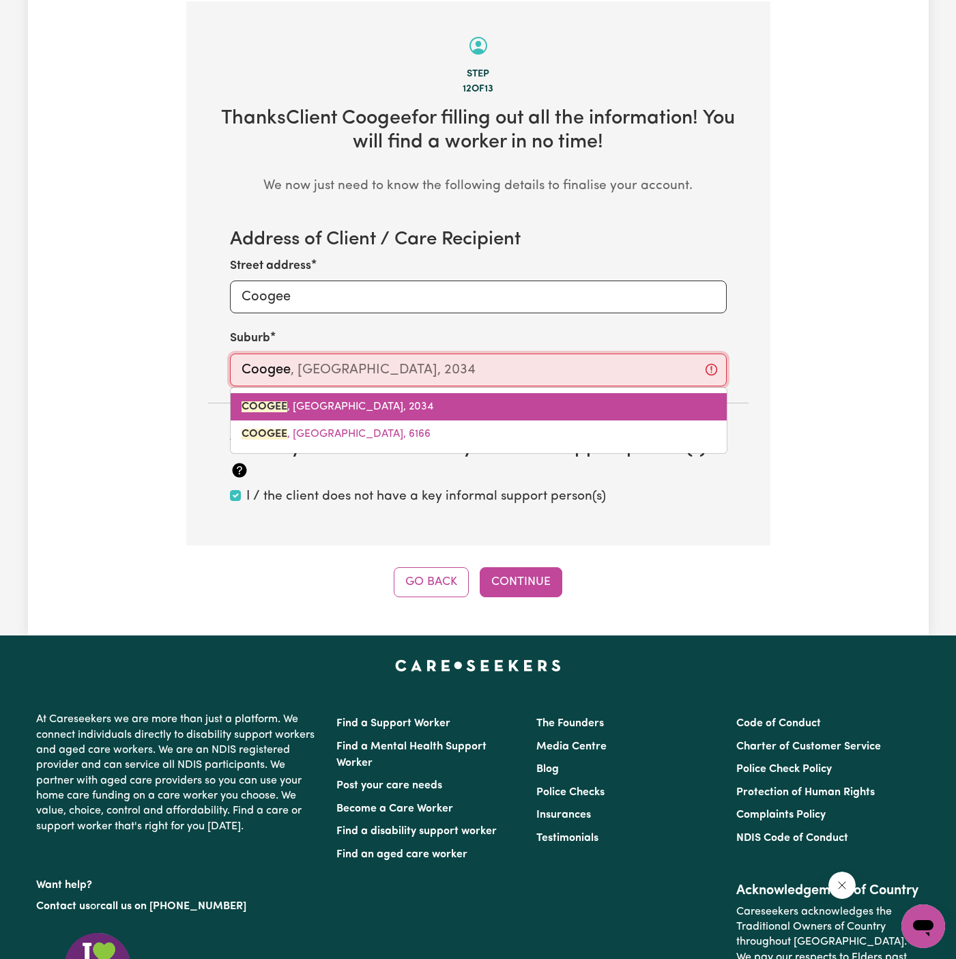
click at [329, 416] on link "COOGEE , New South Wales, 2034" at bounding box center [479, 406] width 496 height 27
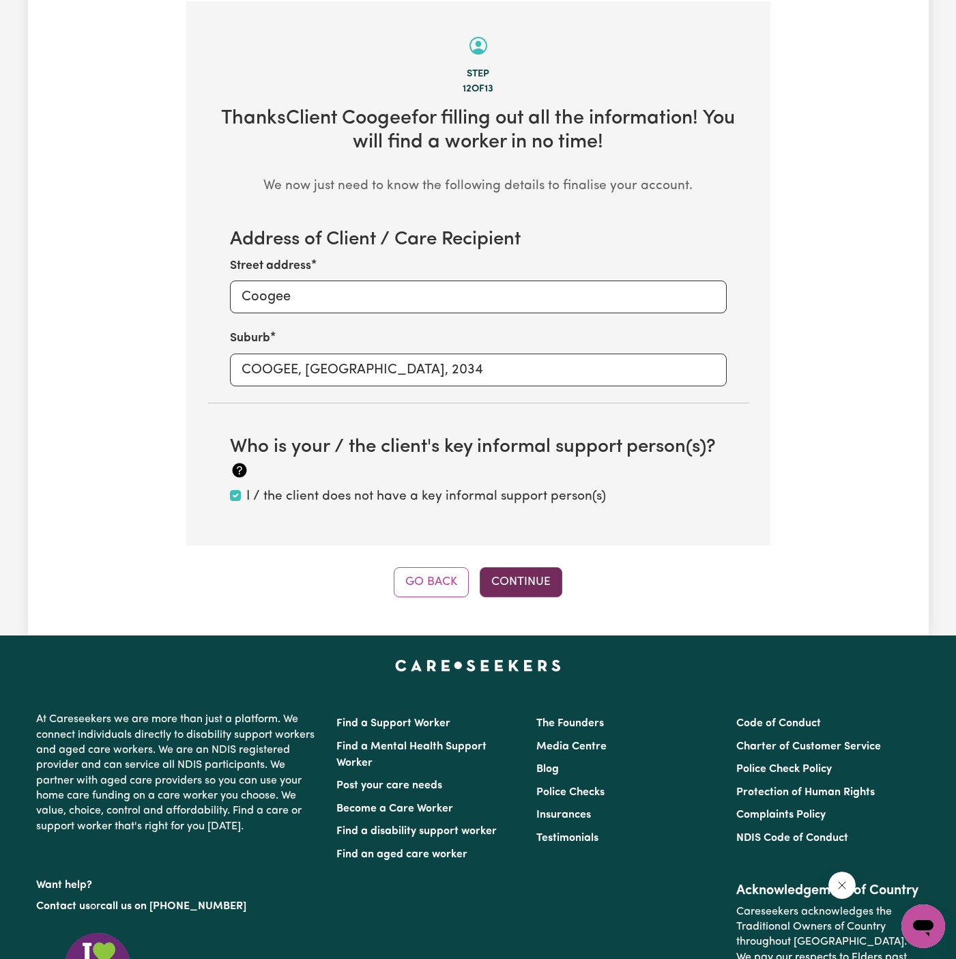
click at [524, 569] on button "Continue" at bounding box center [521, 582] width 83 height 30
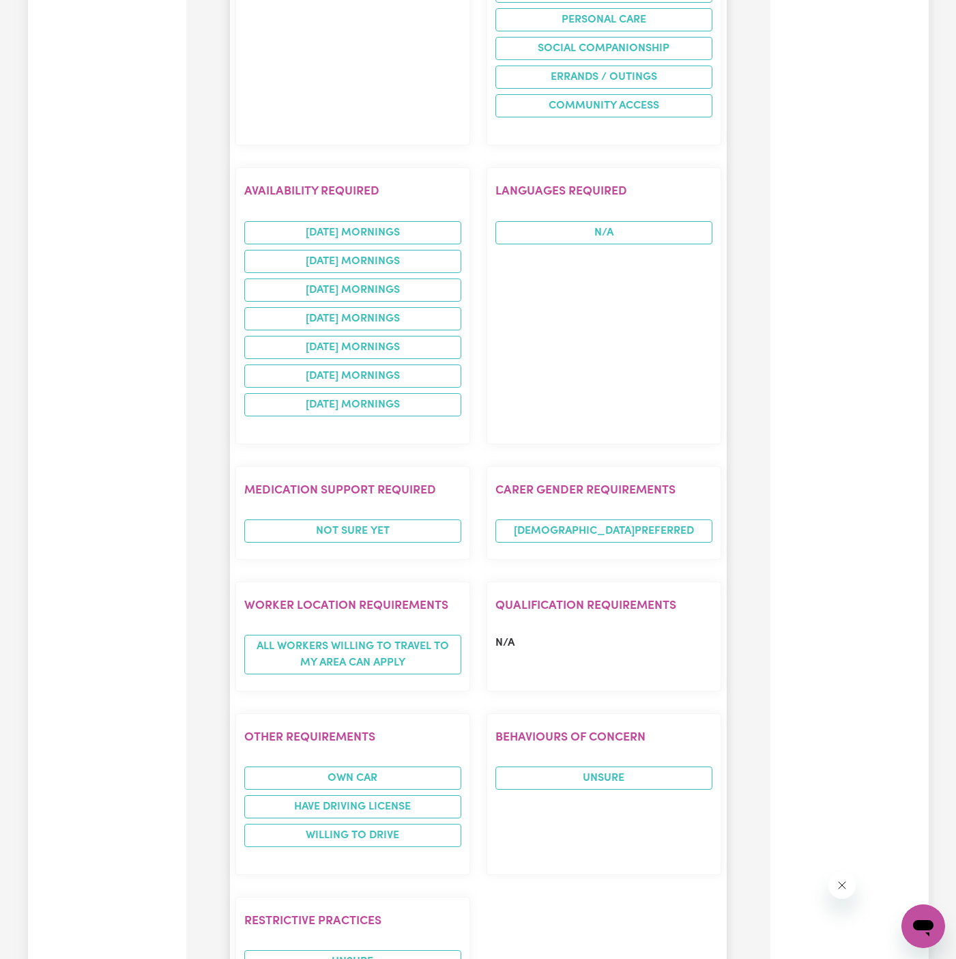
scroll to position [1564, 0]
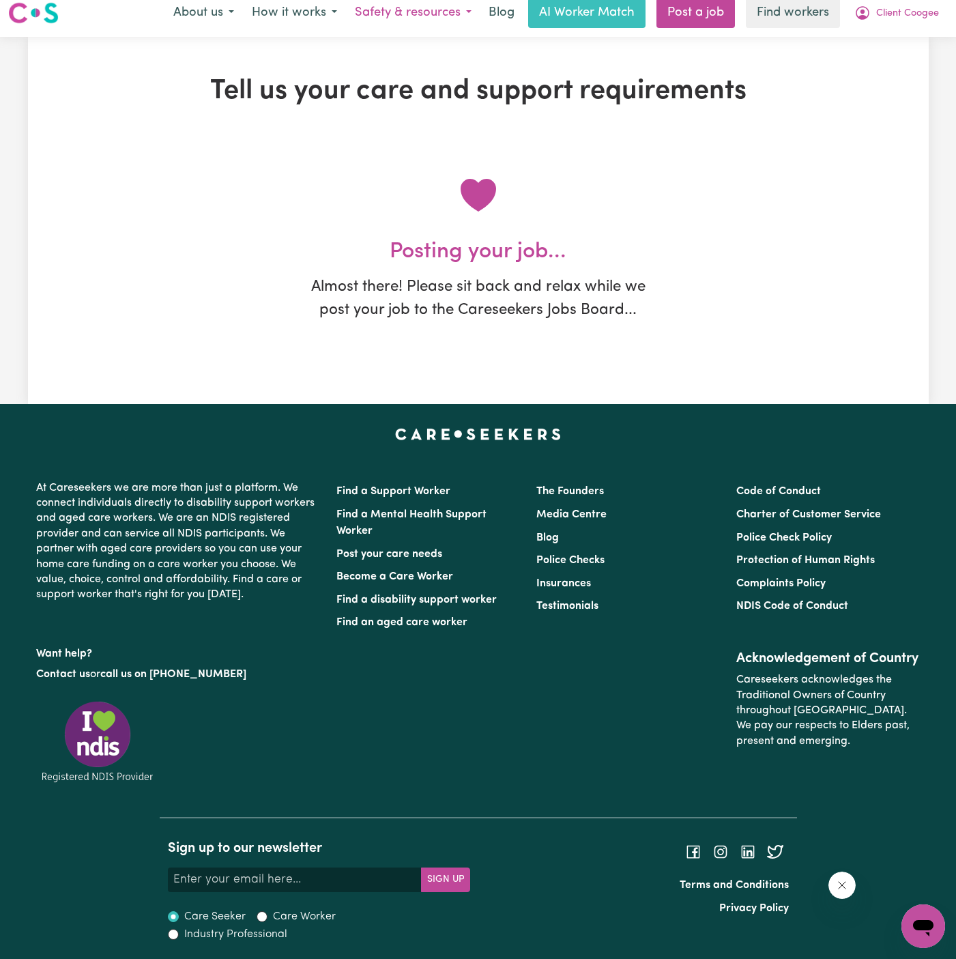
scroll to position [0, 0]
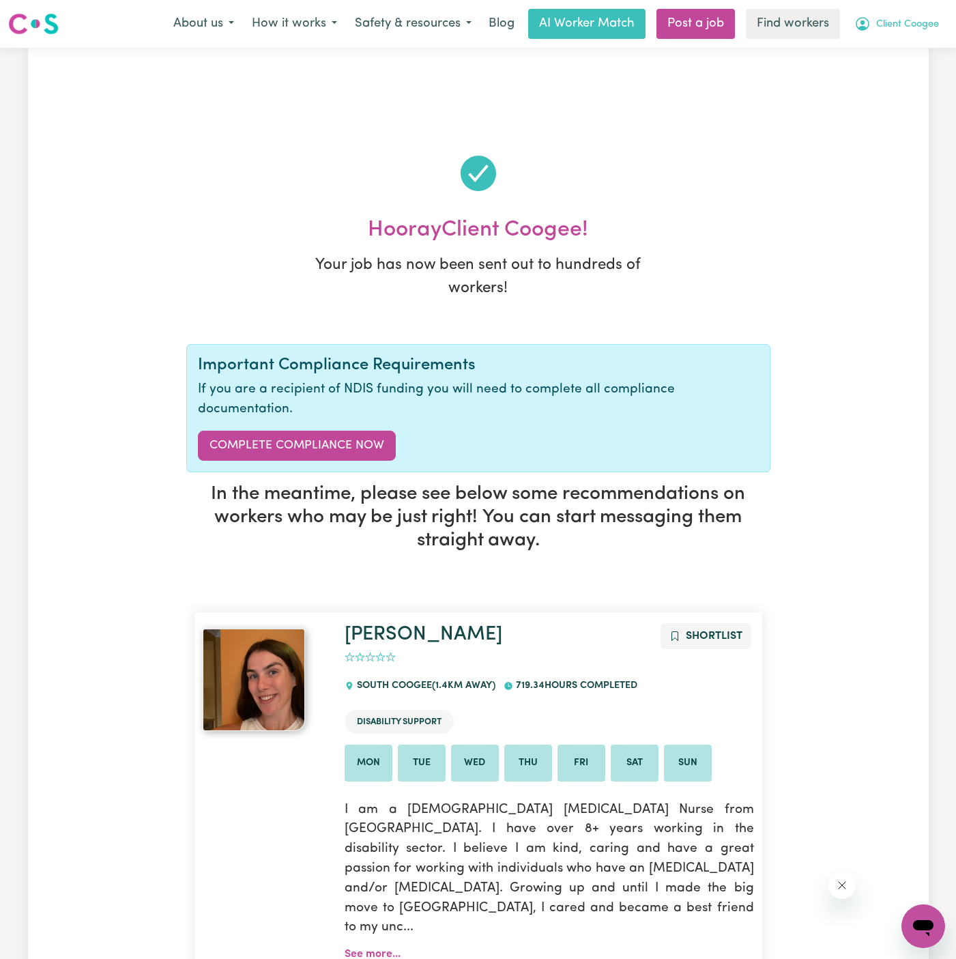
click at [898, 20] on span "Client Coogee" at bounding box center [908, 24] width 63 height 15
click at [898, 35] on button "Client Coogee" at bounding box center [897, 24] width 102 height 29
click at [898, 34] on button "Client Coogee" at bounding box center [897, 24] width 102 height 29
click at [884, 56] on link "My Dashboard" at bounding box center [894, 53] width 108 height 26
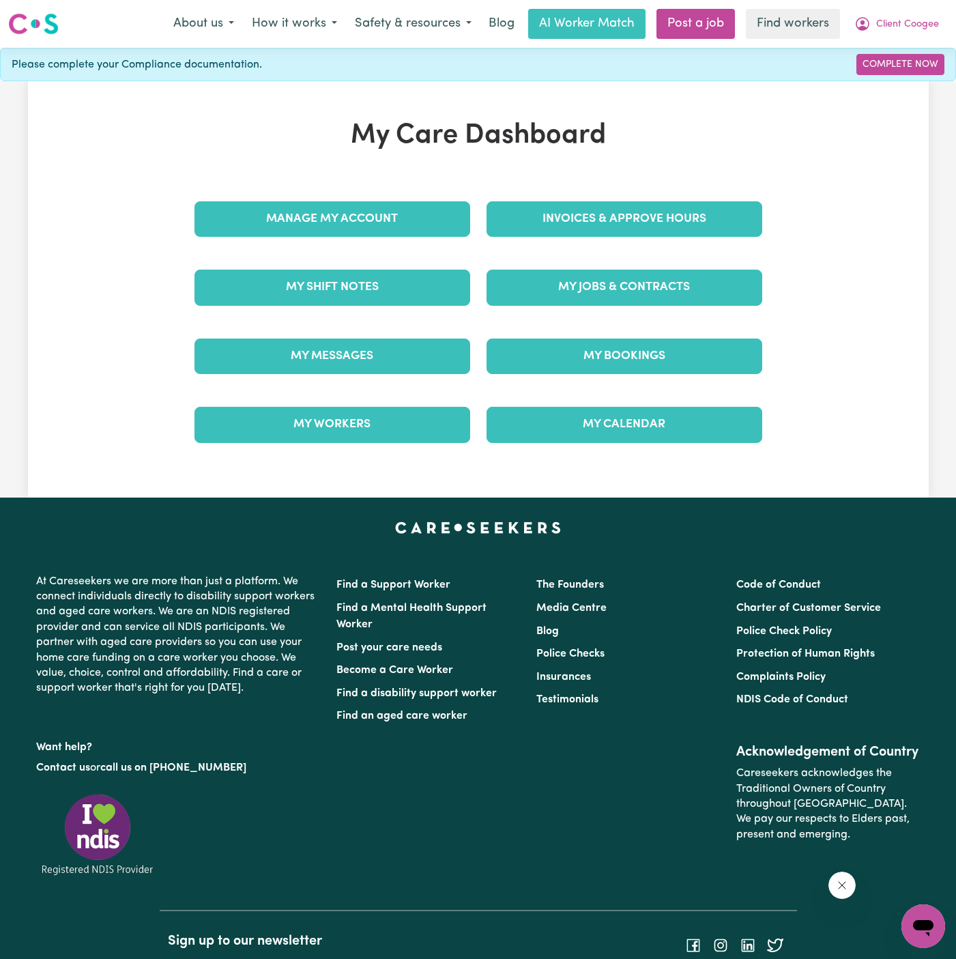
click at [383, 185] on div "Manage My Account" at bounding box center [332, 219] width 292 height 68
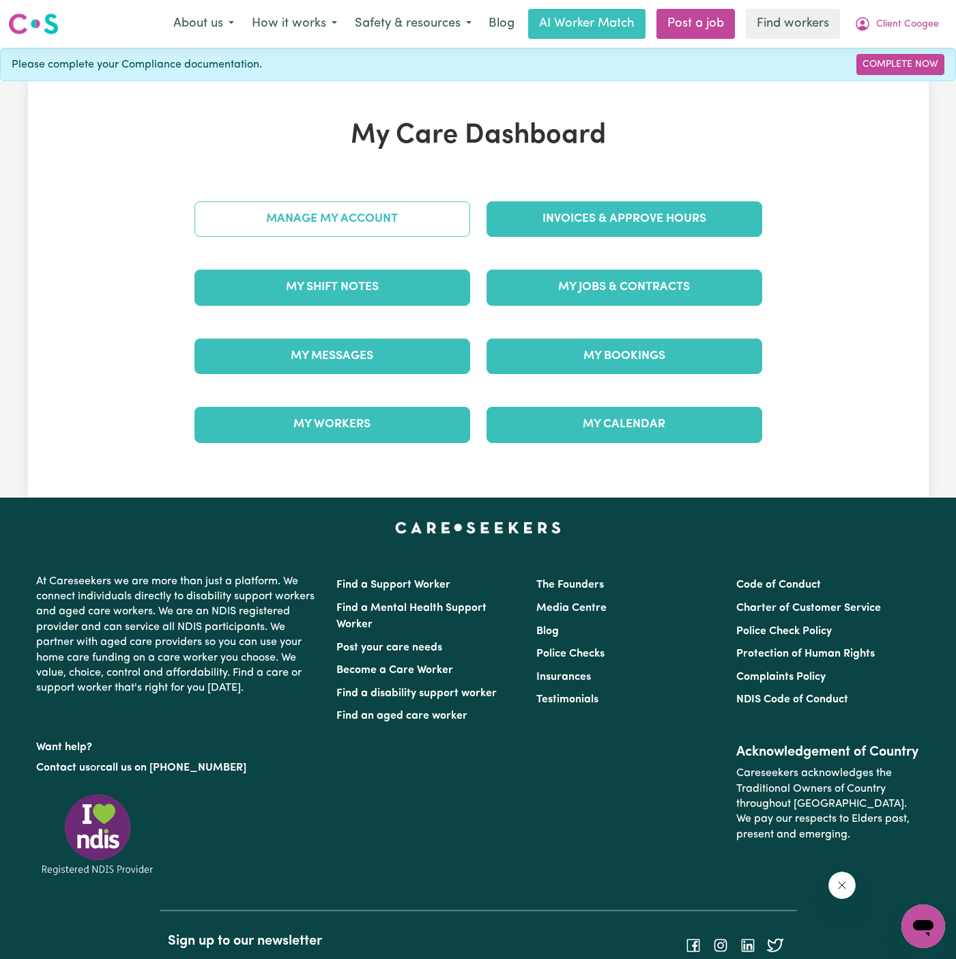
click at [379, 210] on link "Manage My Account" at bounding box center [333, 218] width 276 height 35
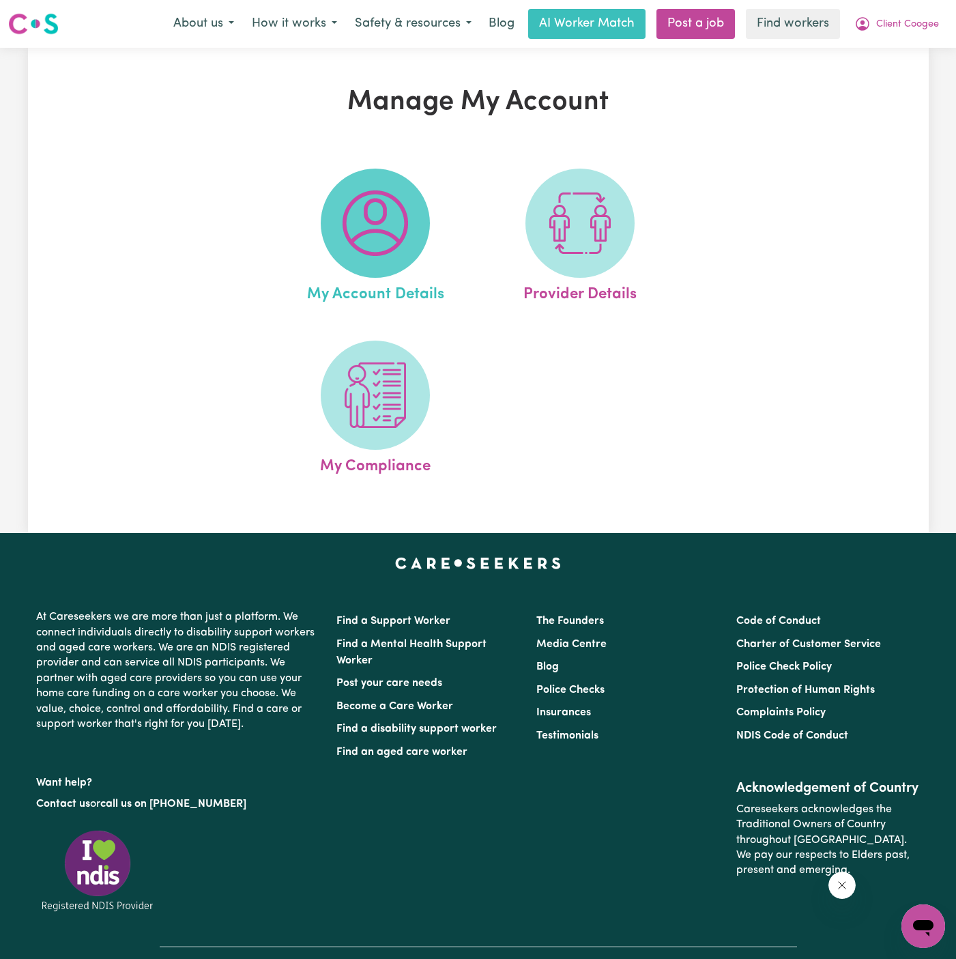
click at [366, 266] on span at bounding box center [375, 223] width 109 height 109
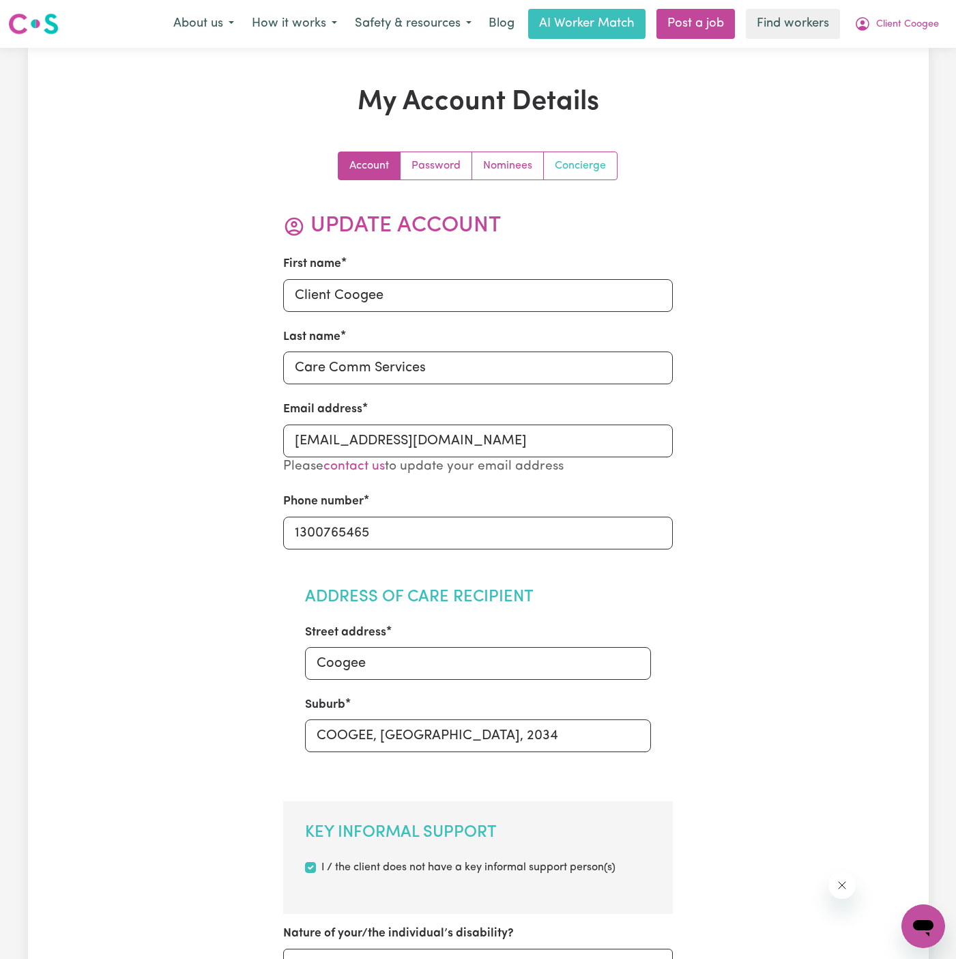
click at [599, 158] on link "Concierge" at bounding box center [580, 165] width 73 height 27
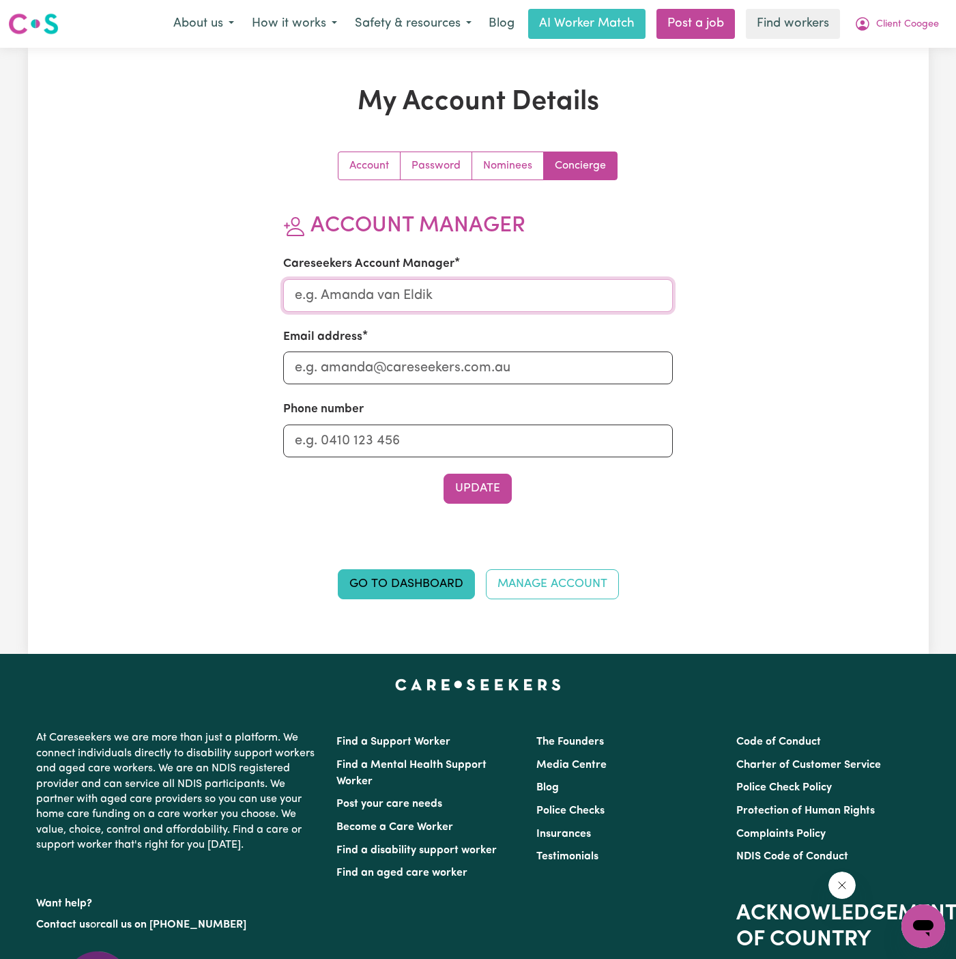
click at [486, 294] on input "Careseekers Account Manager" at bounding box center [478, 295] width 390 height 33
type input "annie"
click at [474, 375] on input "Email address" at bounding box center [478, 368] width 390 height 33
type input "annie@careseekers.com.au"
click at [479, 434] on input "Phone number" at bounding box center [478, 441] width 390 height 33
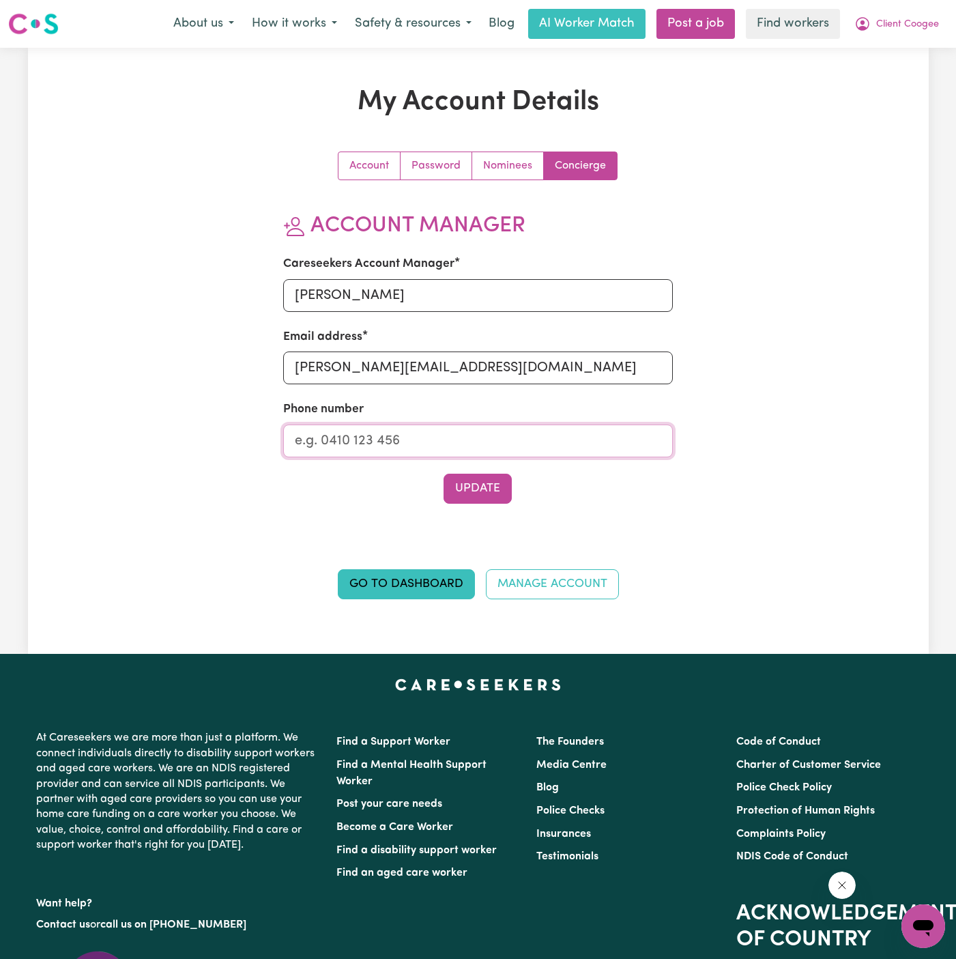
type input "1300765465"
click at [468, 490] on button "Update" at bounding box center [478, 489] width 68 height 30
click at [925, 15] on button "Client Coogee" at bounding box center [897, 24] width 102 height 29
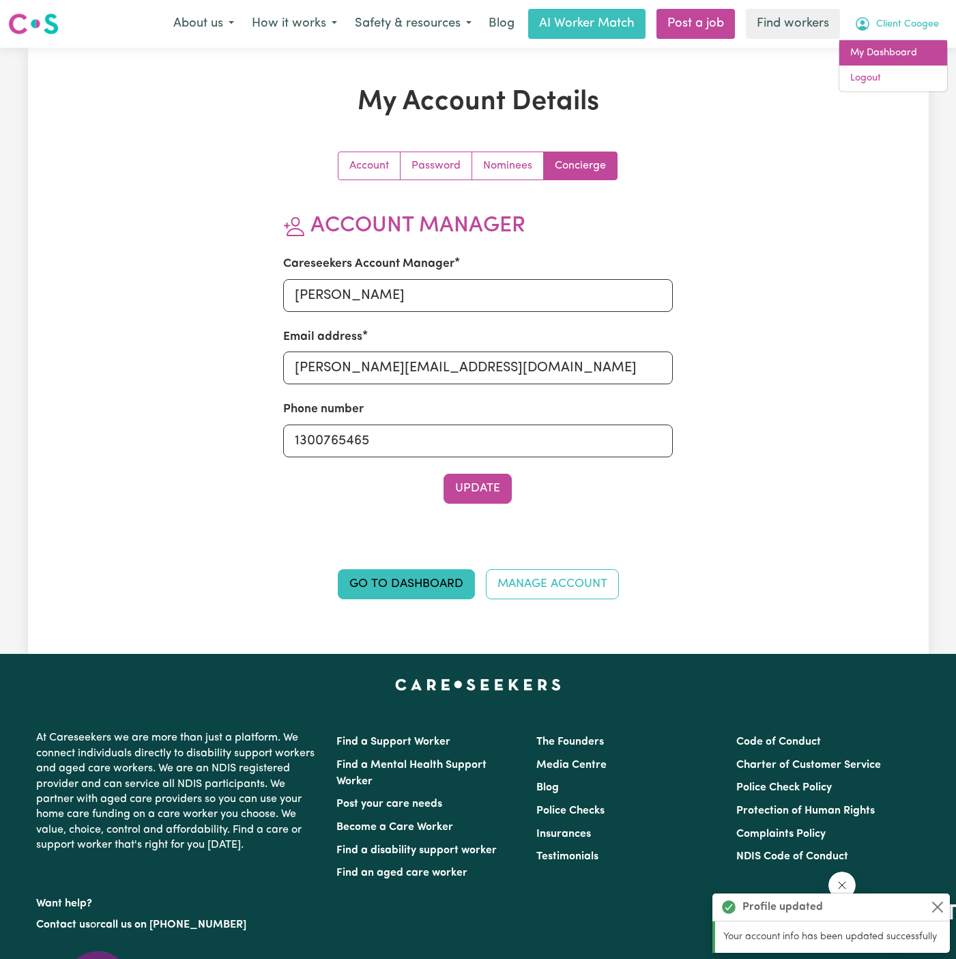
click at [912, 54] on link "My Dashboard" at bounding box center [894, 53] width 108 height 26
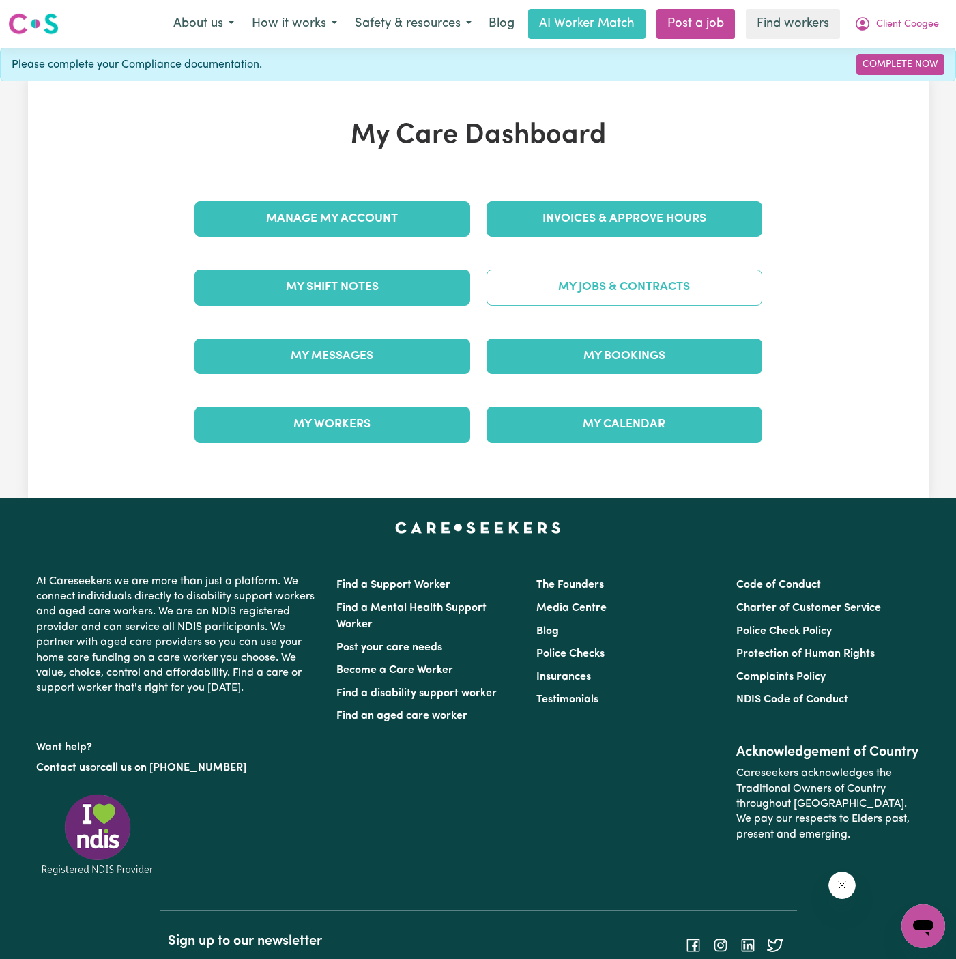
click at [670, 290] on link "My Jobs & Contracts" at bounding box center [625, 287] width 276 height 35
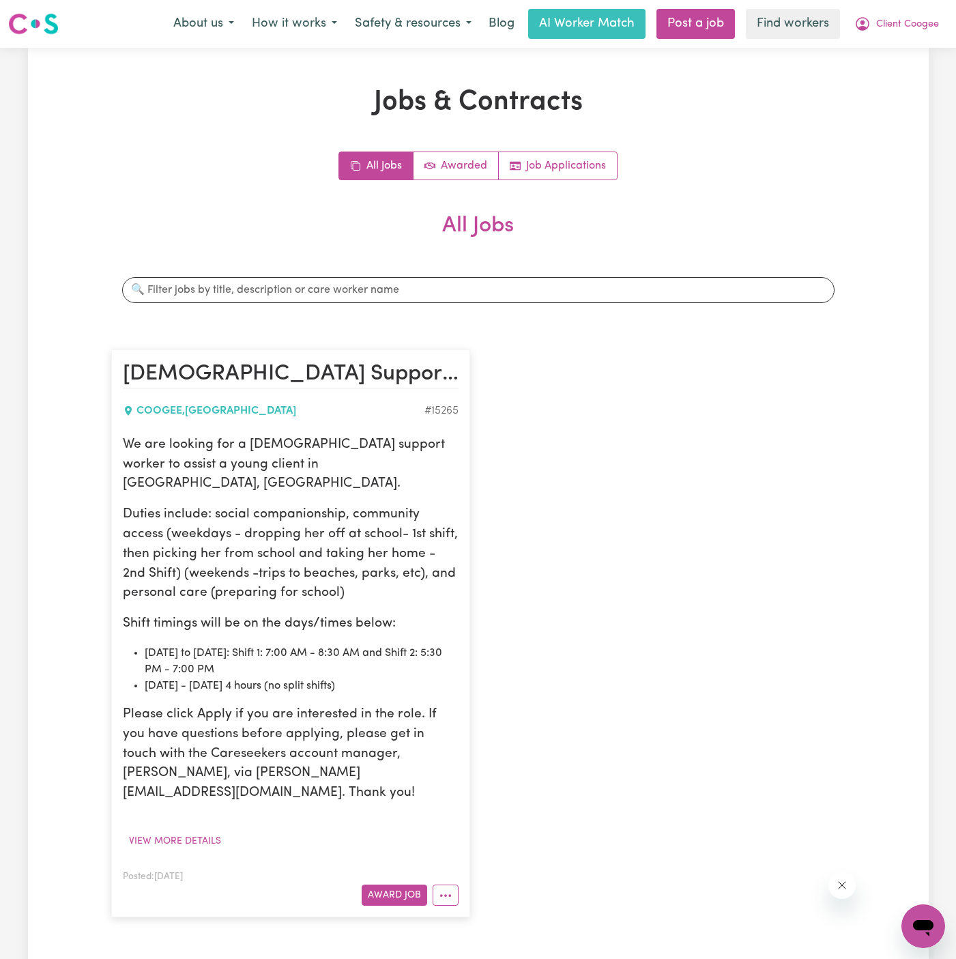
click at [320, 528] on p "Duties include: social companionship, community access (weekdays - dropping her…" at bounding box center [291, 554] width 336 height 98
drag, startPoint x: 125, startPoint y: 441, endPoint x: 387, endPoint y: 664, distance: 343.9
click at [387, 664] on div "We are looking for a female support worker to assist a young client in Coogee, …" at bounding box center [291, 620] width 336 height 368
copy div "We are looking for a female support worker to assist a young client in Coogee, …"
click at [736, 294] on input "Search jobs" at bounding box center [478, 290] width 713 height 26
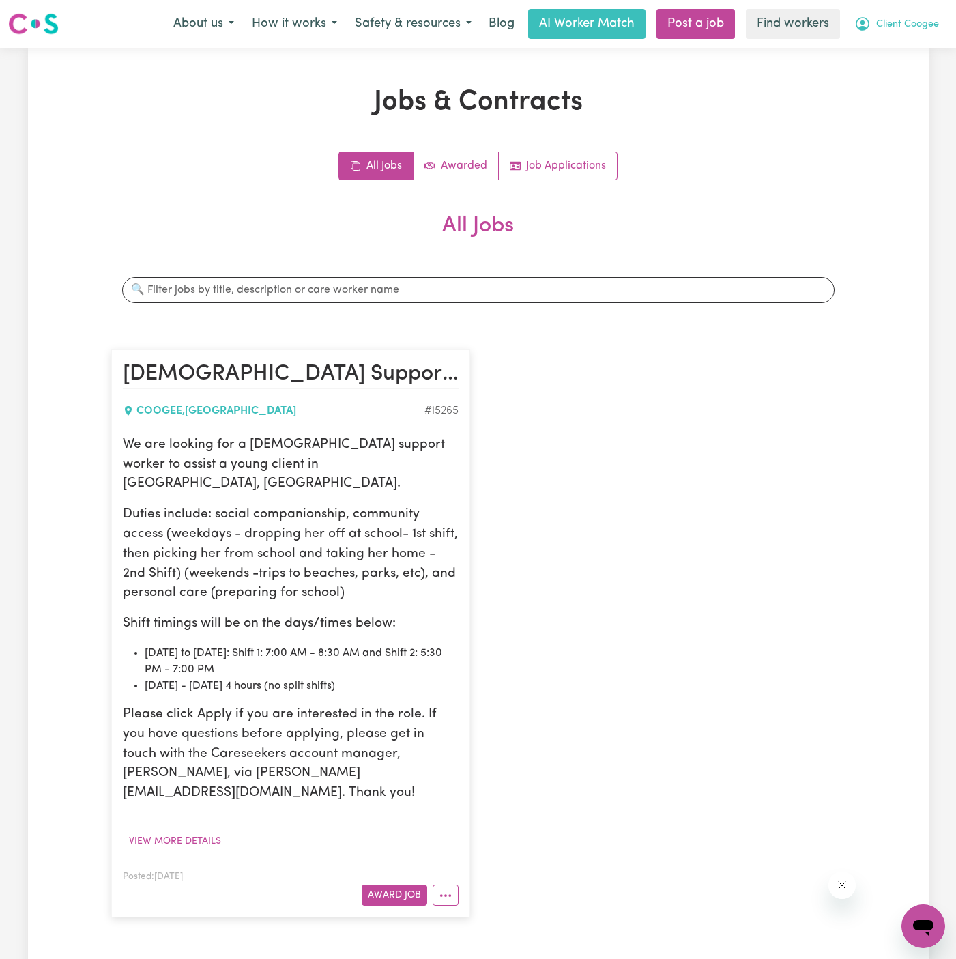
click at [915, 26] on span "Client Coogee" at bounding box center [908, 24] width 63 height 15
click at [915, 50] on link "My Dashboard" at bounding box center [894, 53] width 108 height 26
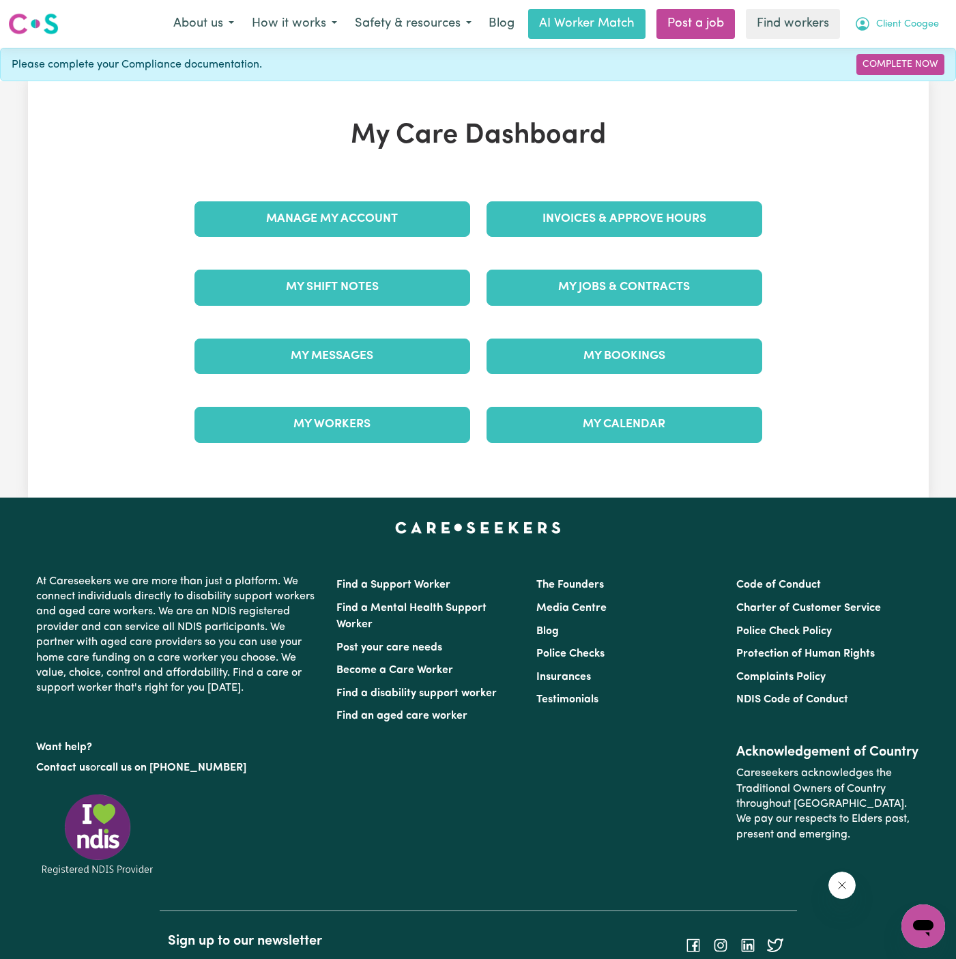
click at [909, 27] on span "Client Coogee" at bounding box center [908, 24] width 63 height 15
click at [909, 73] on link "Logout" at bounding box center [894, 79] width 108 height 26
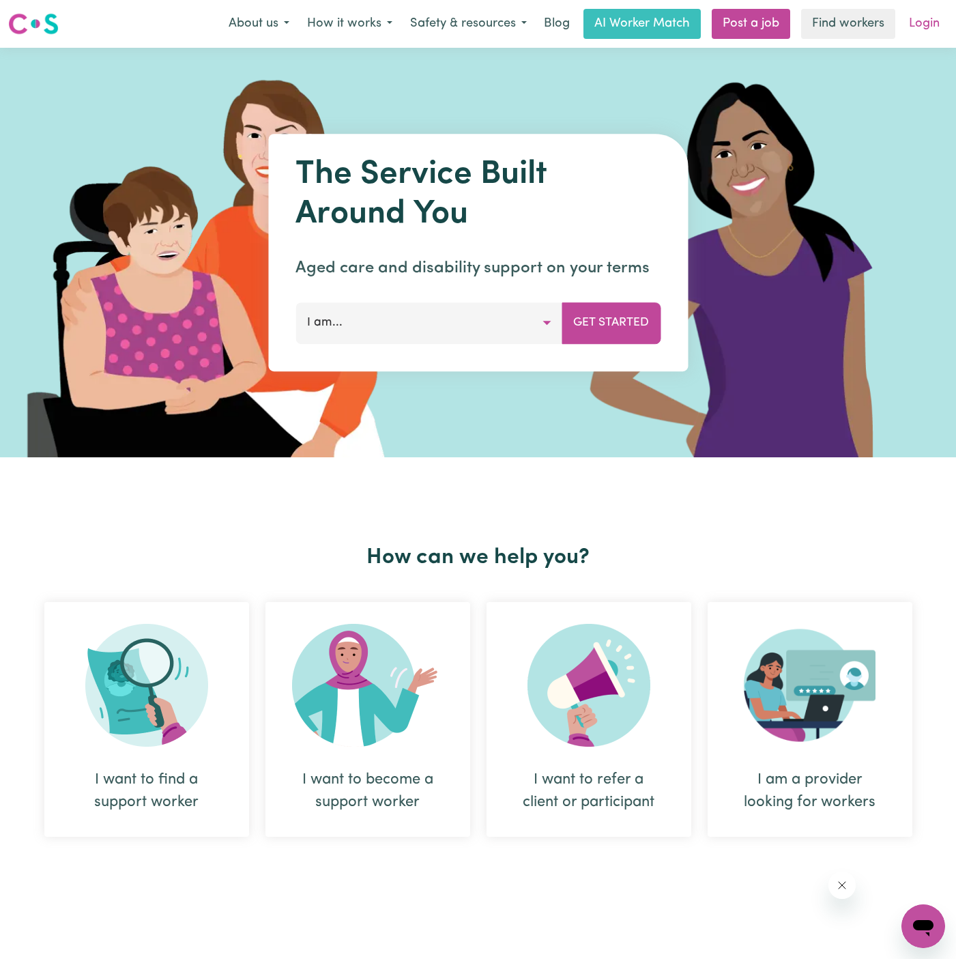
click at [924, 21] on link "Login" at bounding box center [924, 24] width 47 height 30
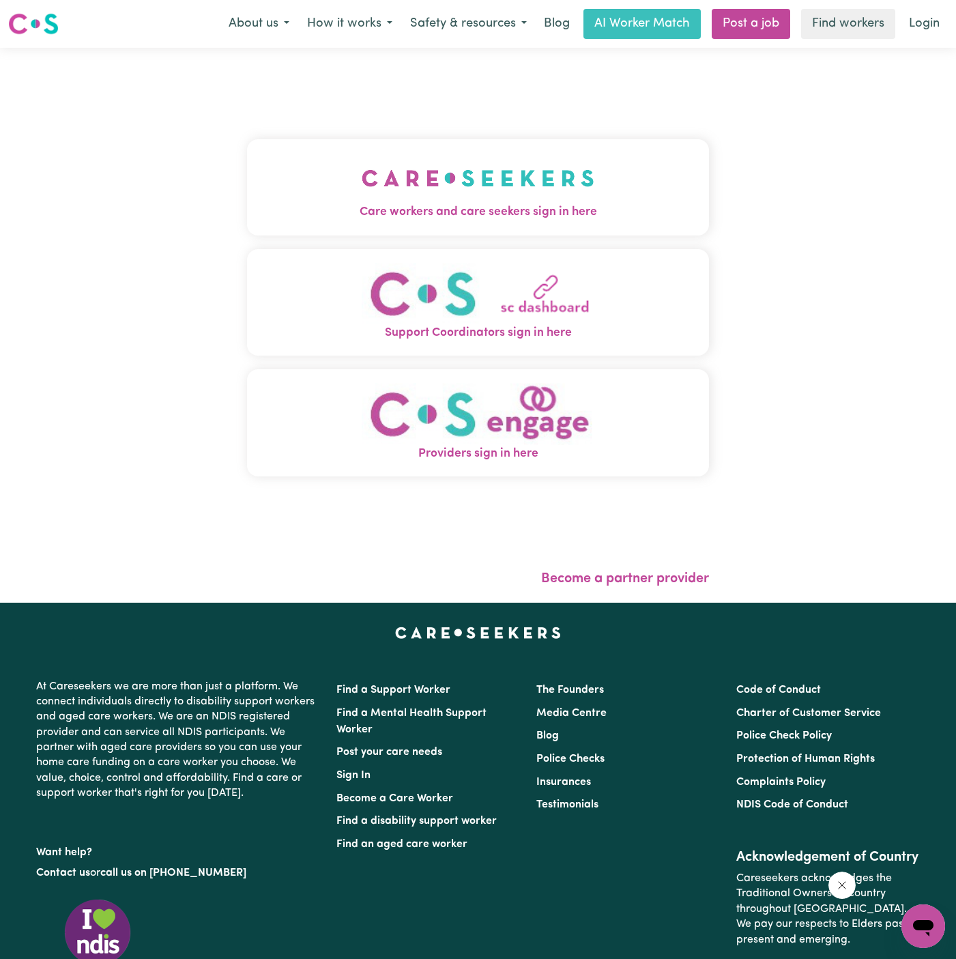
click at [451, 172] on img "Care workers and care seekers sign in here" at bounding box center [478, 178] width 233 height 51
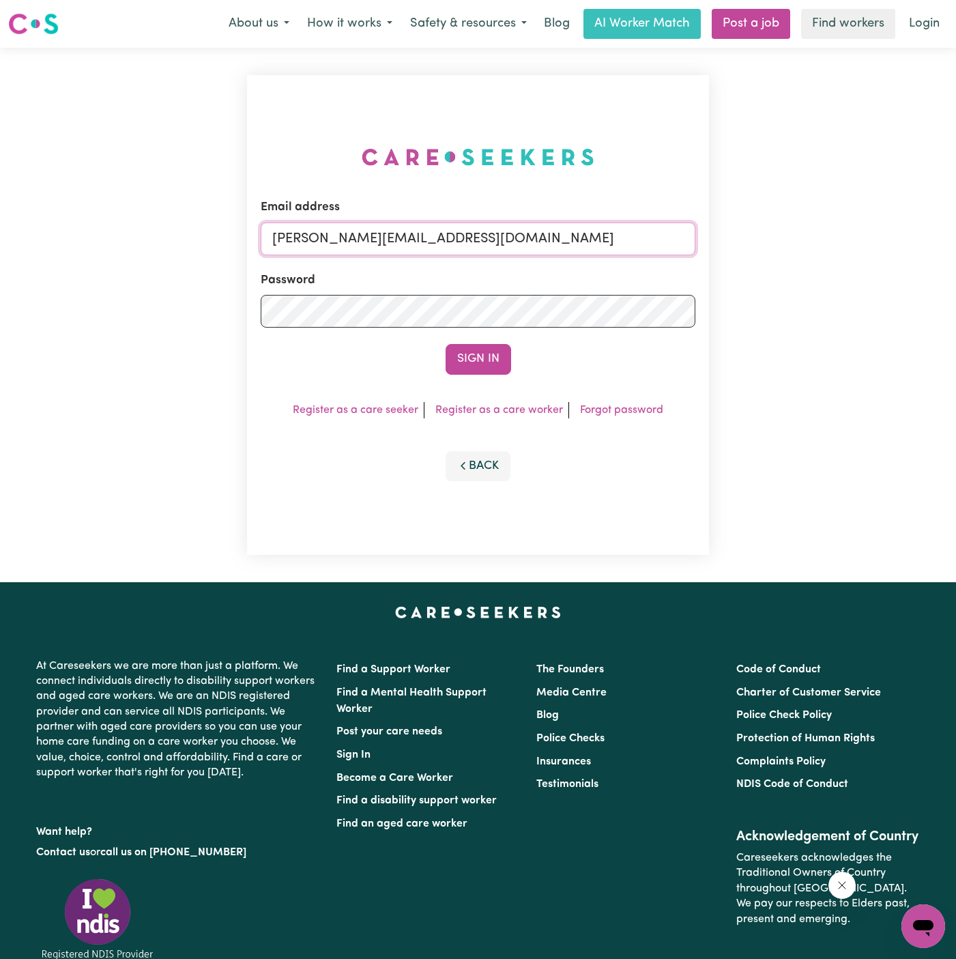
click at [388, 241] on input "dyan@careseekers.com.au" at bounding box center [478, 239] width 435 height 33
drag, startPoint x: 343, startPoint y: 241, endPoint x: 804, endPoint y: 254, distance: 461.7
click at [804, 254] on div "Email address superuser~JanusanBaltazarYS@careseekers.com.au Password Sign In R…" at bounding box center [478, 315] width 956 height 535
type input "superuser~CarolynLittleHP@careseekers.com.au"
click at [446, 344] on button "Sign In" at bounding box center [479, 359] width 66 height 30
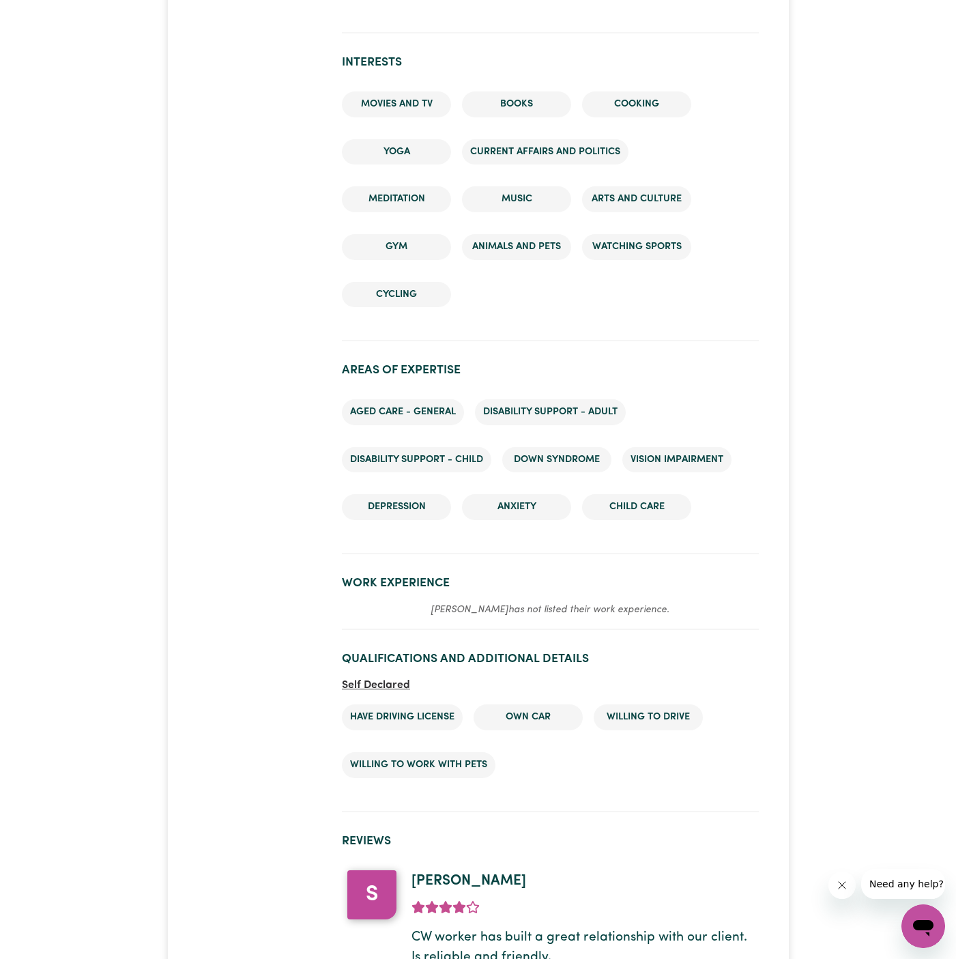
scroll to position [1920, 0]
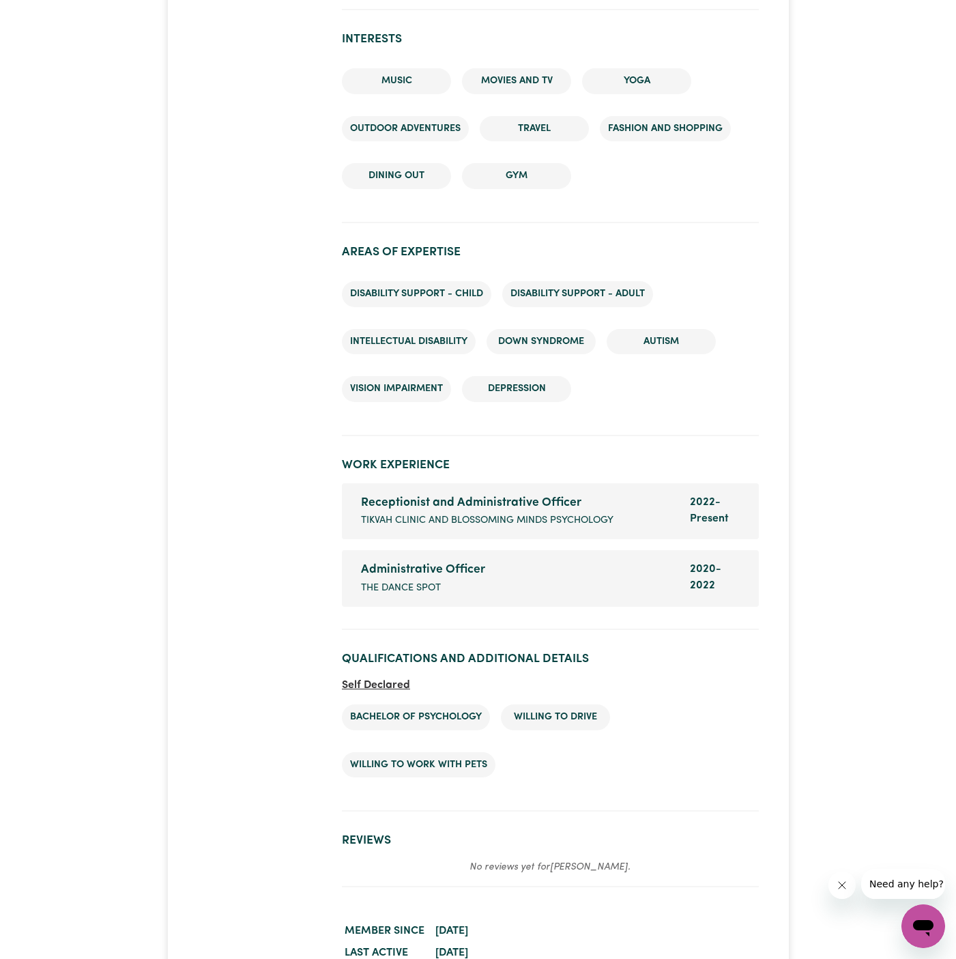
scroll to position [1692, 0]
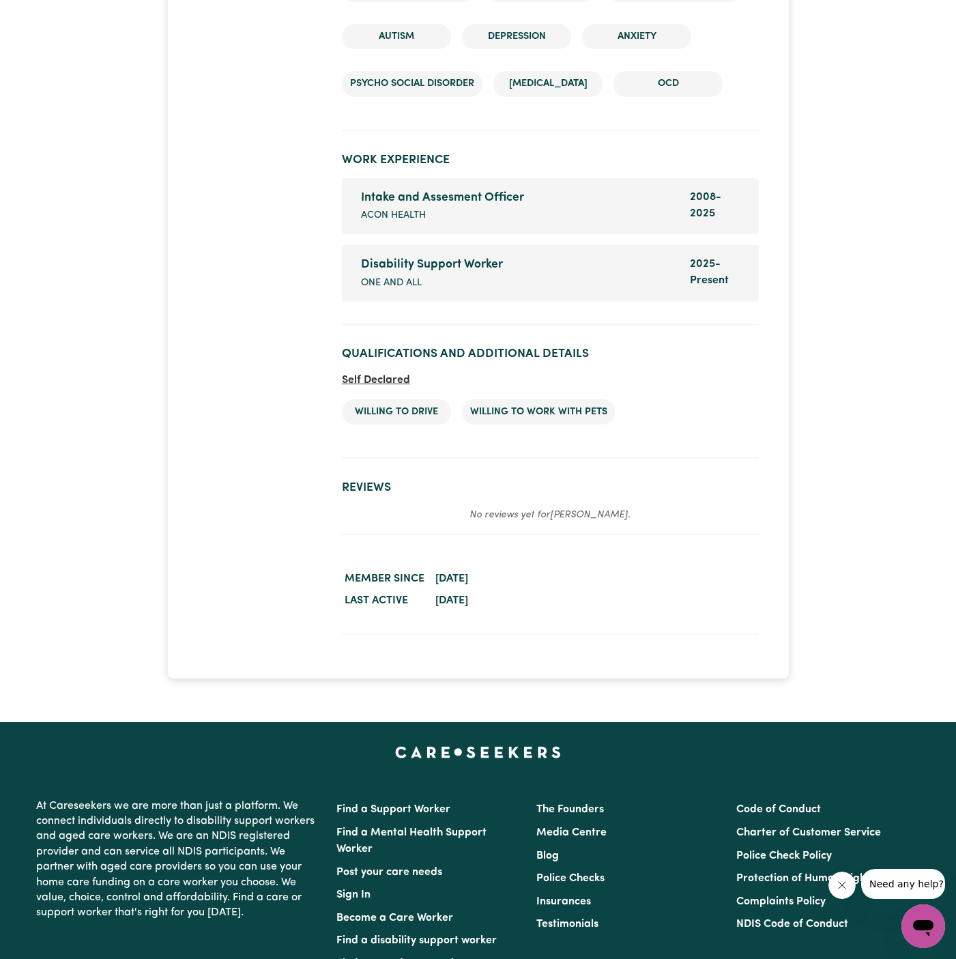
scroll to position [2421, 0]
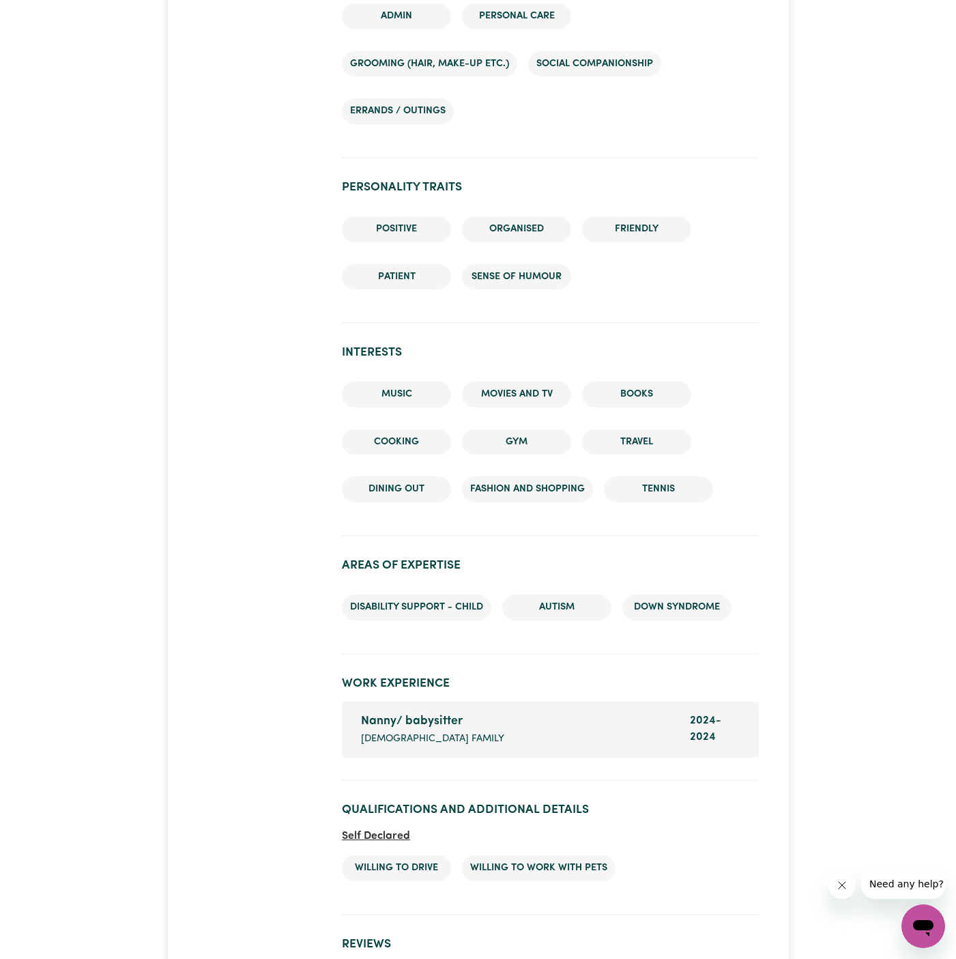
scroll to position [1808, 0]
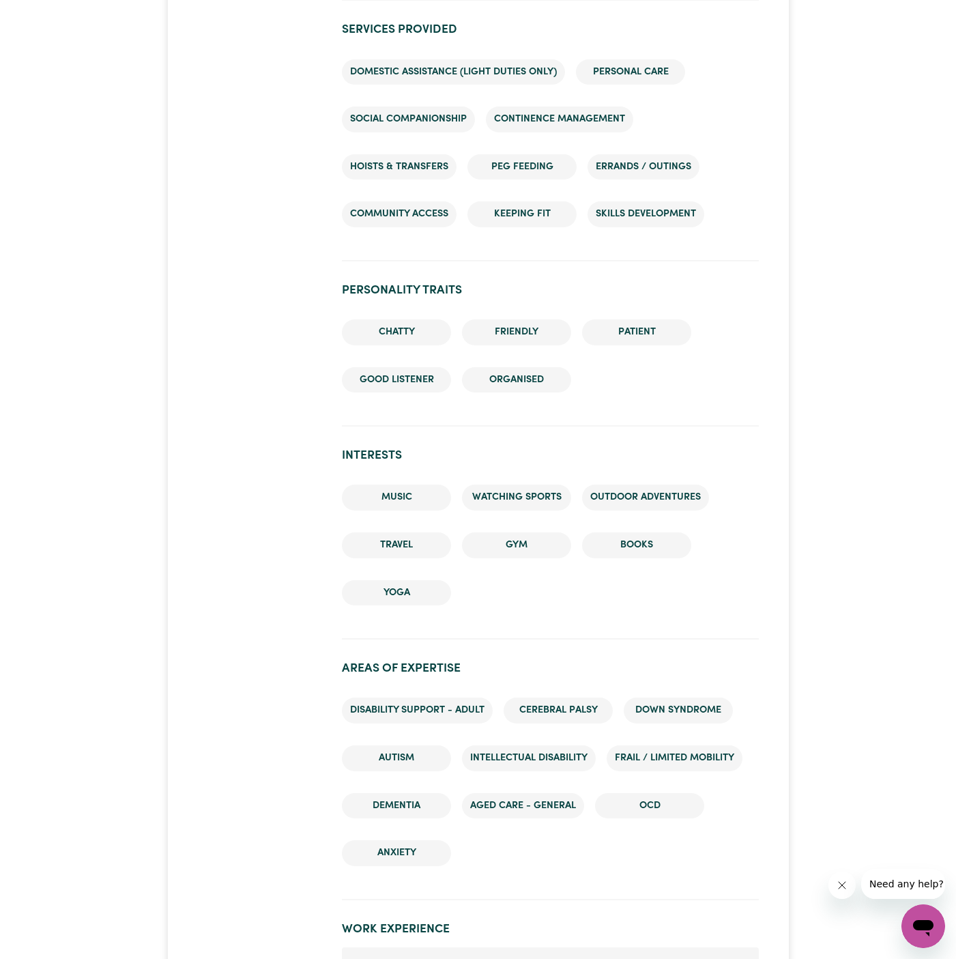
scroll to position [1831, 0]
